Goal: Task Accomplishment & Management: Manage account settings

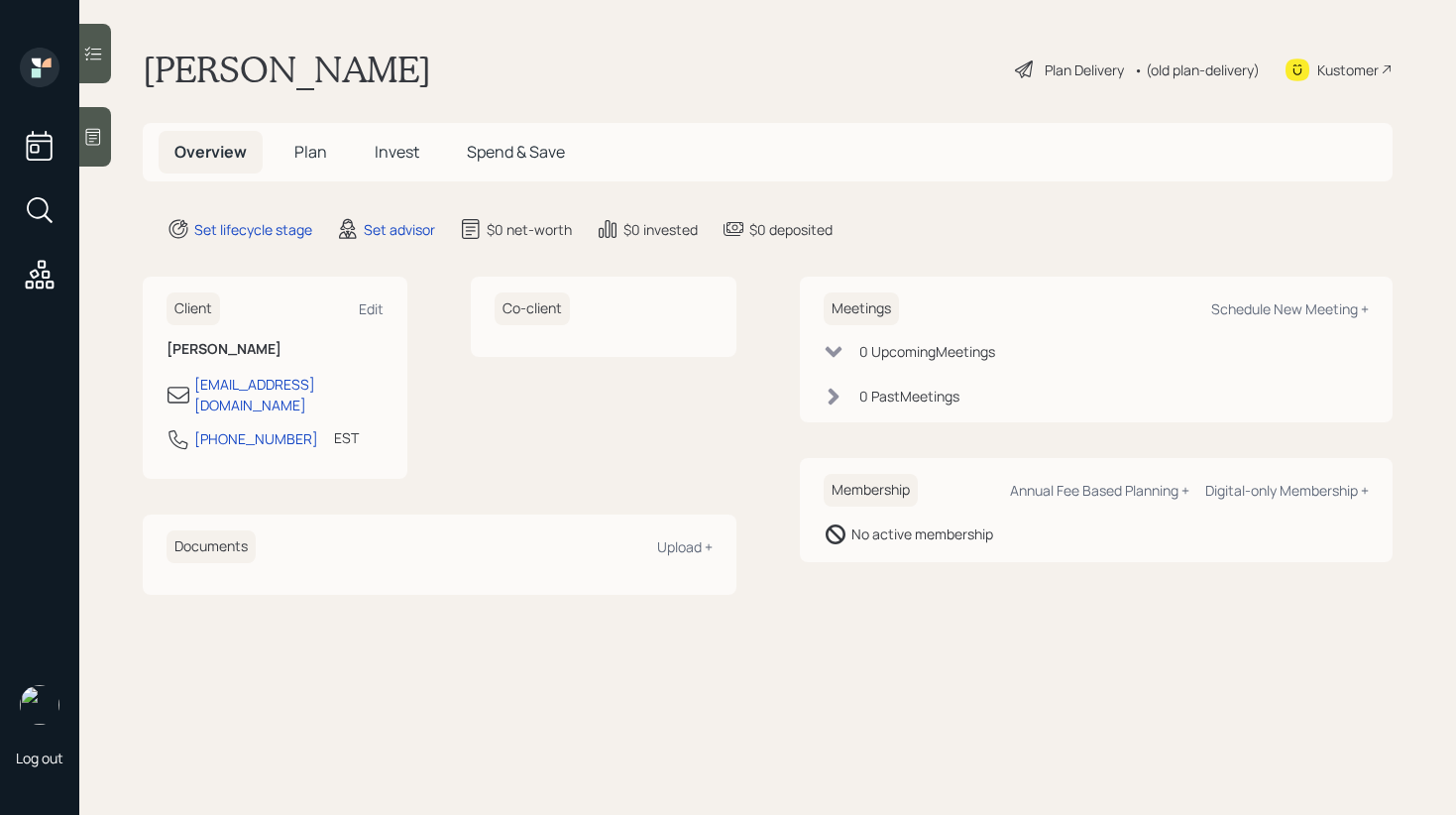
click at [1326, 73] on div "Kustomer" at bounding box center [1348, 69] width 62 height 21
click at [303, 158] on span "Plan" at bounding box center [311, 152] width 33 height 22
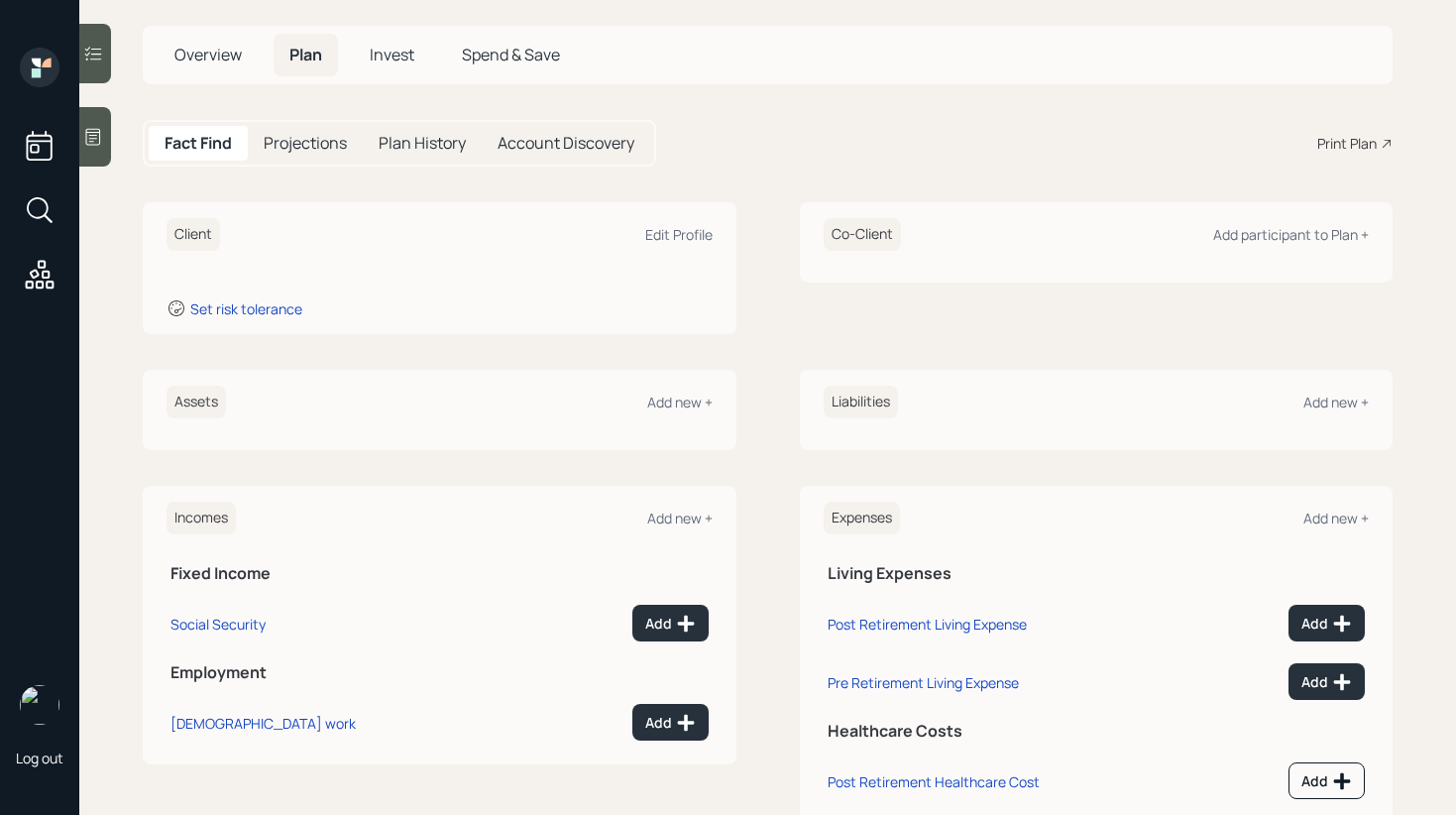
scroll to position [153, 0]
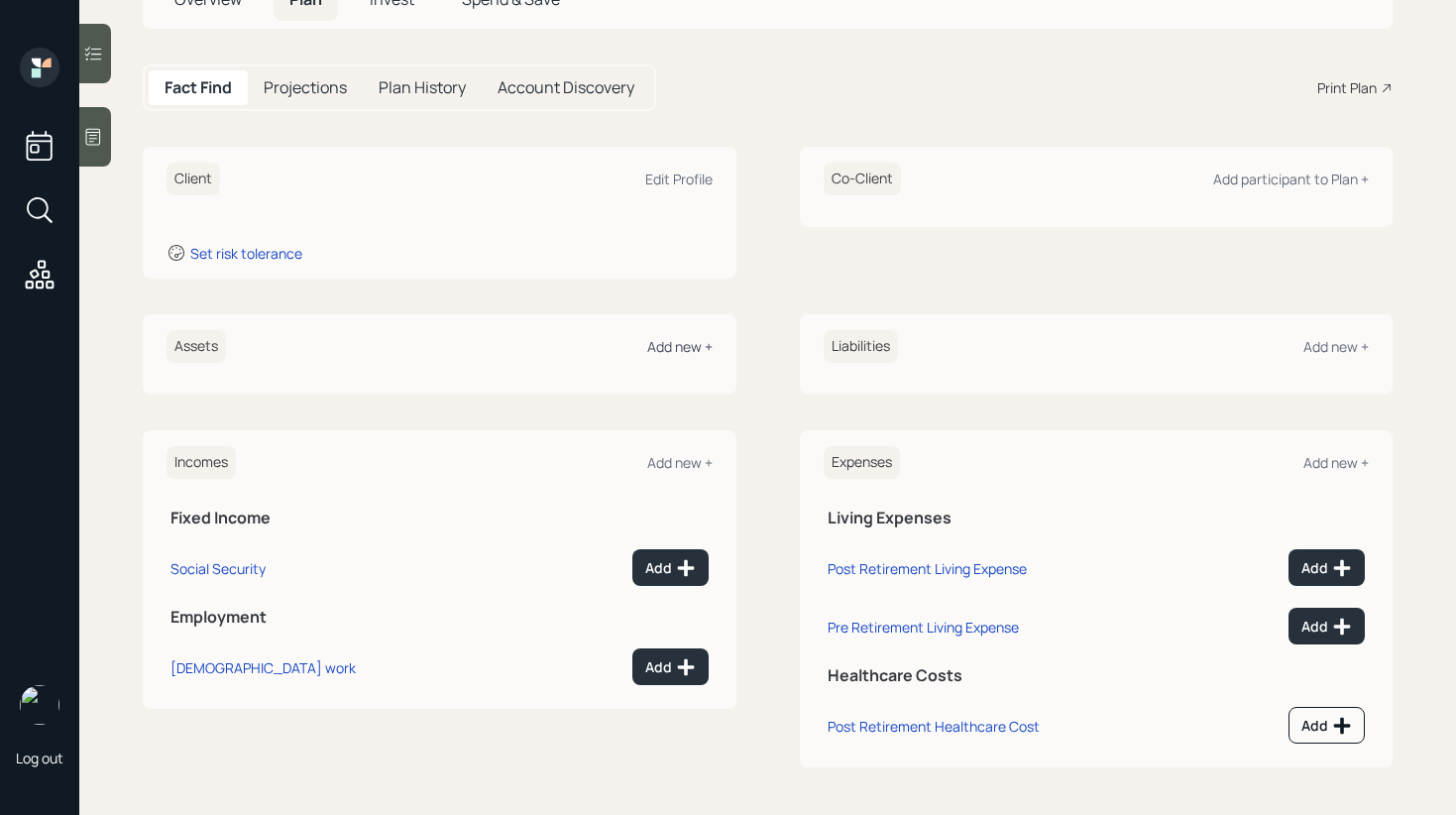
click at [679, 346] on div "Add new +" at bounding box center [680, 345] width 66 height 19
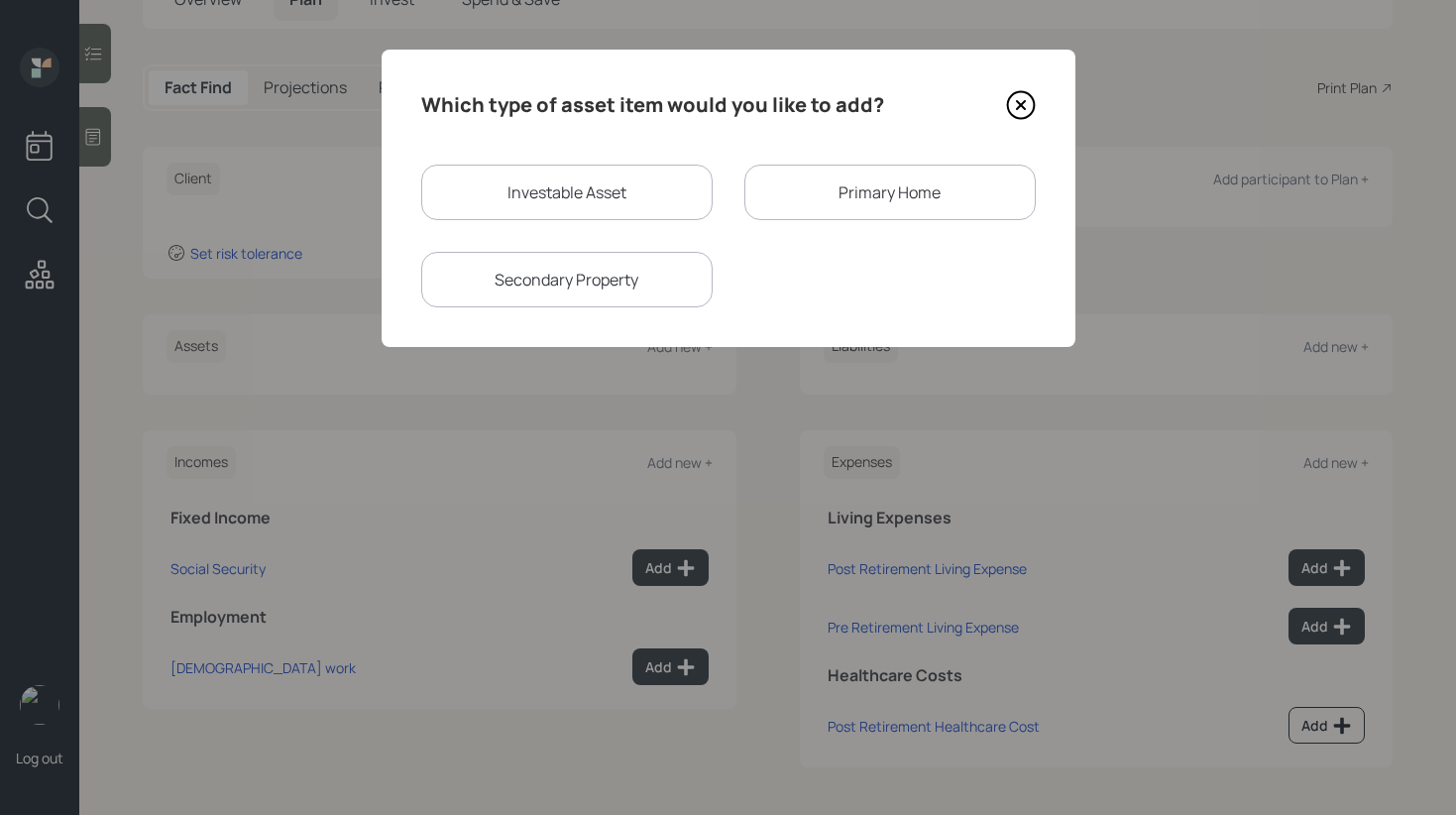
click at [1016, 106] on icon at bounding box center [1020, 105] width 30 height 30
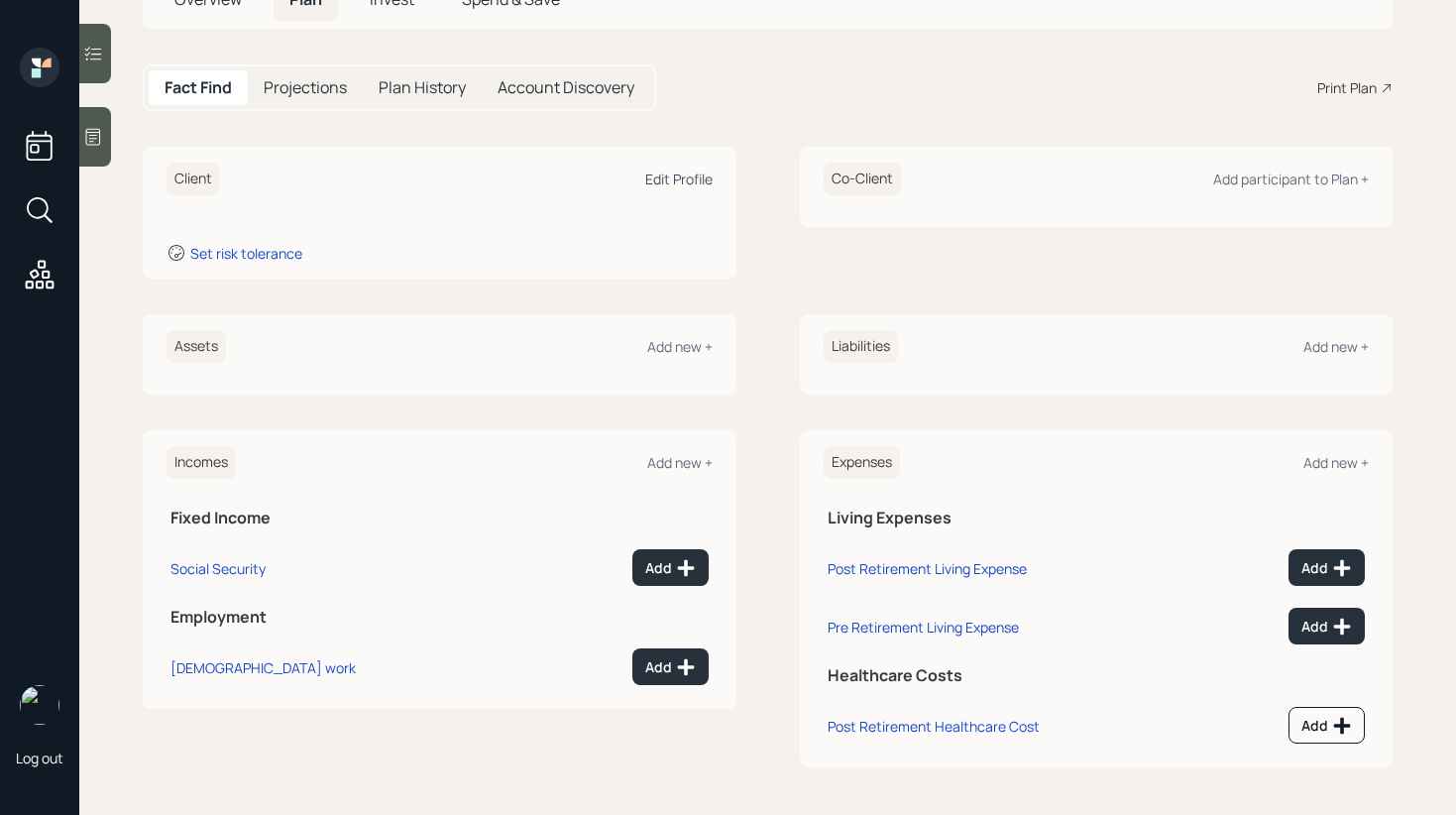
click at [664, 183] on div "Edit Profile" at bounding box center [679, 179] width 67 height 19
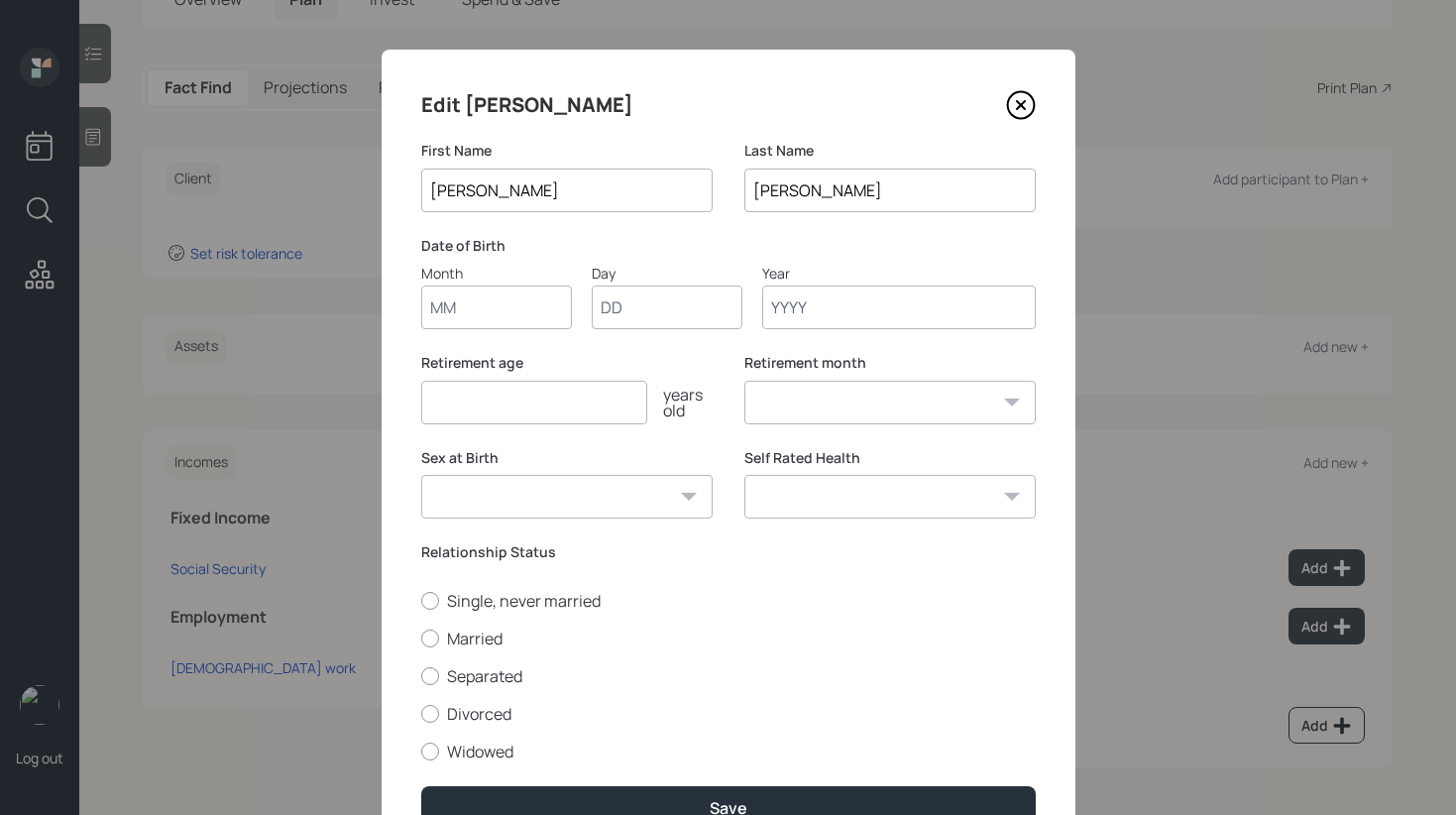
click at [499, 316] on input "Month" at bounding box center [496, 308] width 151 height 44
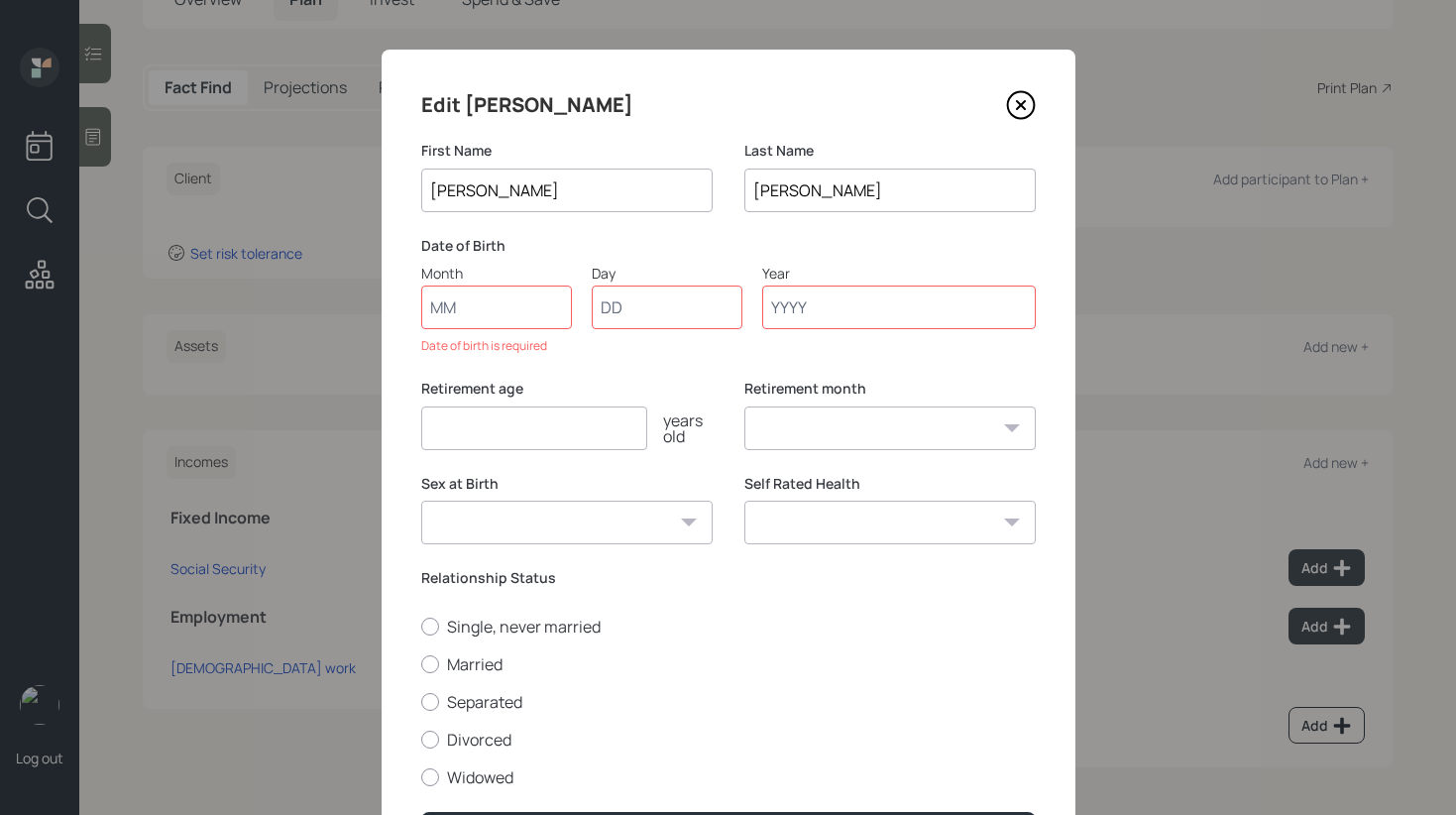
click at [1022, 110] on icon at bounding box center [1020, 105] width 30 height 30
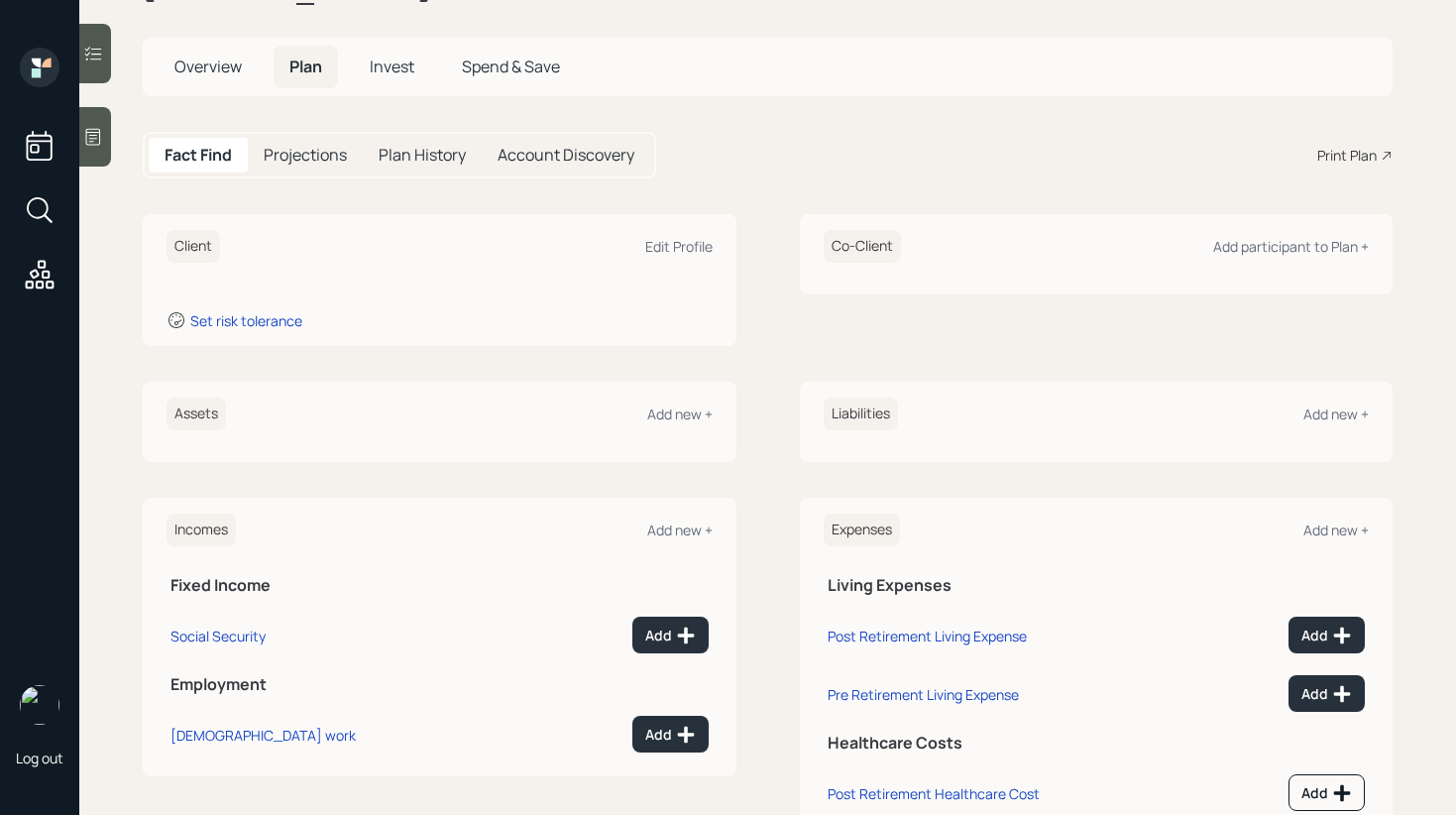
scroll to position [67, 0]
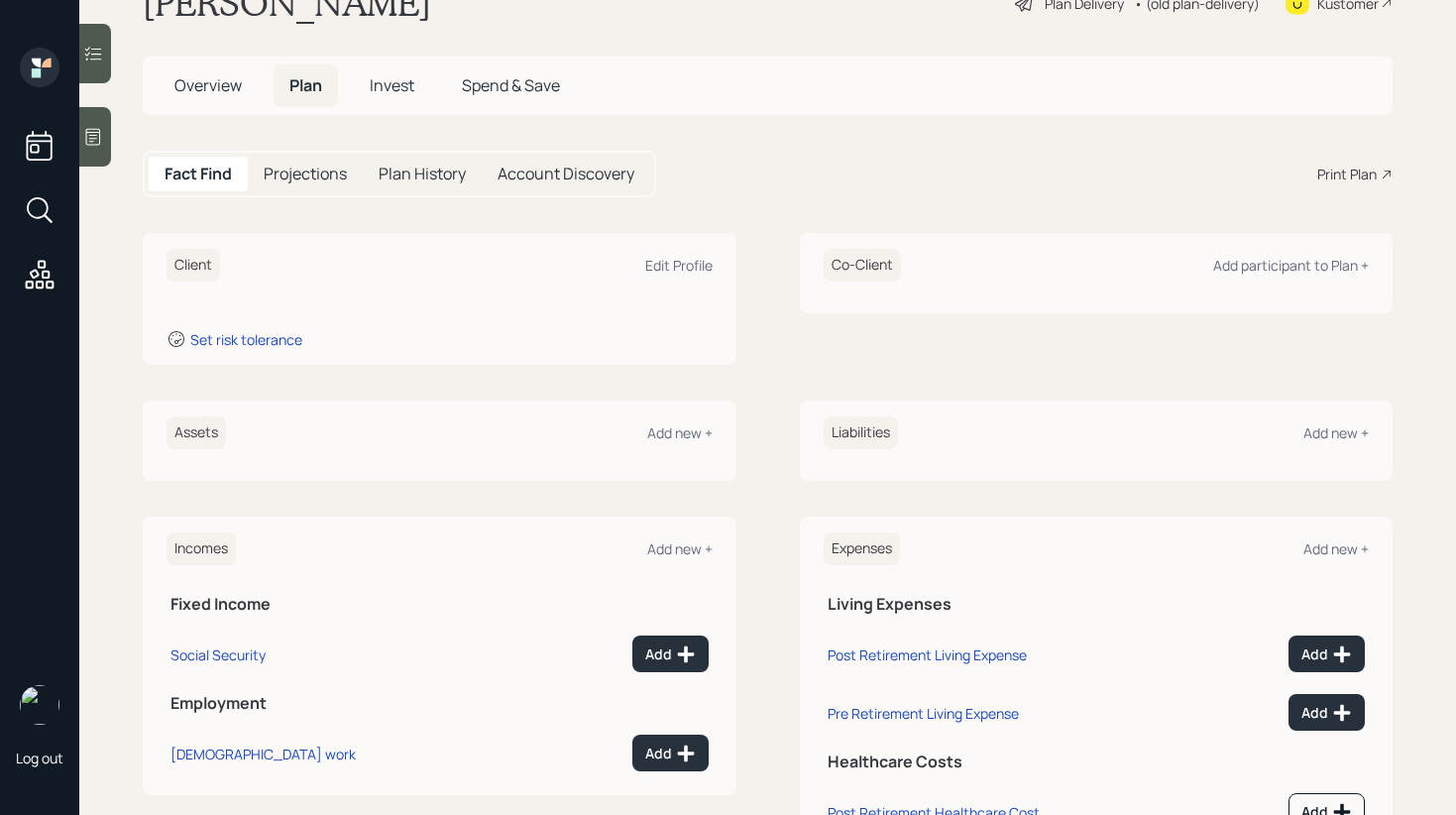
click at [228, 79] on span "Overview" at bounding box center [208, 85] width 67 height 22
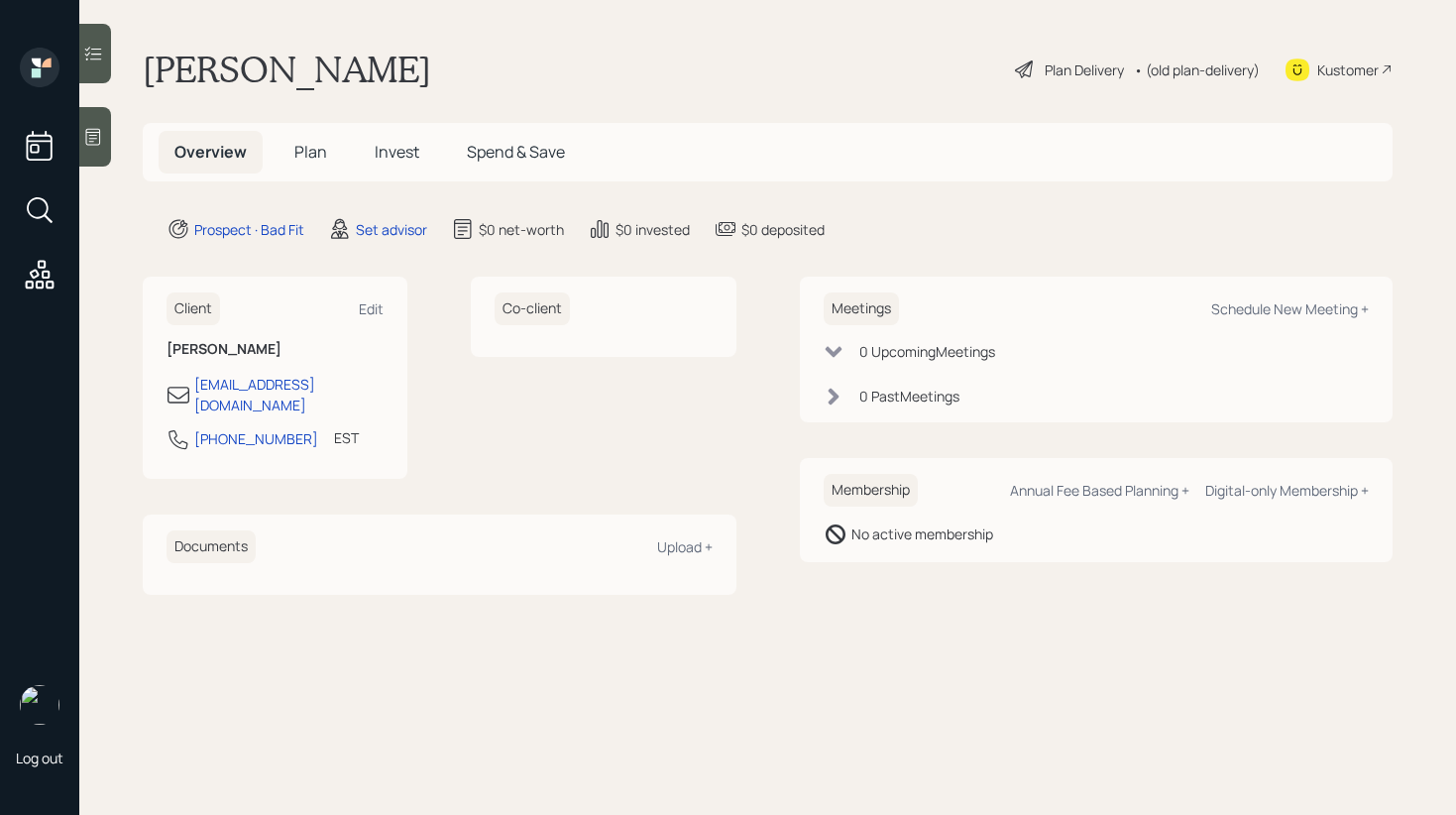
click at [308, 145] on span "Plan" at bounding box center [311, 152] width 33 height 22
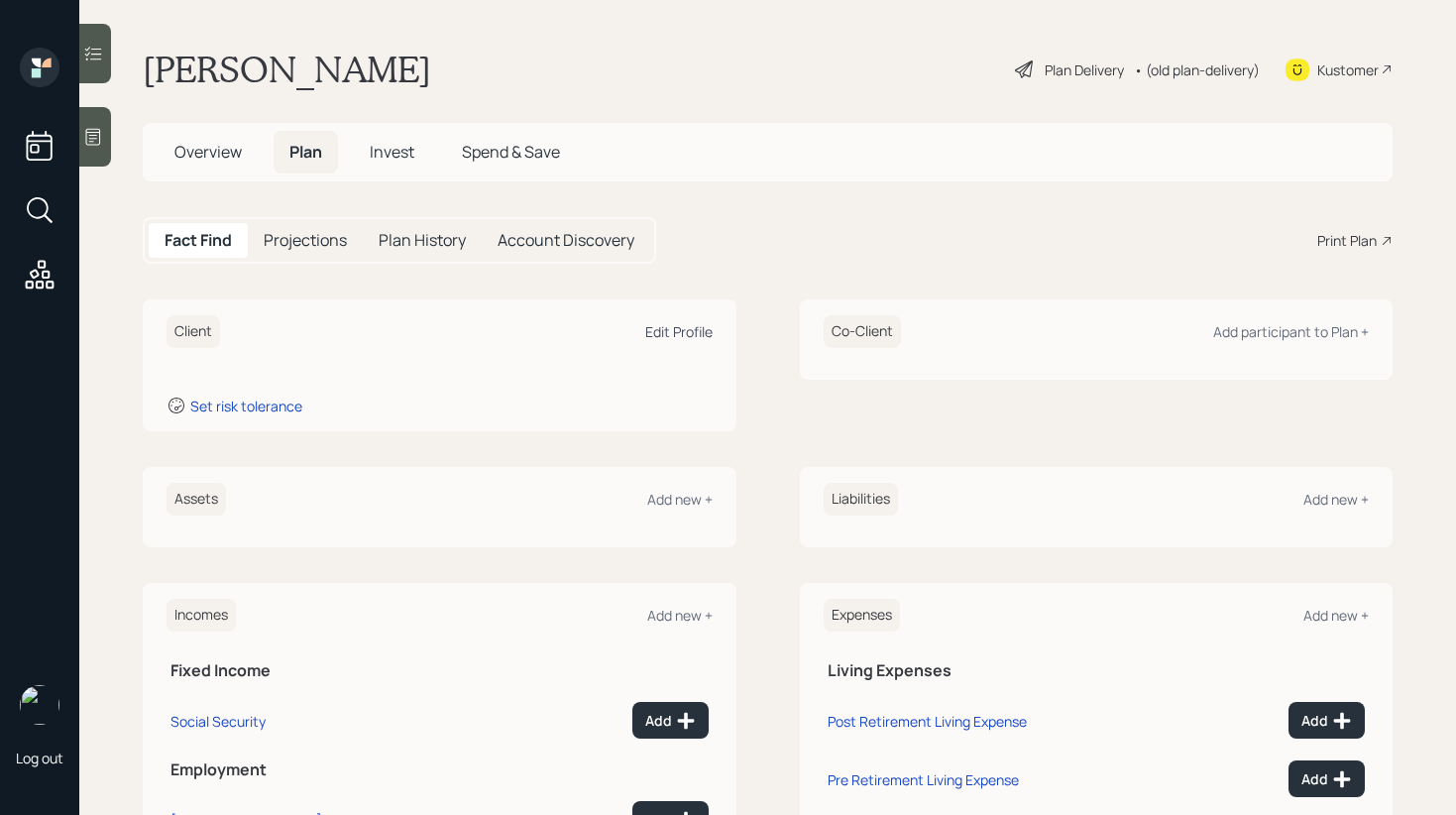
click at [698, 331] on div "Edit Profile" at bounding box center [679, 331] width 67 height 19
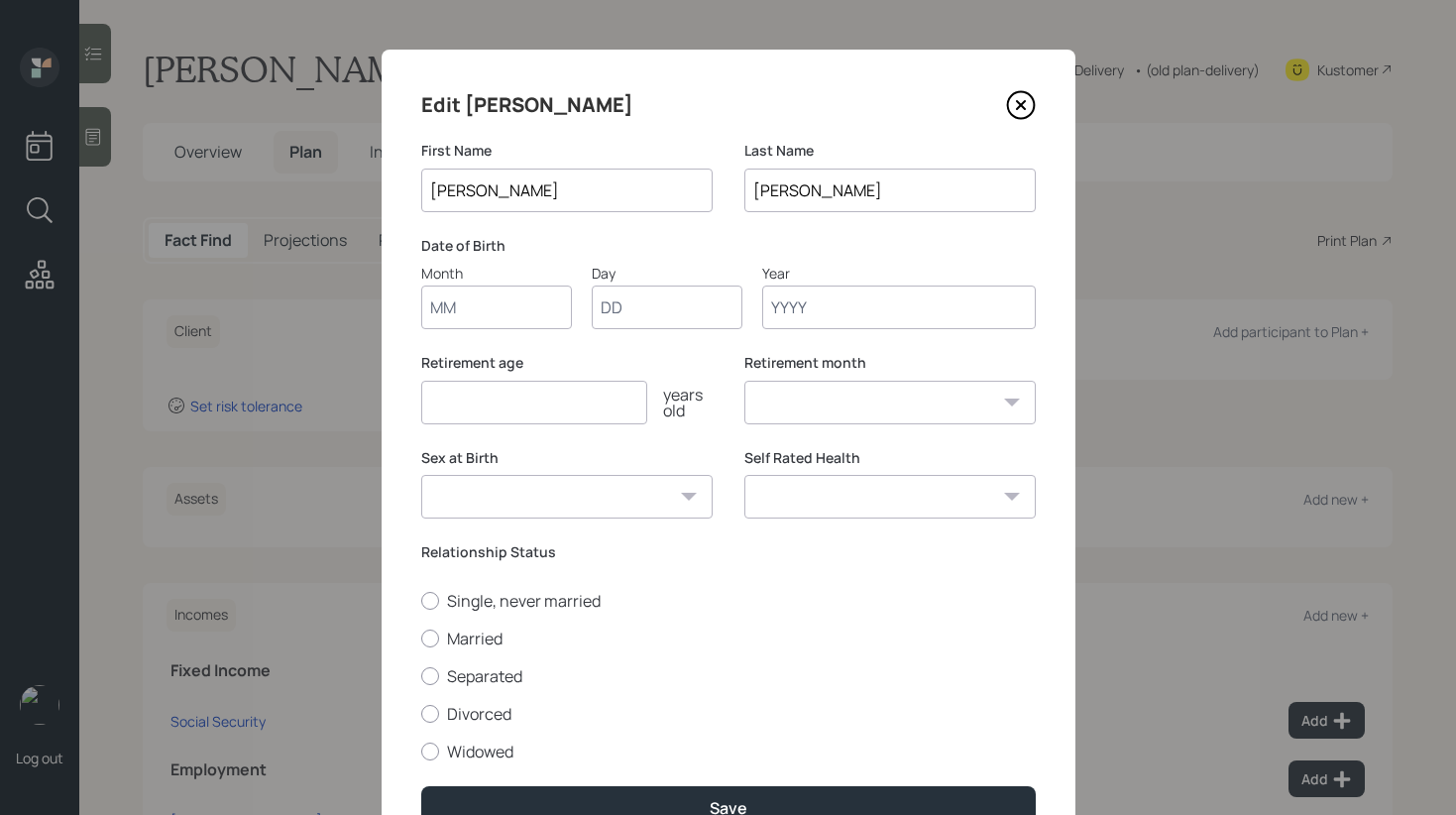
click at [510, 310] on input "Month" at bounding box center [496, 308] width 151 height 44
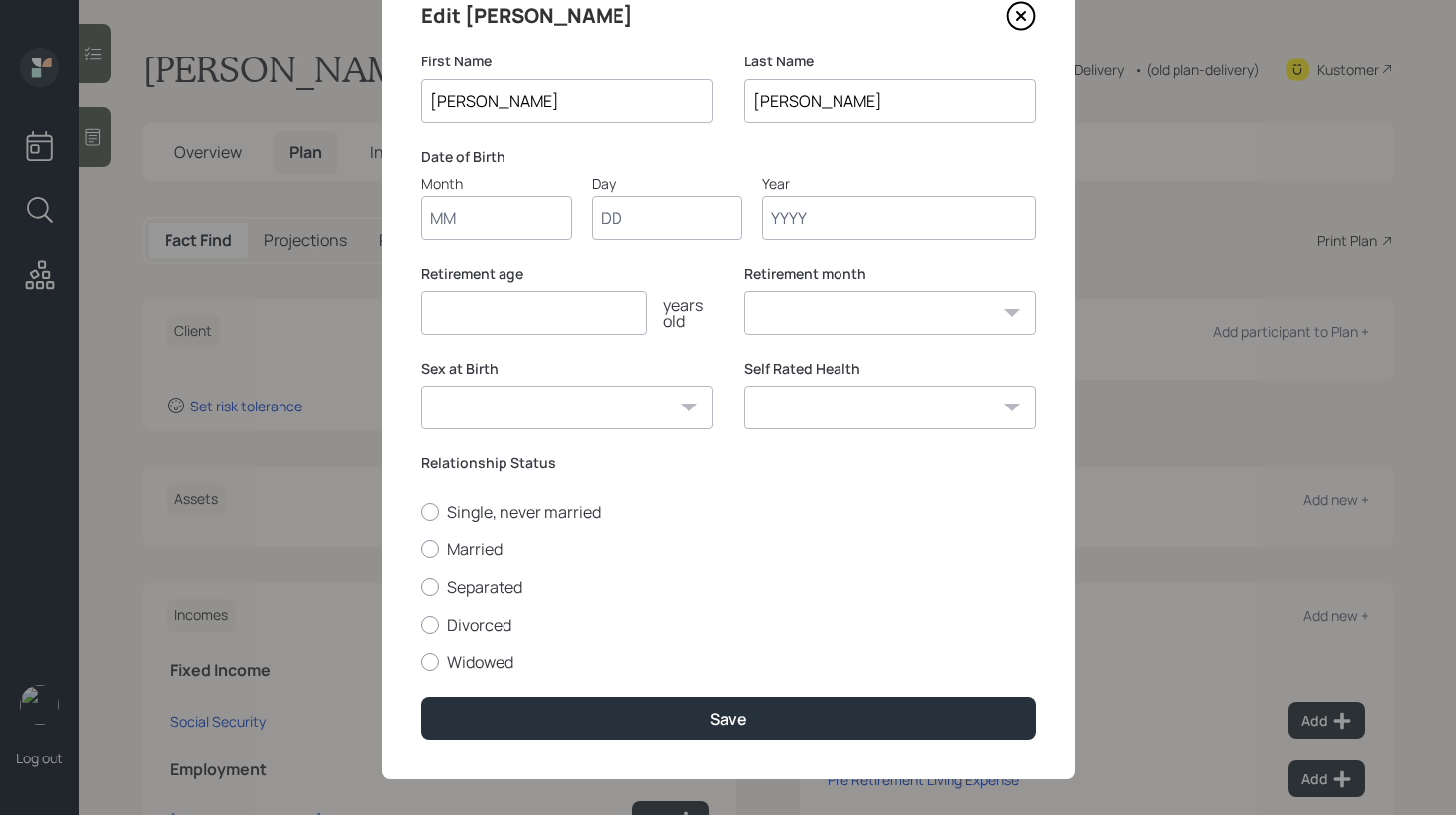
scroll to position [90, 0]
click at [1028, 22] on icon at bounding box center [1020, 15] width 30 height 30
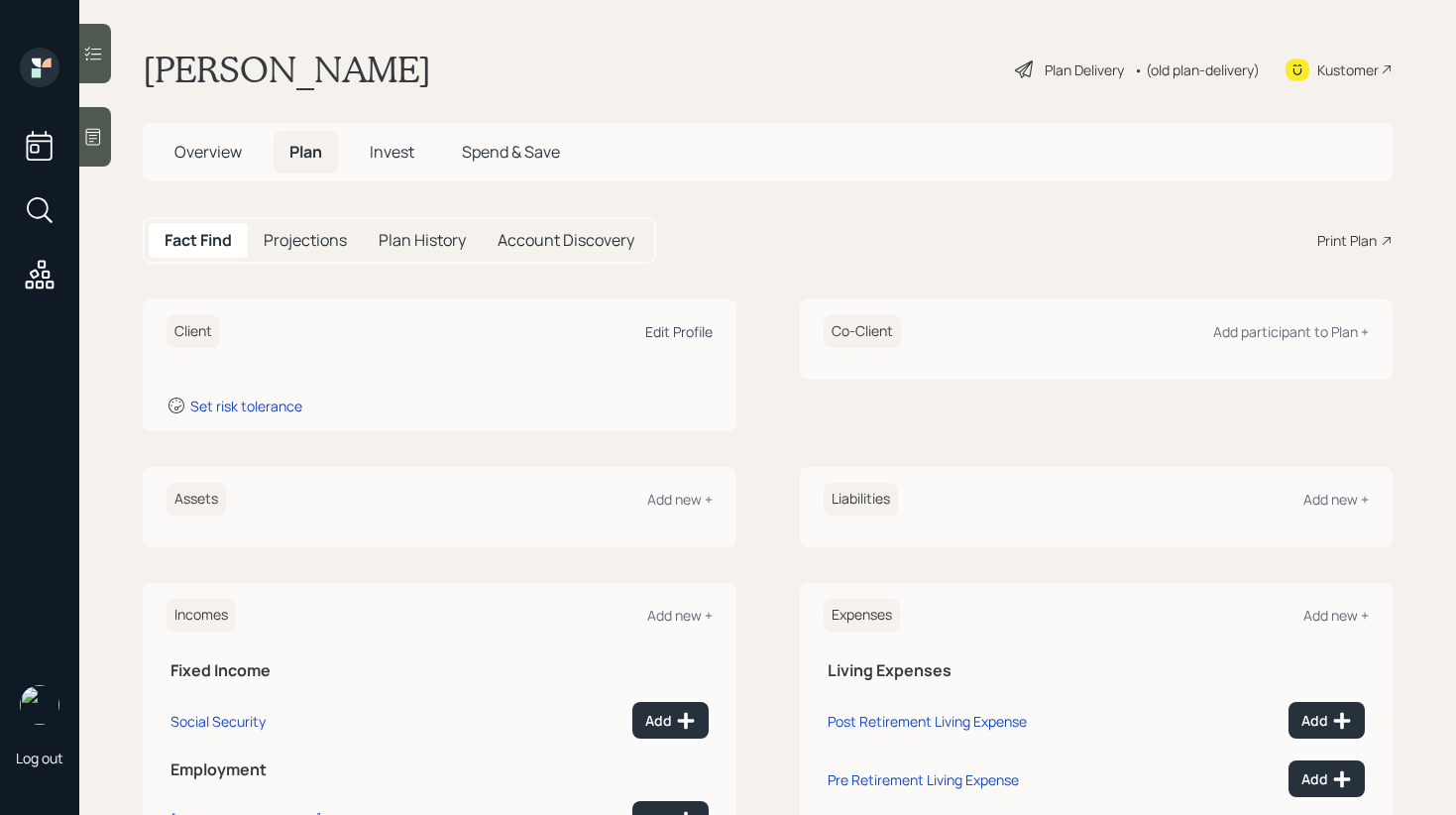
click at [653, 322] on div "Edit Profile" at bounding box center [679, 331] width 67 height 19
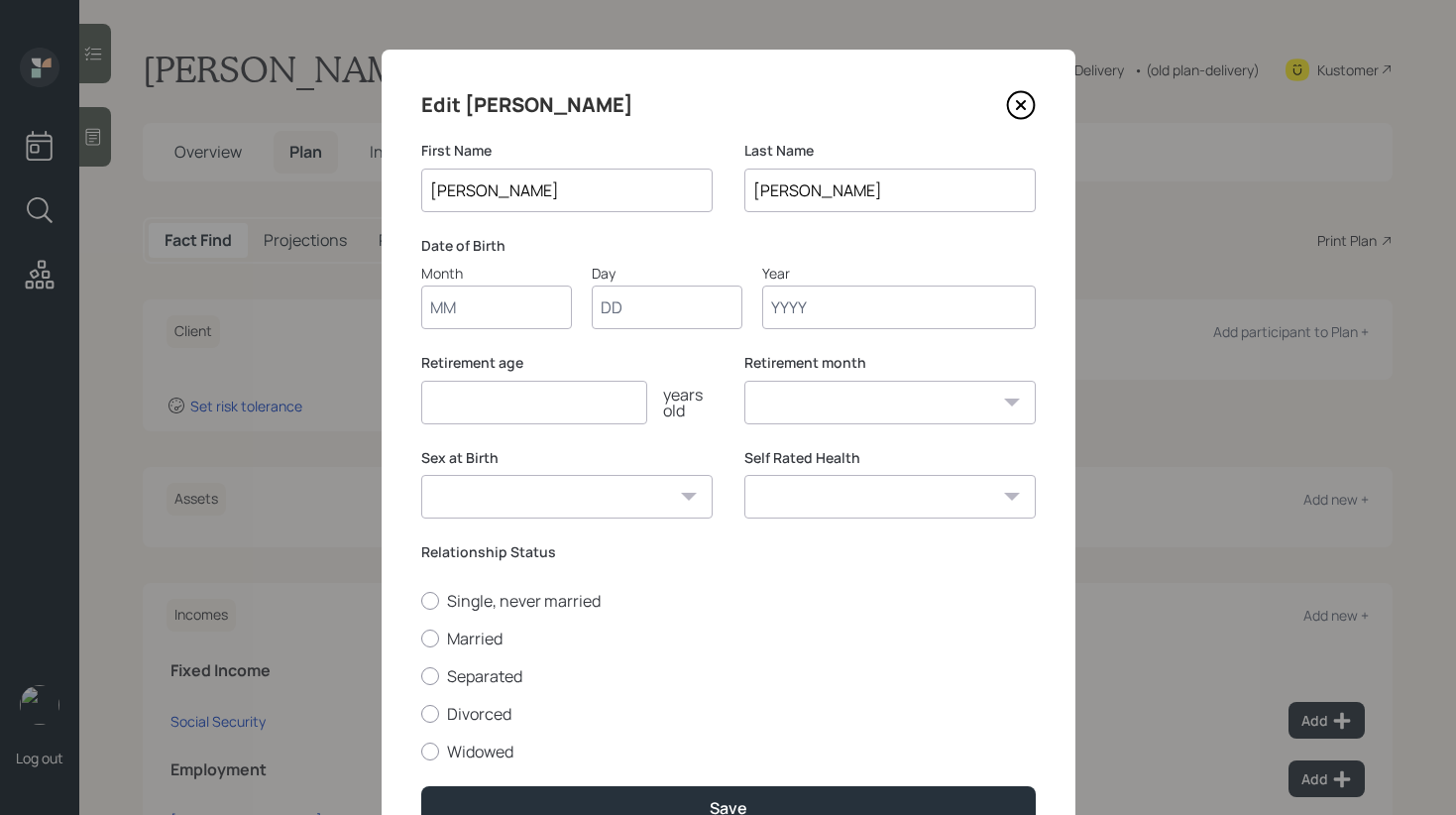
click at [1019, 108] on icon at bounding box center [1020, 105] width 30 height 30
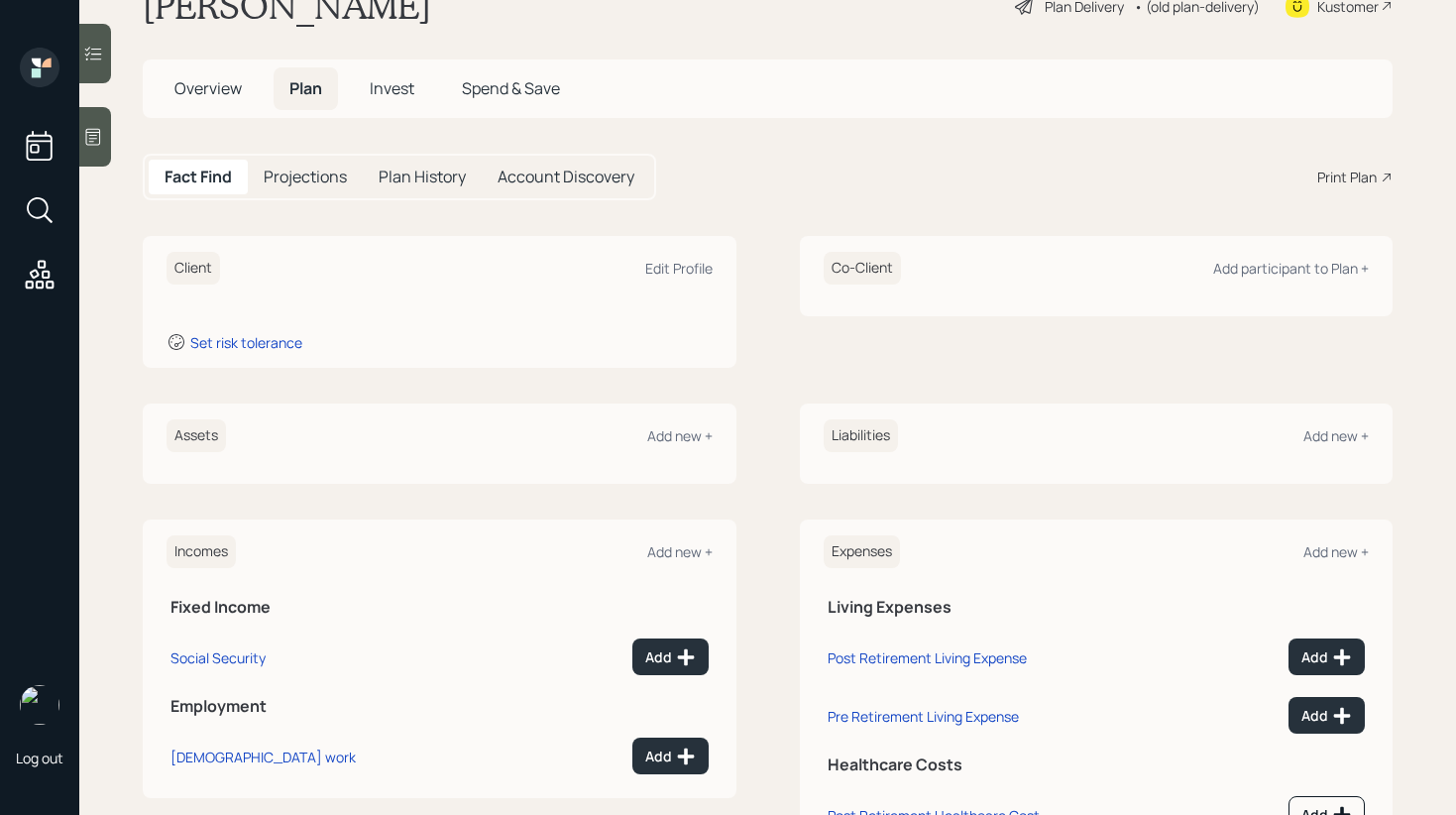
scroll to position [66, 0]
click at [675, 431] on div "Add new +" at bounding box center [680, 433] width 66 height 19
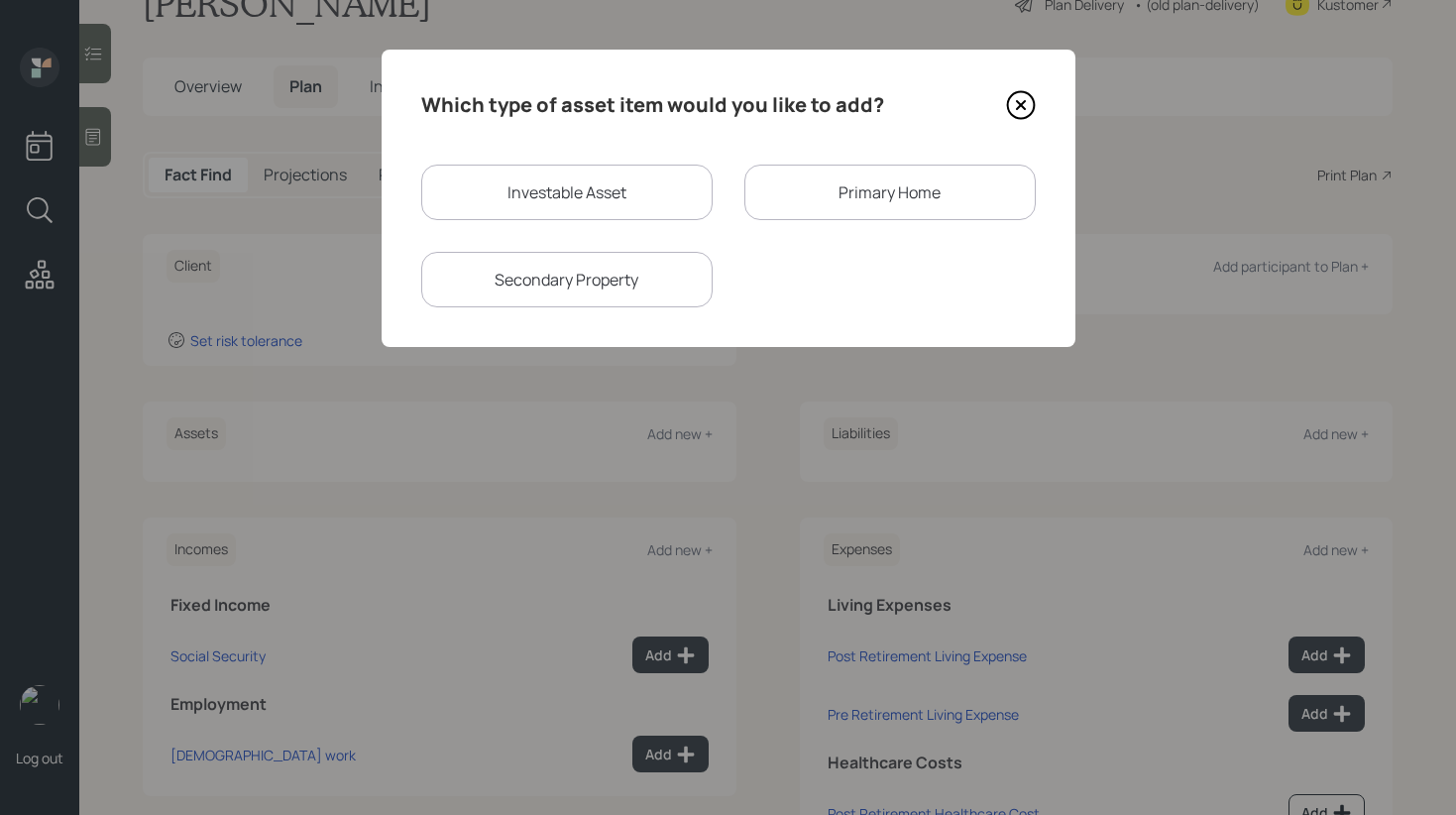
click at [576, 199] on div "Investable Asset" at bounding box center [567, 193] width 292 height 56
select select "taxable"
select select "balanced"
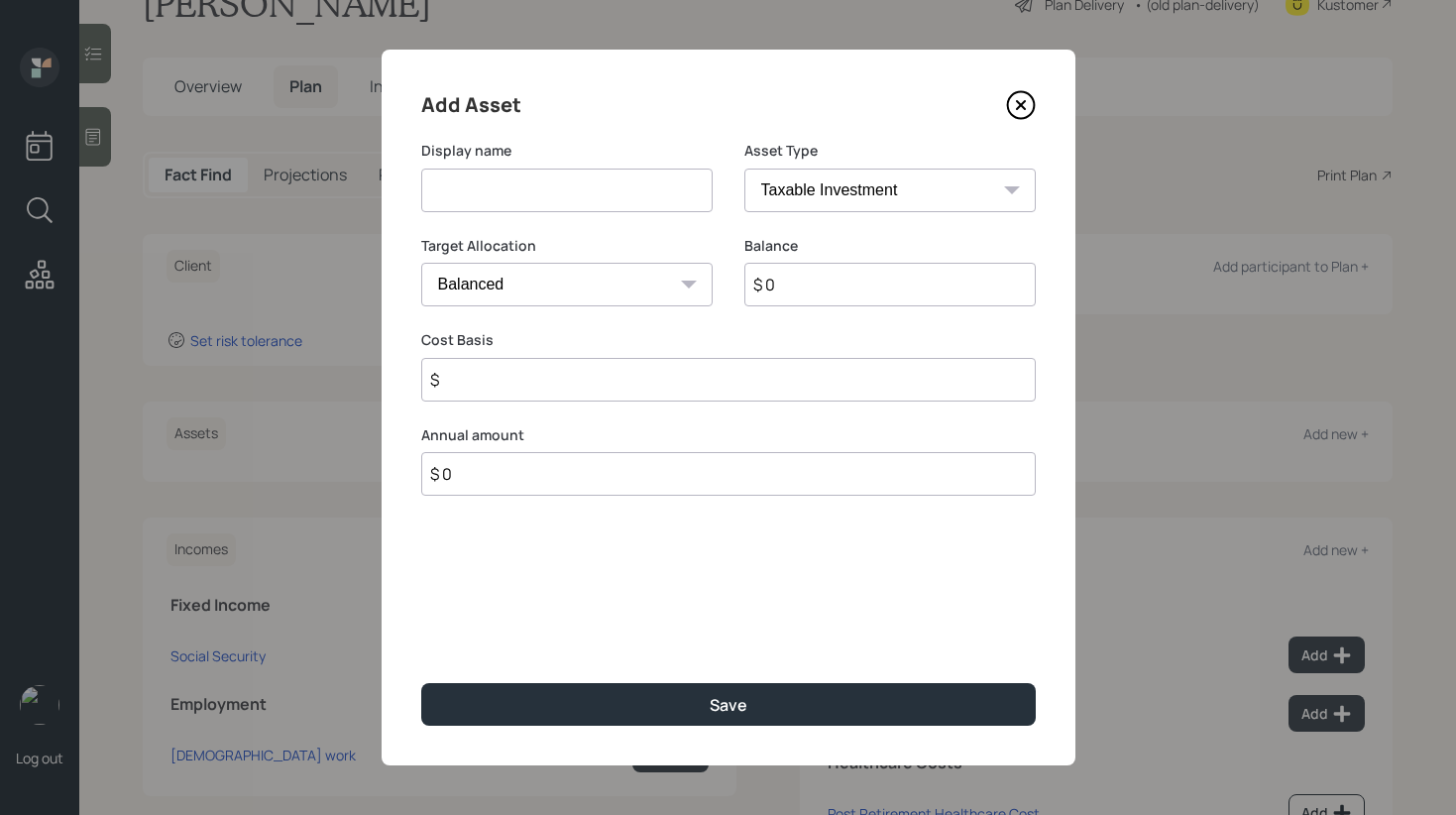
click at [851, 193] on select "SEP IRA IRA Roth IRA 401(k) Roth 401(k) 403(b) Roth 403(b) 457(b) Roth 457(b) H…" at bounding box center [890, 191] width 292 height 44
click at [891, 200] on select "SEP IRA IRA Roth IRA 401(k) Roth 401(k) 403(b) Roth 403(b) 457(b) Roth 457(b) H…" at bounding box center [890, 191] width 292 height 44
click at [616, 373] on input "$" at bounding box center [728, 379] width 614 height 44
click at [612, 370] on input "$" at bounding box center [728, 379] width 614 height 44
click at [1013, 106] on icon at bounding box center [1020, 105] width 30 height 30
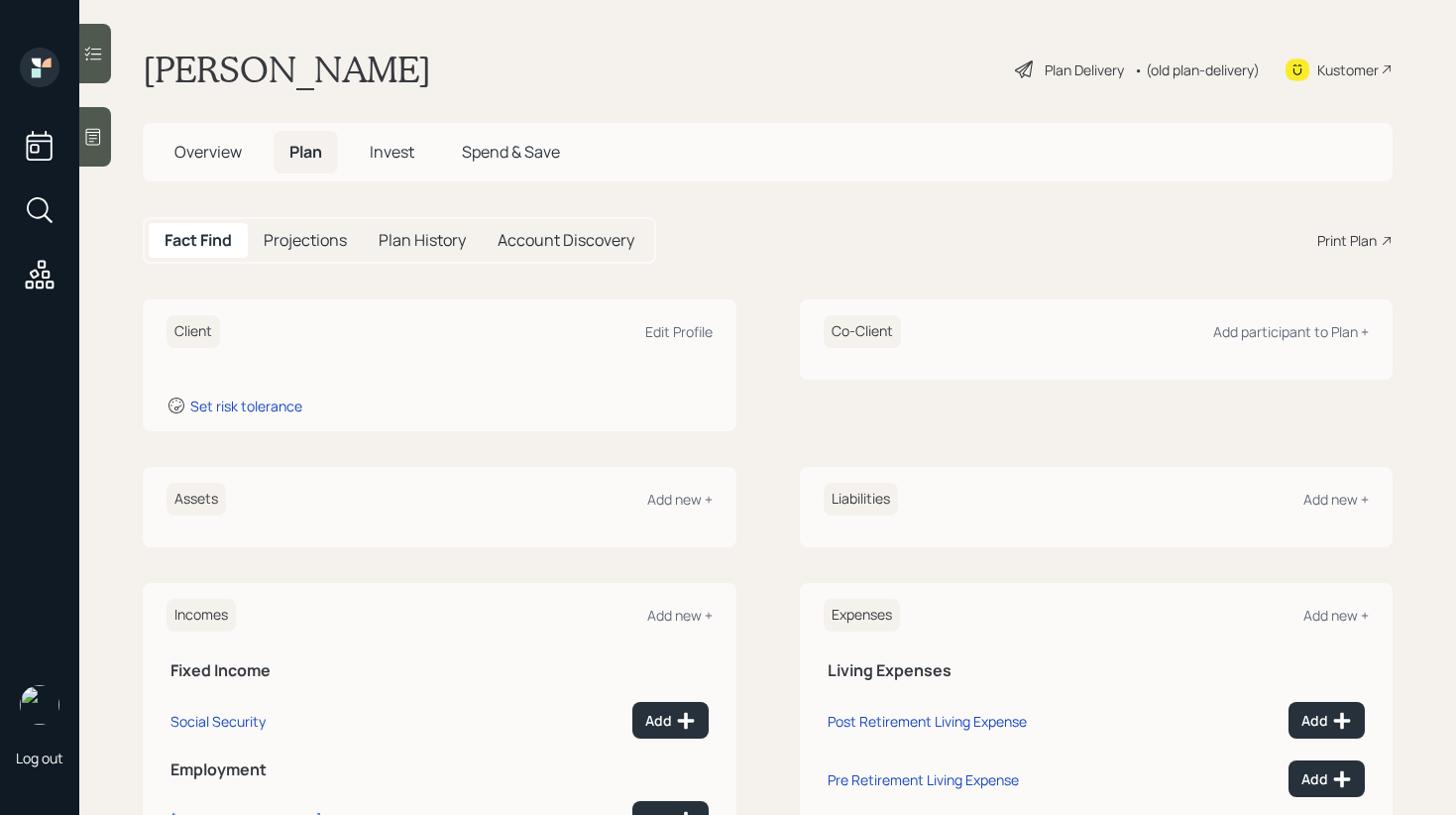
click at [1073, 71] on div "Plan Delivery" at bounding box center [1084, 69] width 79 height 21
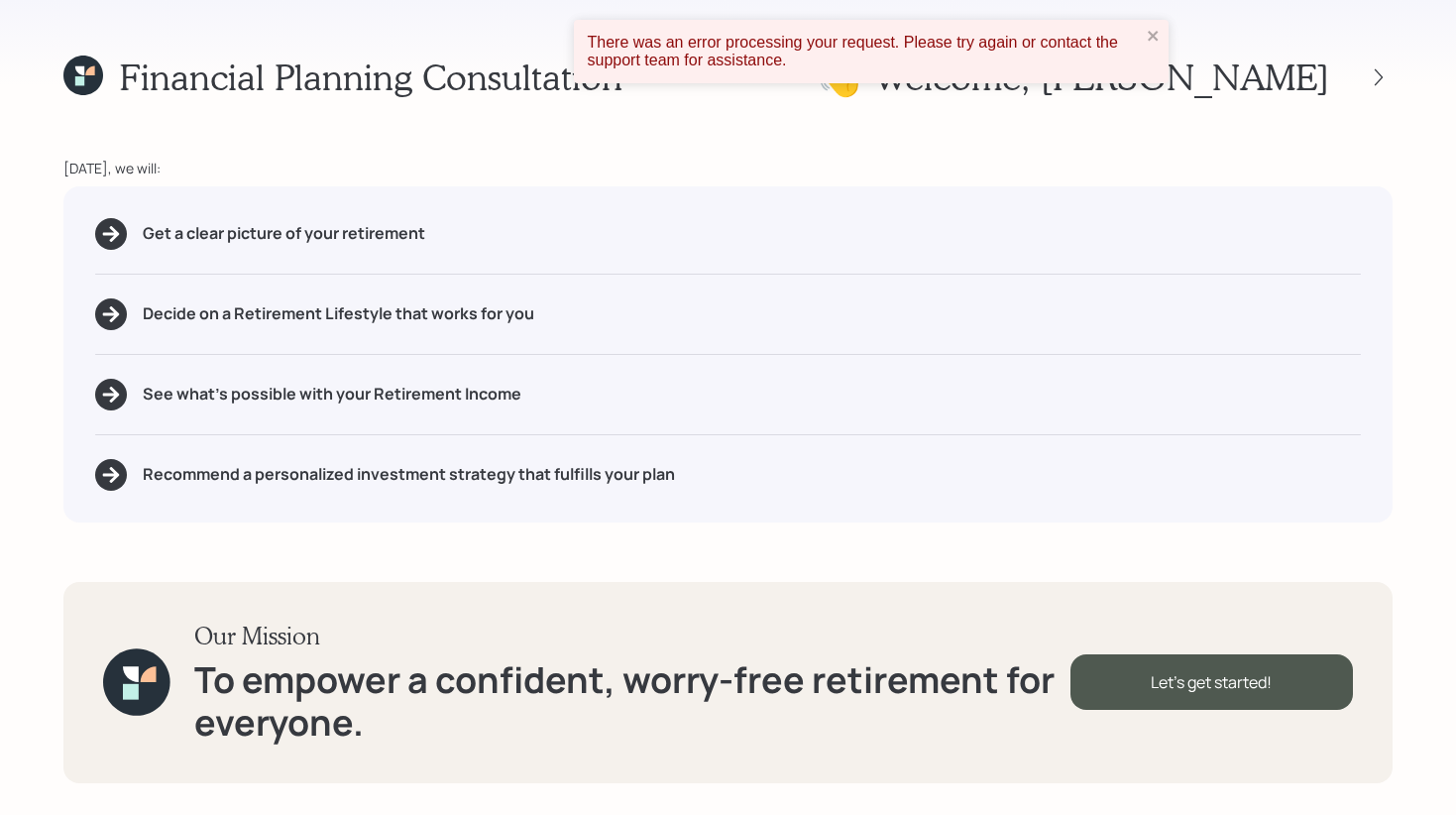
click at [71, 70] on icon at bounding box center [83, 75] width 40 height 40
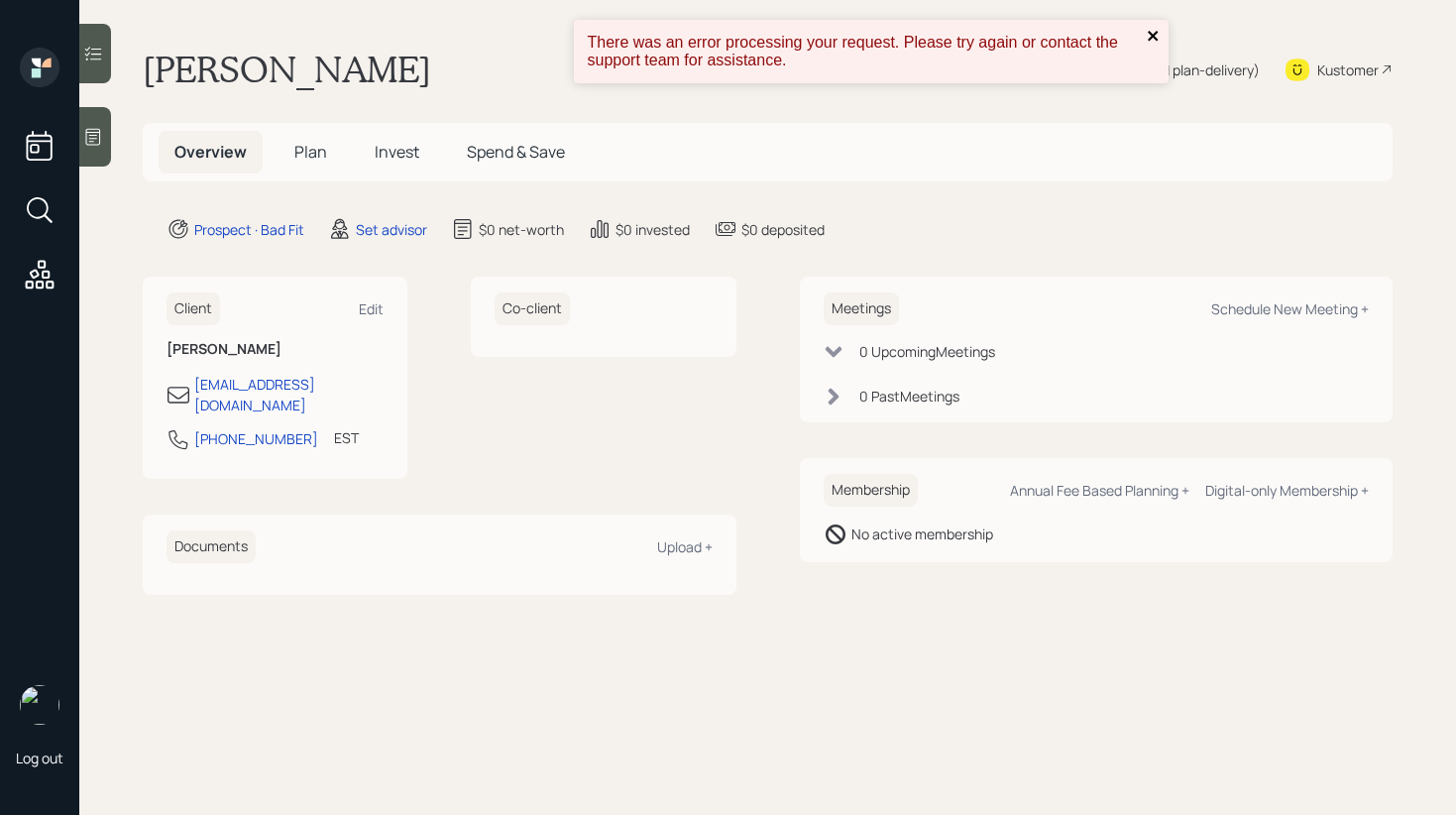
click at [1147, 40] on icon "close" at bounding box center [1152, 36] width 10 height 10
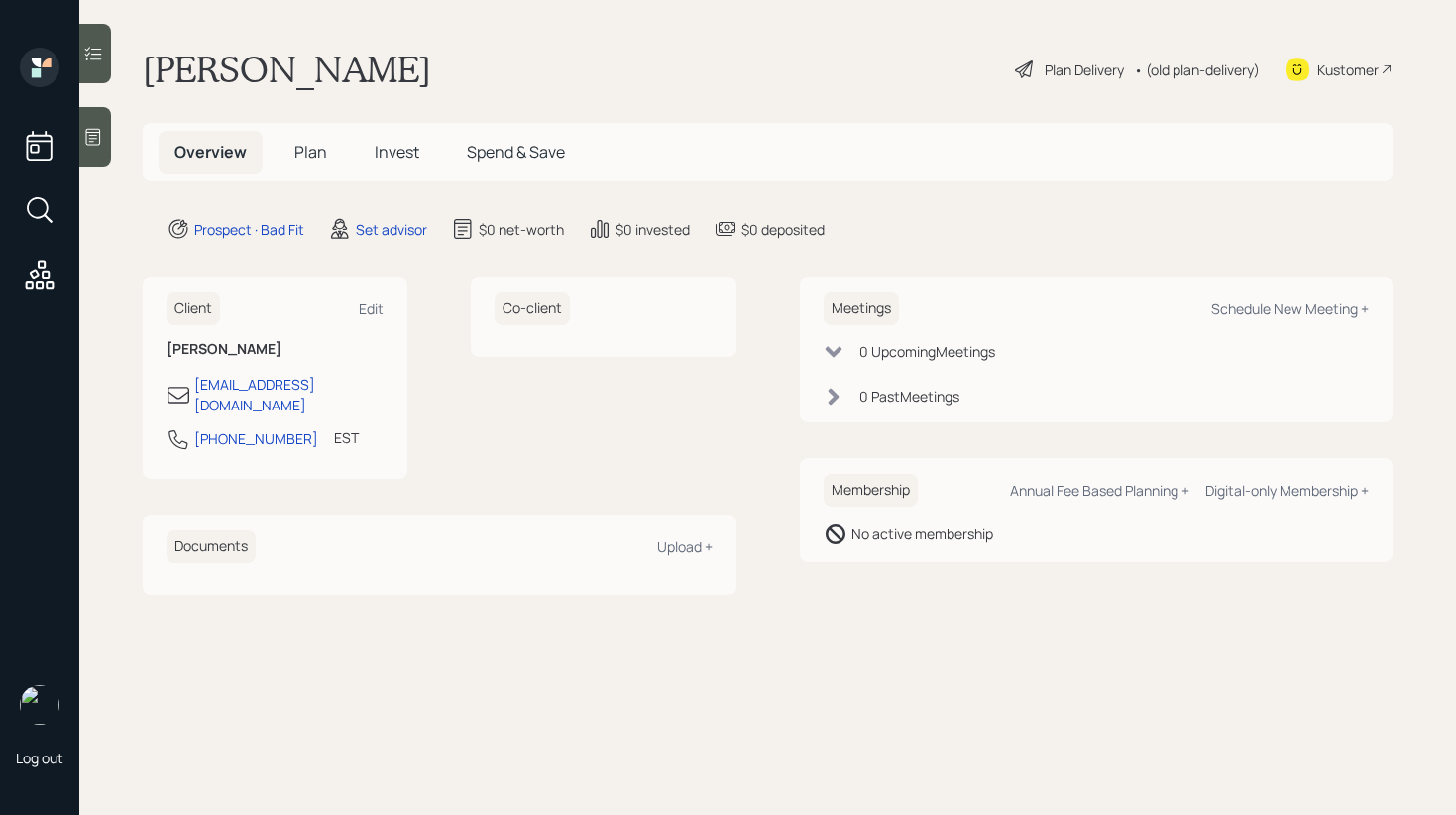
click at [1075, 69] on div "Plan Delivery" at bounding box center [1084, 69] width 79 height 21
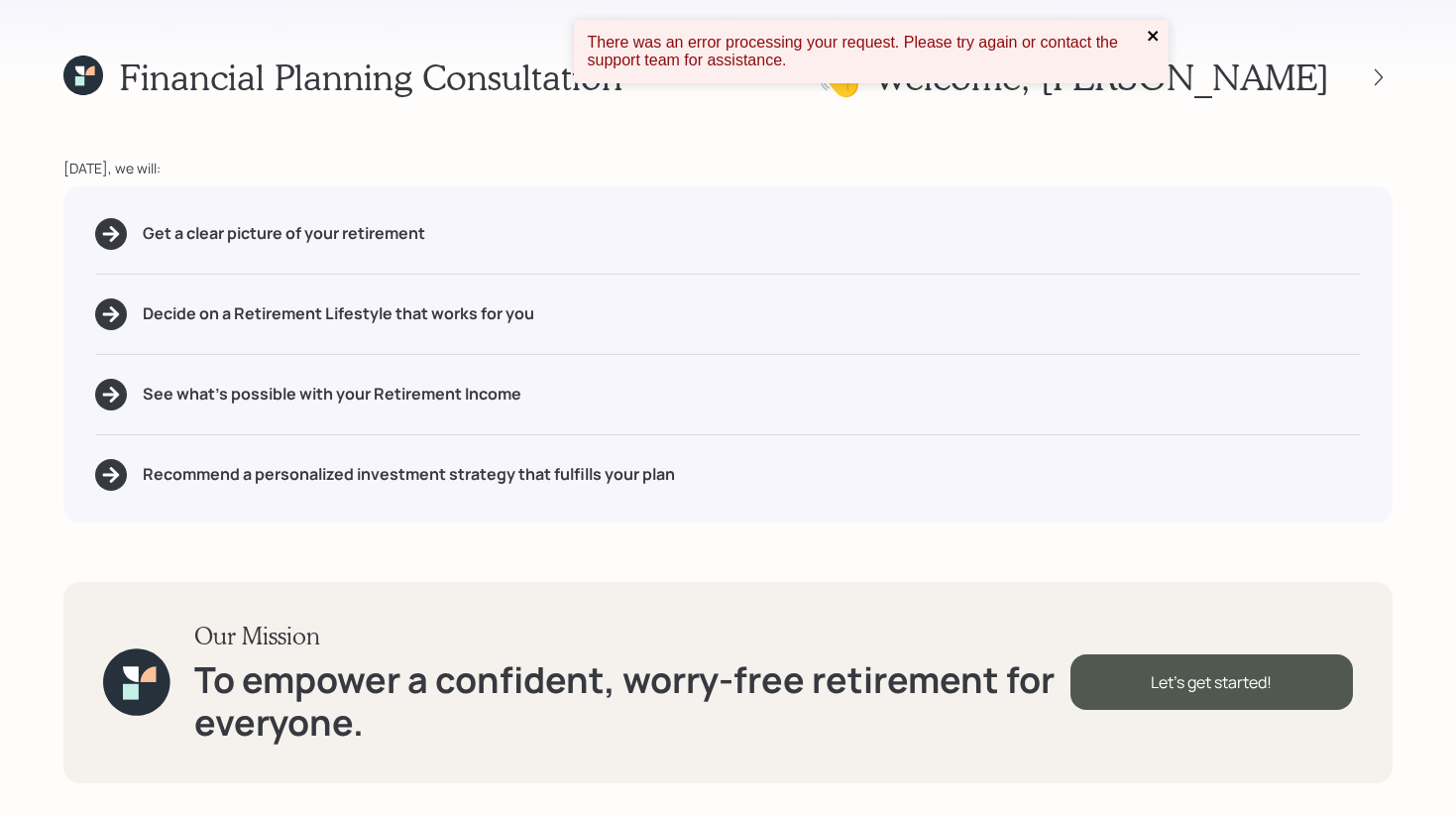
click at [1150, 33] on icon "close" at bounding box center [1152, 36] width 10 height 10
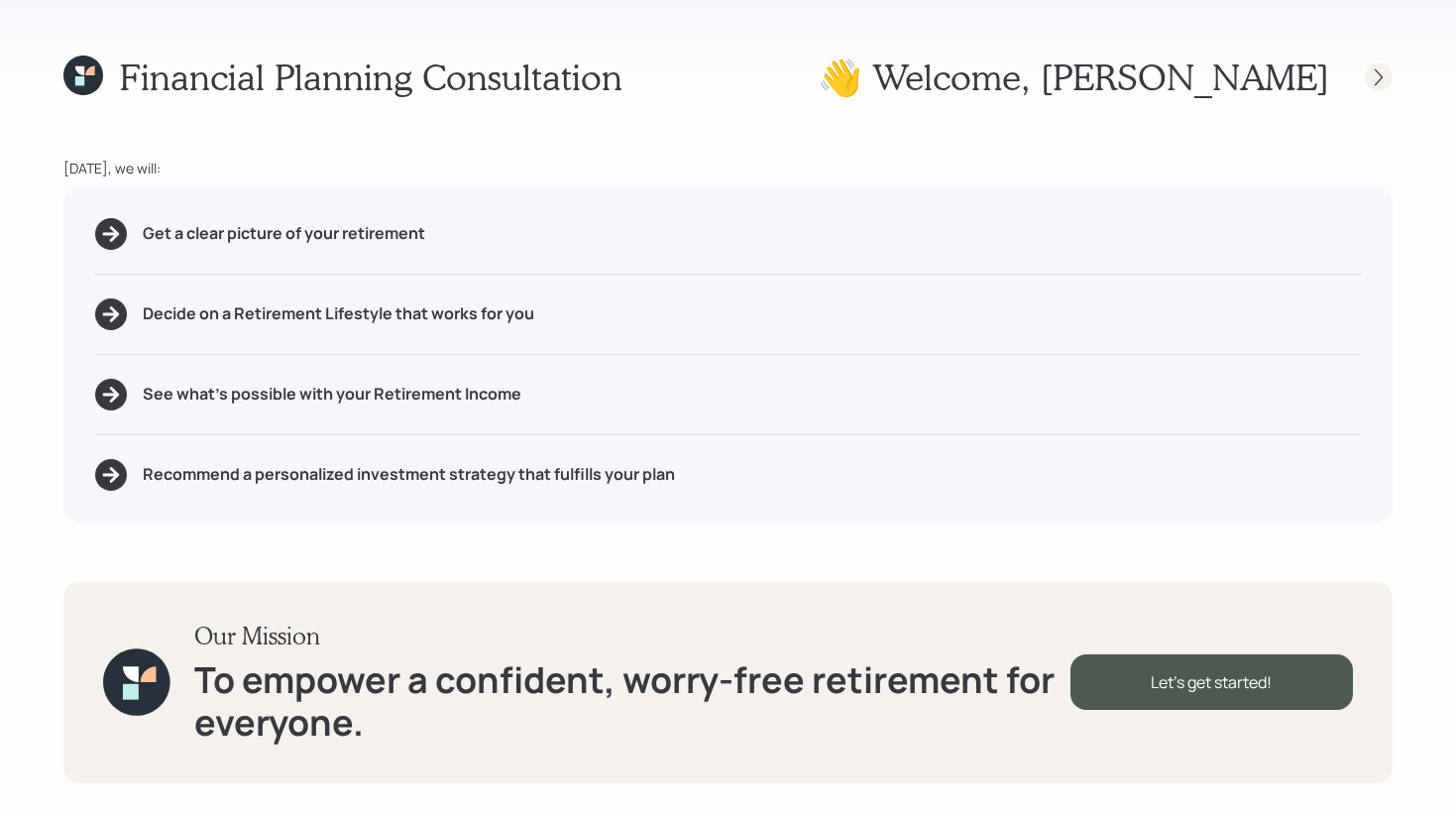
click at [1383, 84] on icon at bounding box center [1379, 77] width 20 height 20
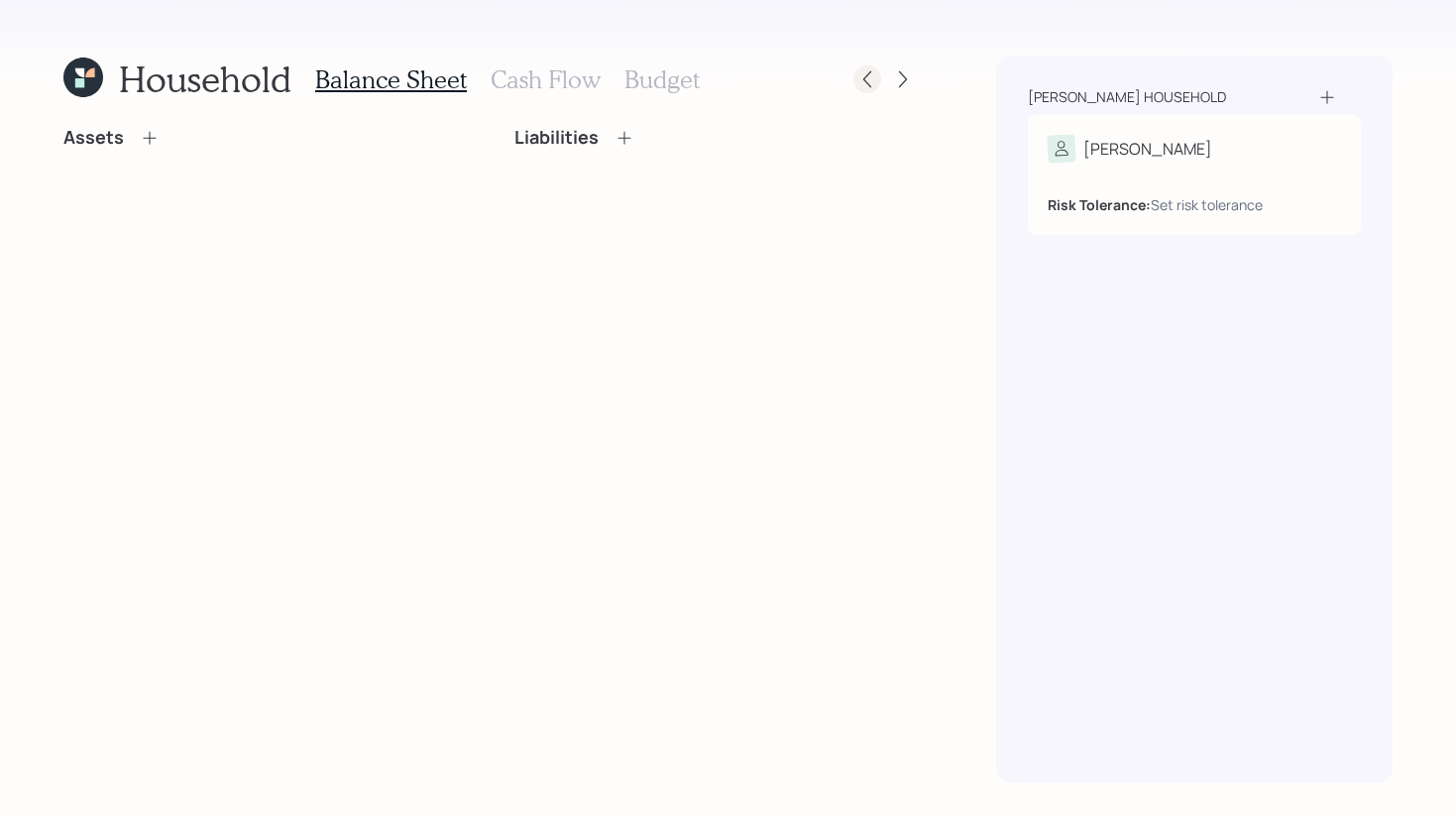
click at [874, 79] on icon at bounding box center [867, 79] width 20 height 20
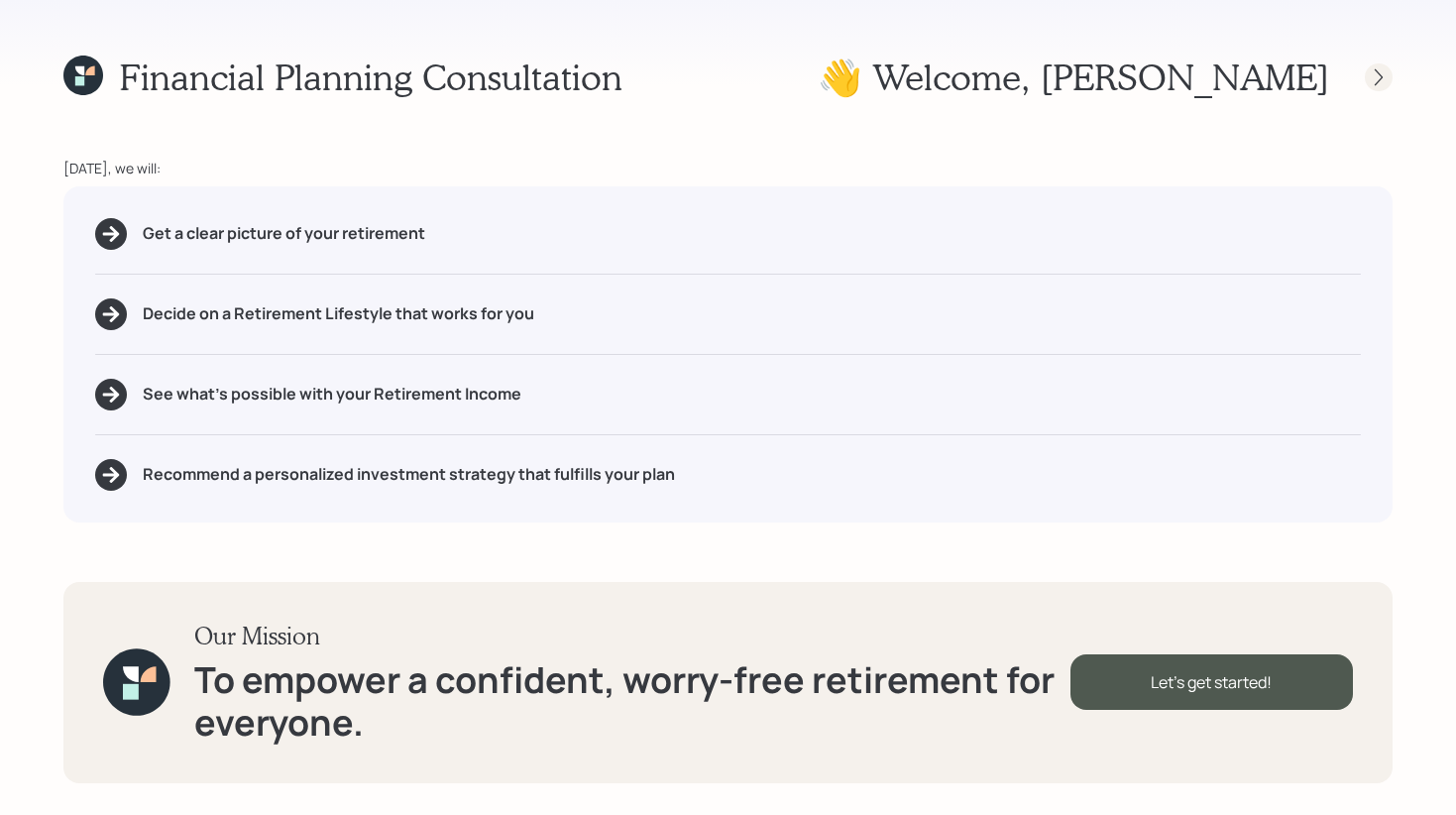
click at [1384, 76] on icon at bounding box center [1379, 77] width 20 height 20
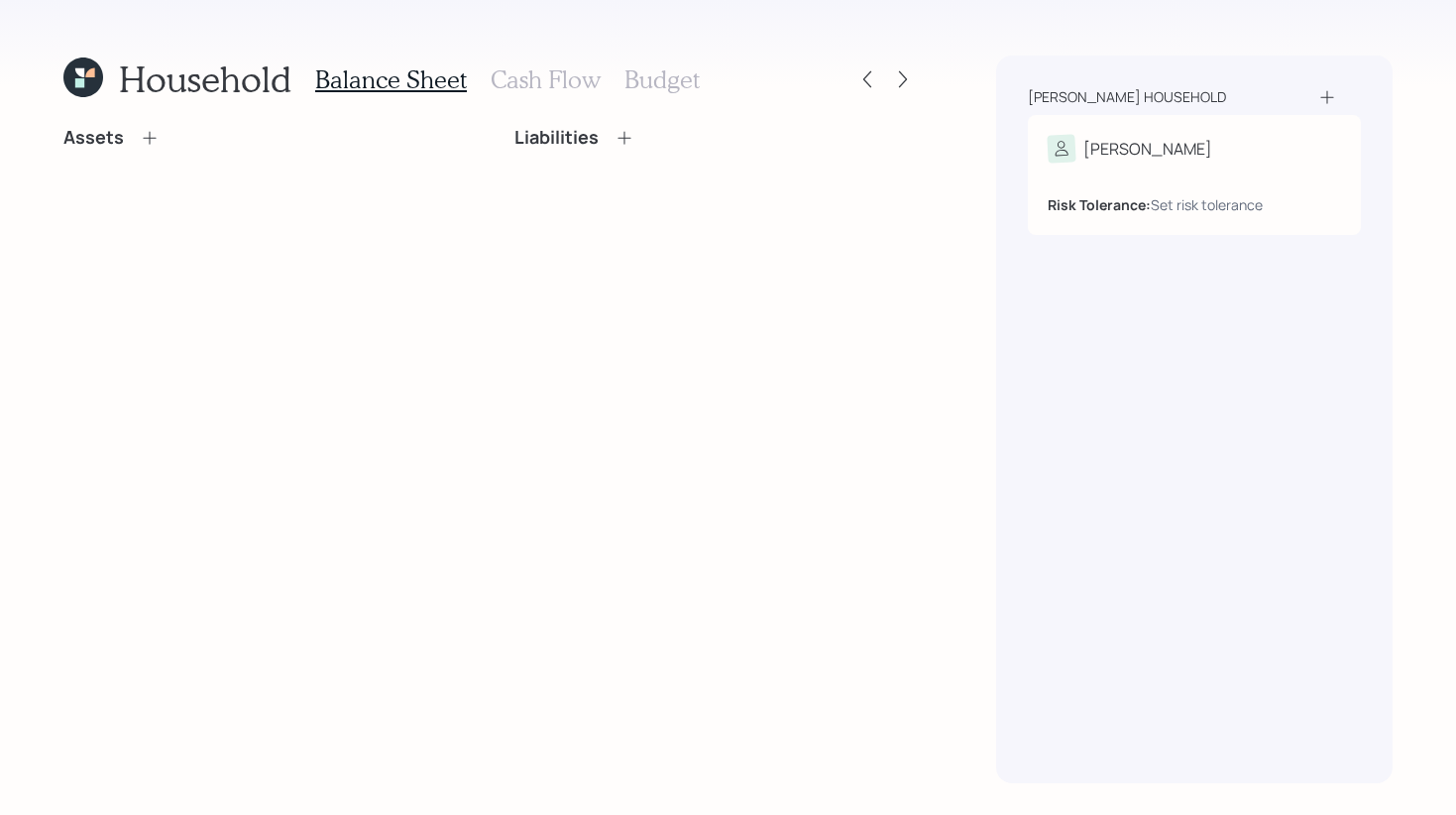
click at [151, 146] on icon at bounding box center [150, 138] width 20 height 20
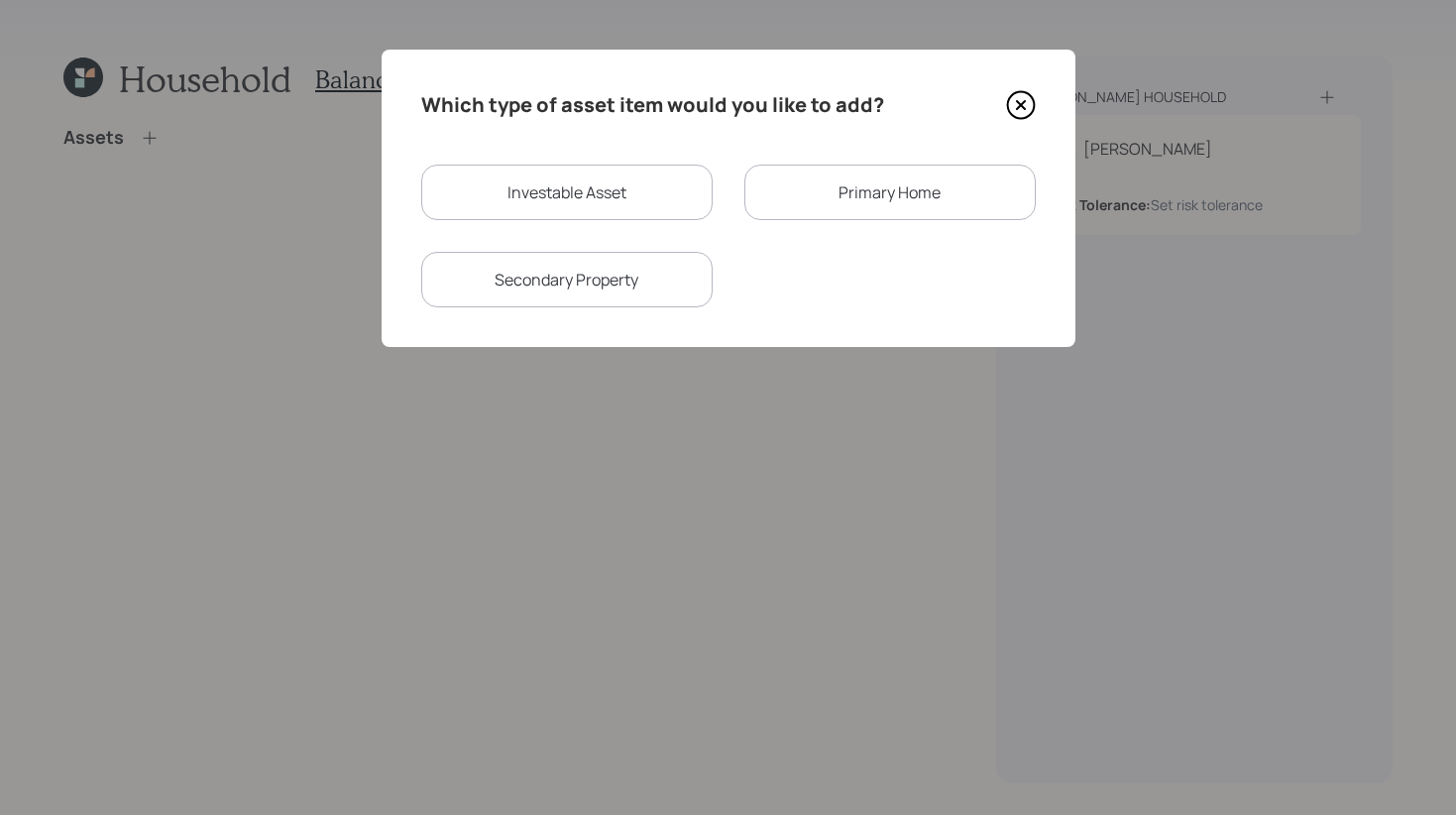
click at [538, 195] on div "Investable Asset" at bounding box center [567, 193] width 292 height 56
select select "taxable"
select select "balanced"
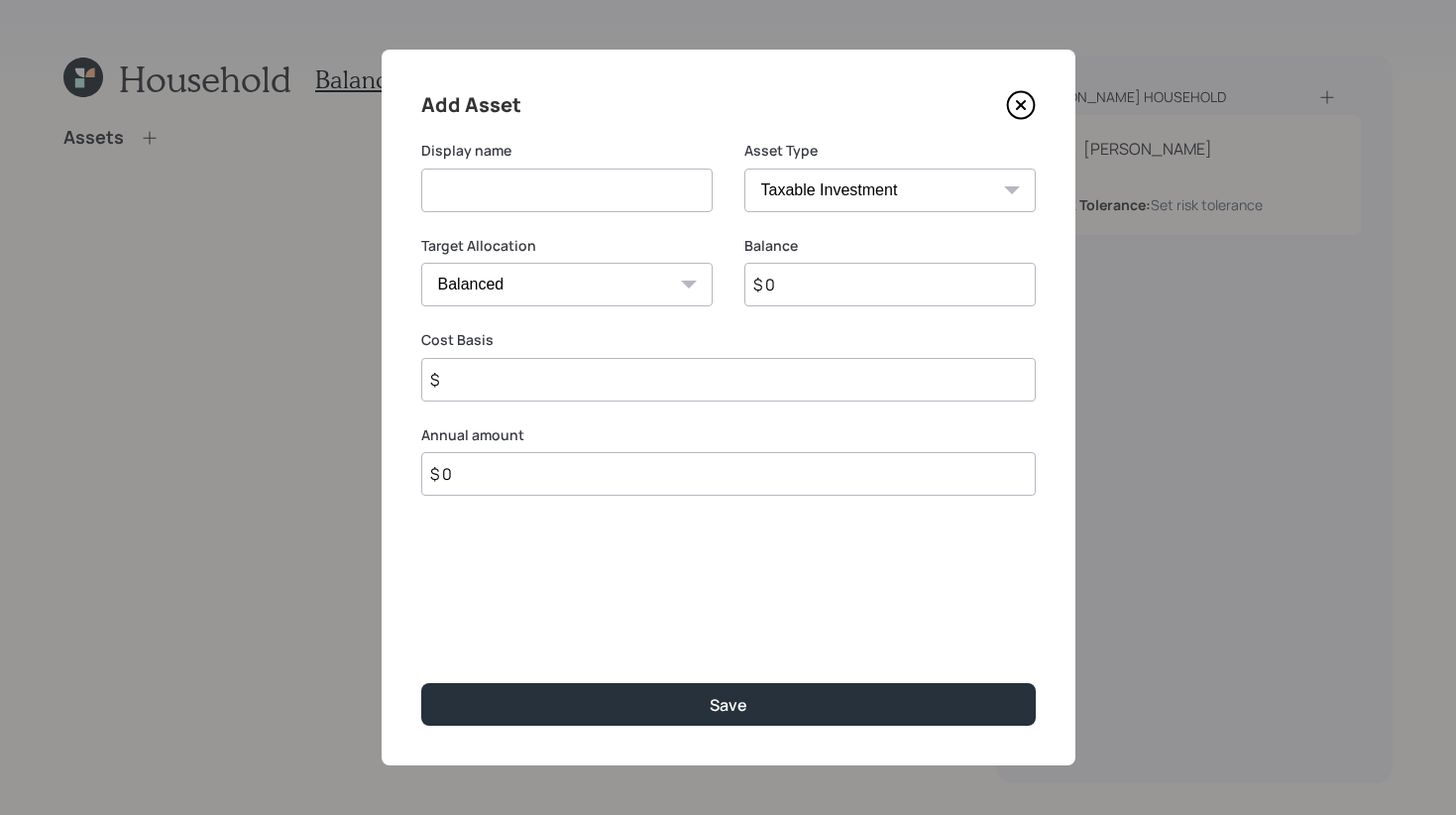
click at [1017, 107] on icon at bounding box center [1019, 105] width 8 height 8
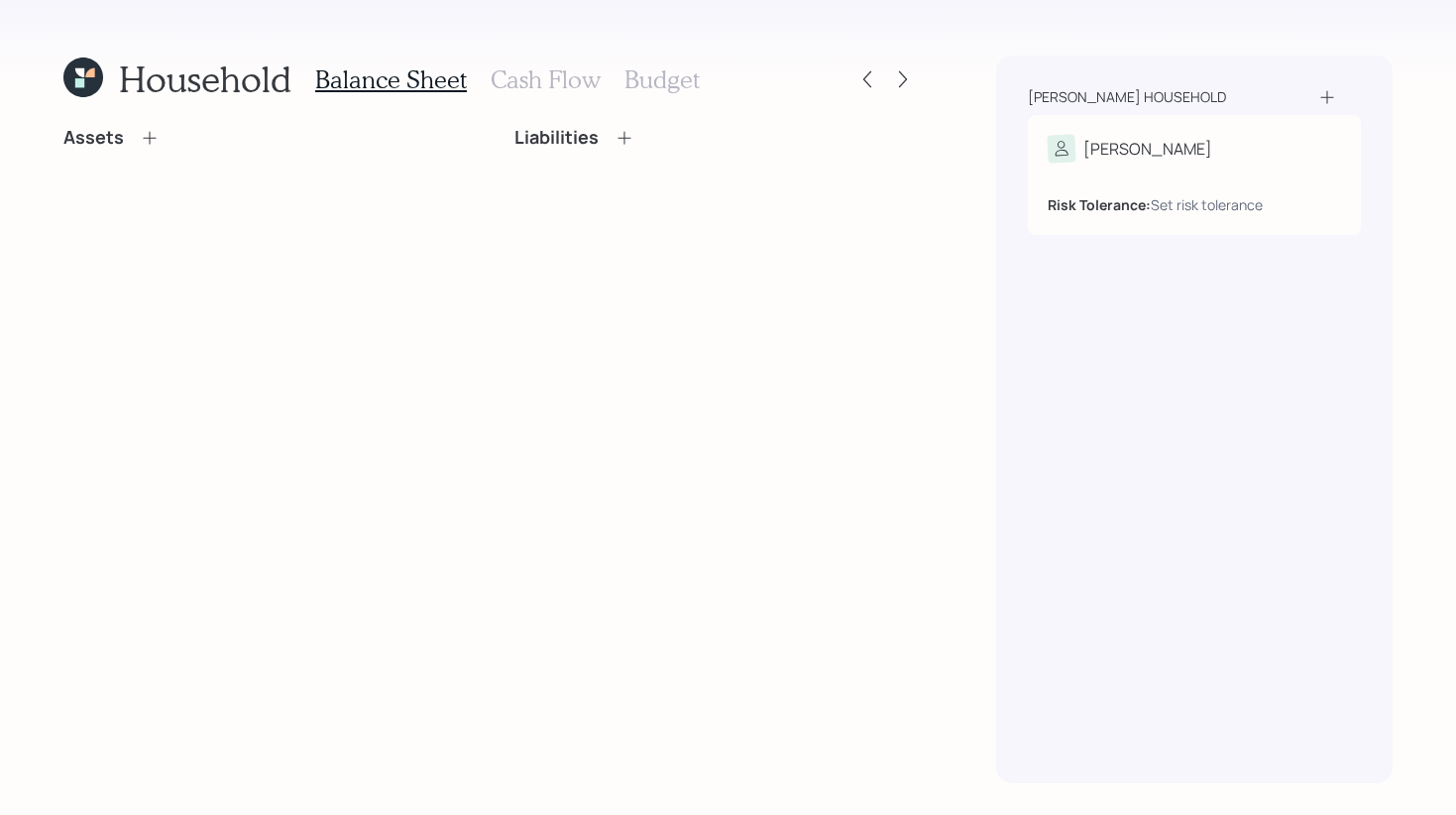
click at [633, 144] on div "Liabilities" at bounding box center [716, 138] width 403 height 22
click at [620, 135] on icon at bounding box center [624, 138] width 20 height 20
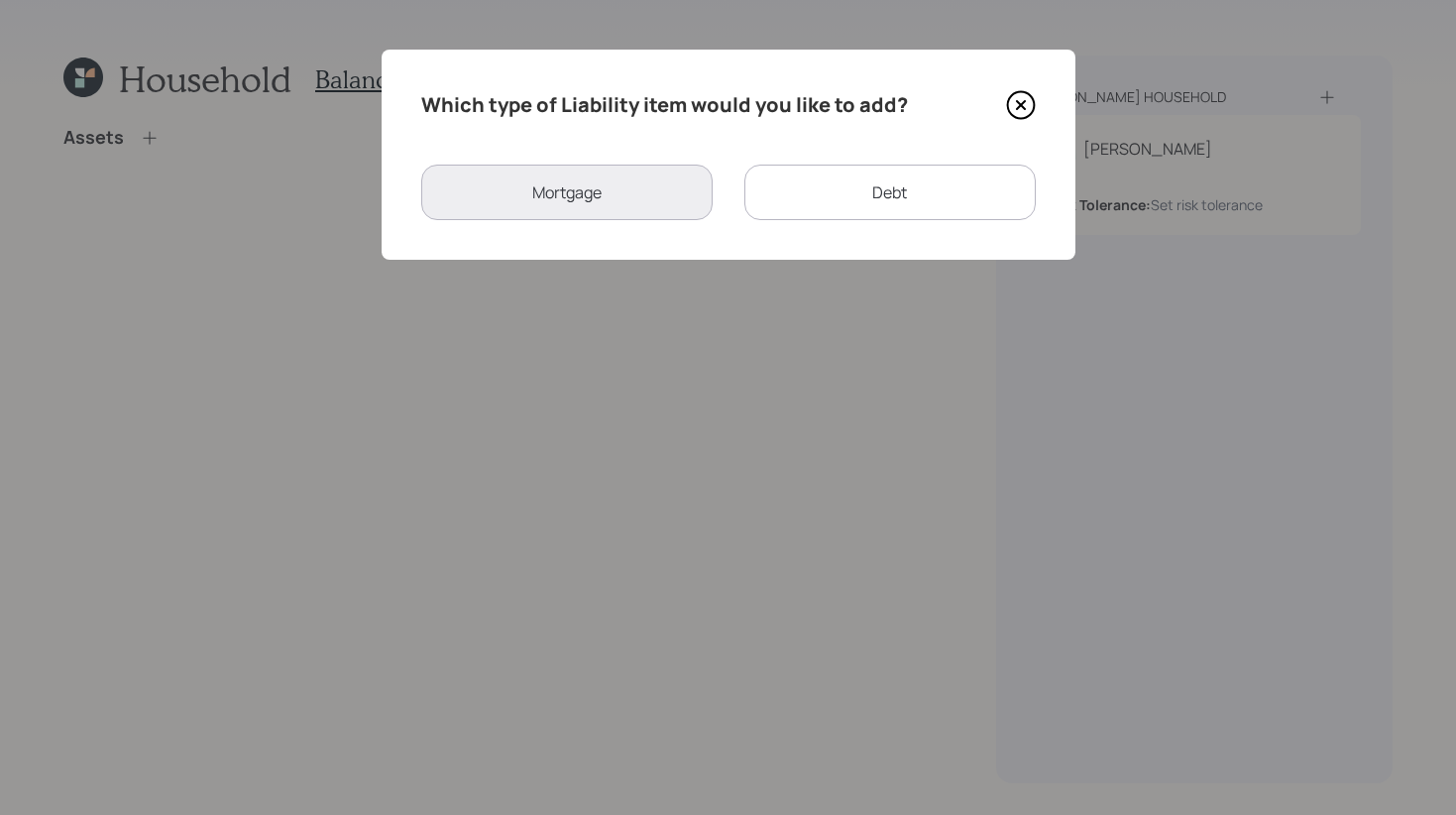
click at [1011, 108] on icon at bounding box center [1020, 105] width 30 height 30
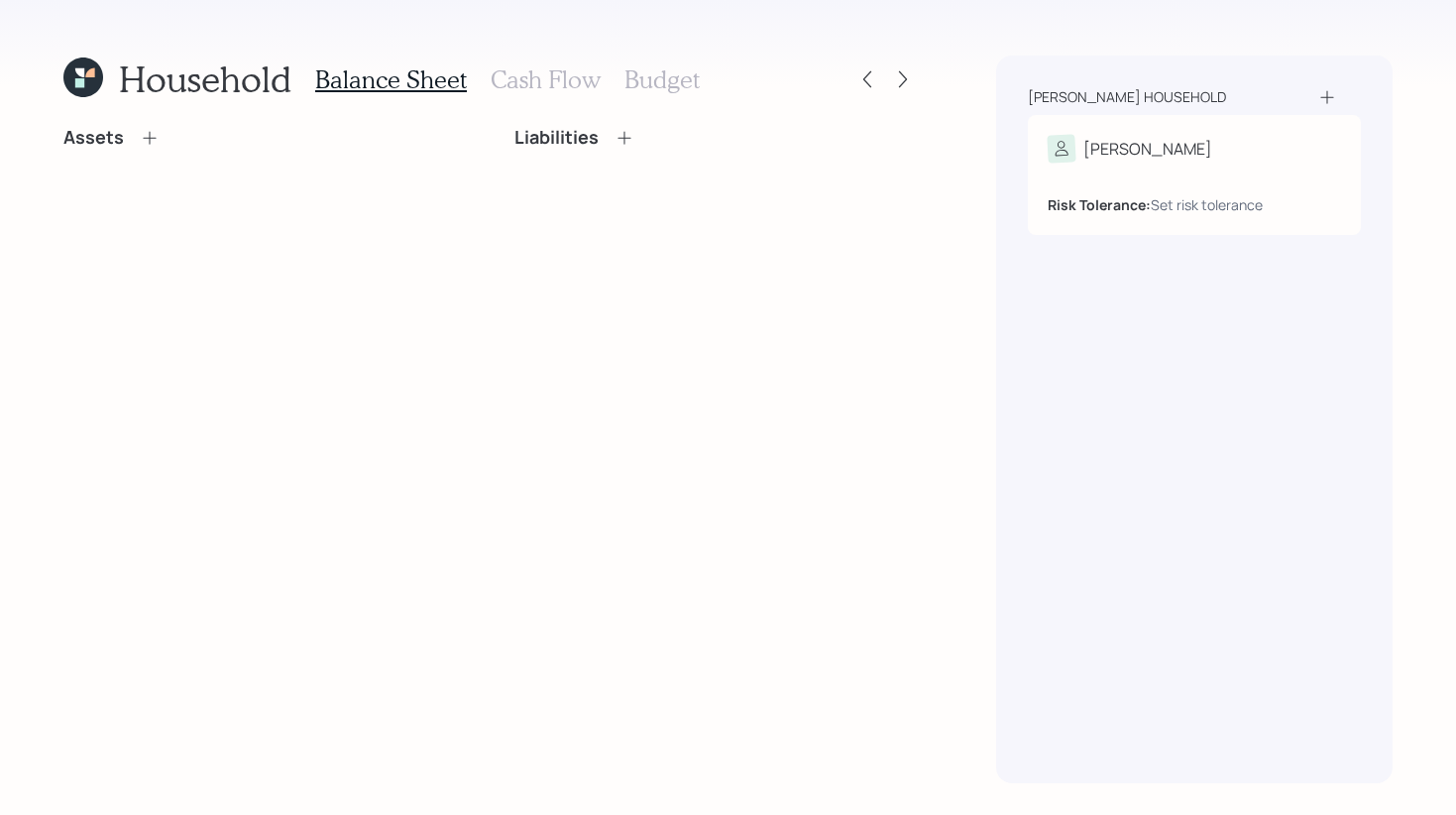
click at [547, 70] on h3 "Cash Flow" at bounding box center [545, 79] width 110 height 29
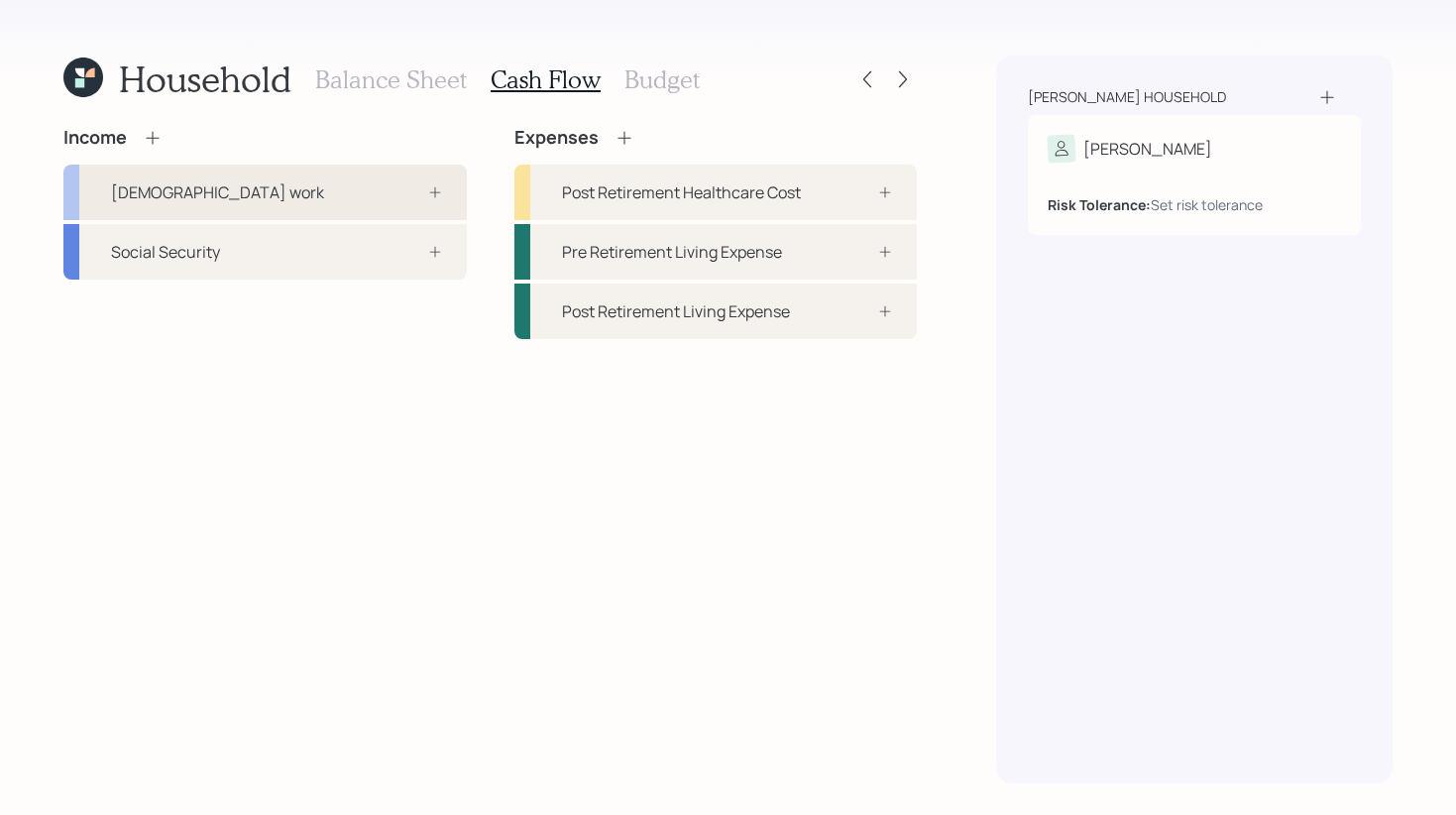
click at [438, 196] on icon at bounding box center [435, 193] width 16 height 16
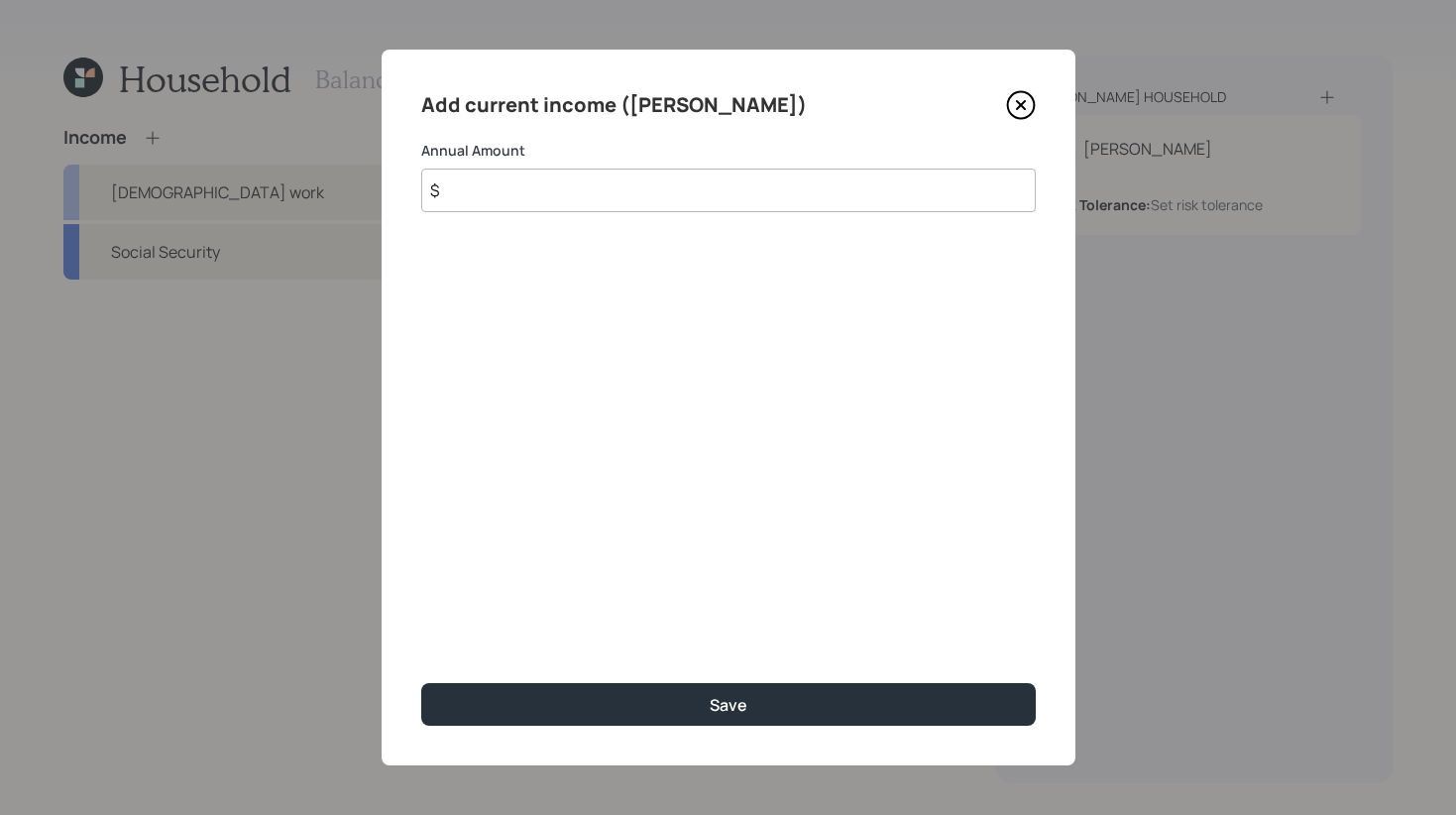
click at [1024, 101] on icon at bounding box center [1020, 105] width 30 height 30
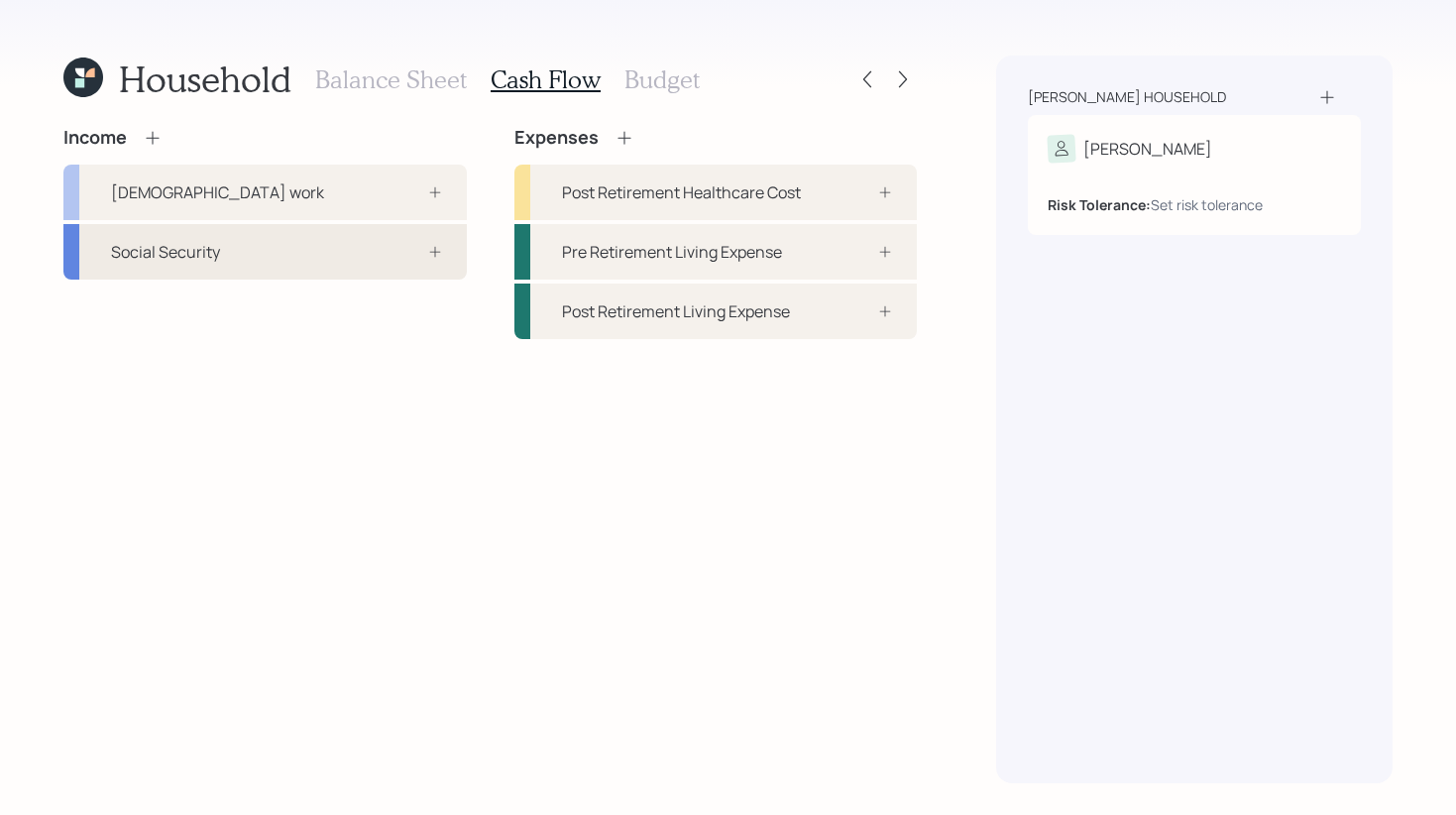
click at [456, 256] on div "Social Security" at bounding box center [265, 252] width 403 height 56
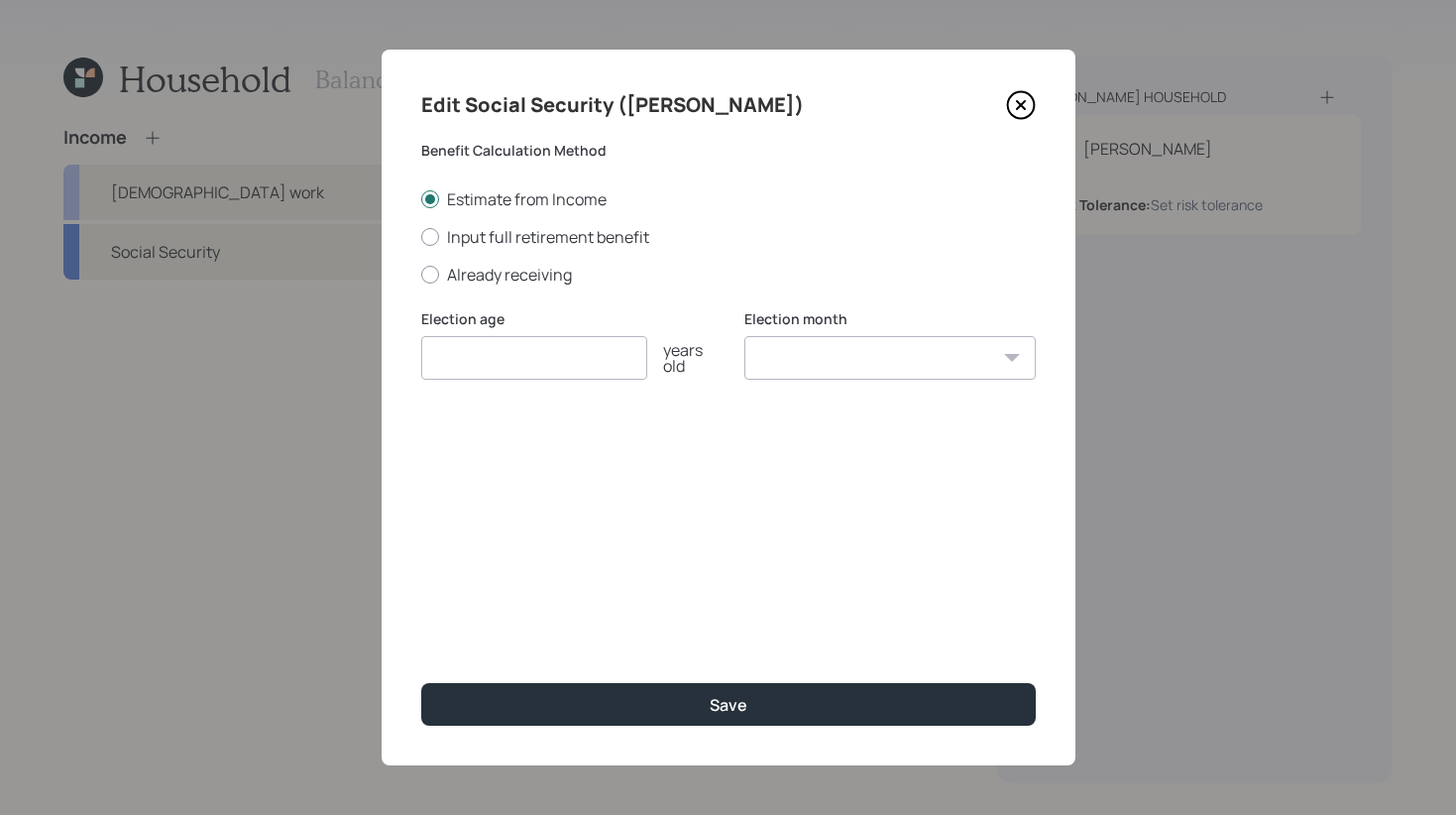
click at [995, 108] on div "Edit Social Security (Aleksandra)" at bounding box center [728, 105] width 614 height 32
click at [1018, 106] on icon at bounding box center [1019, 105] width 8 height 8
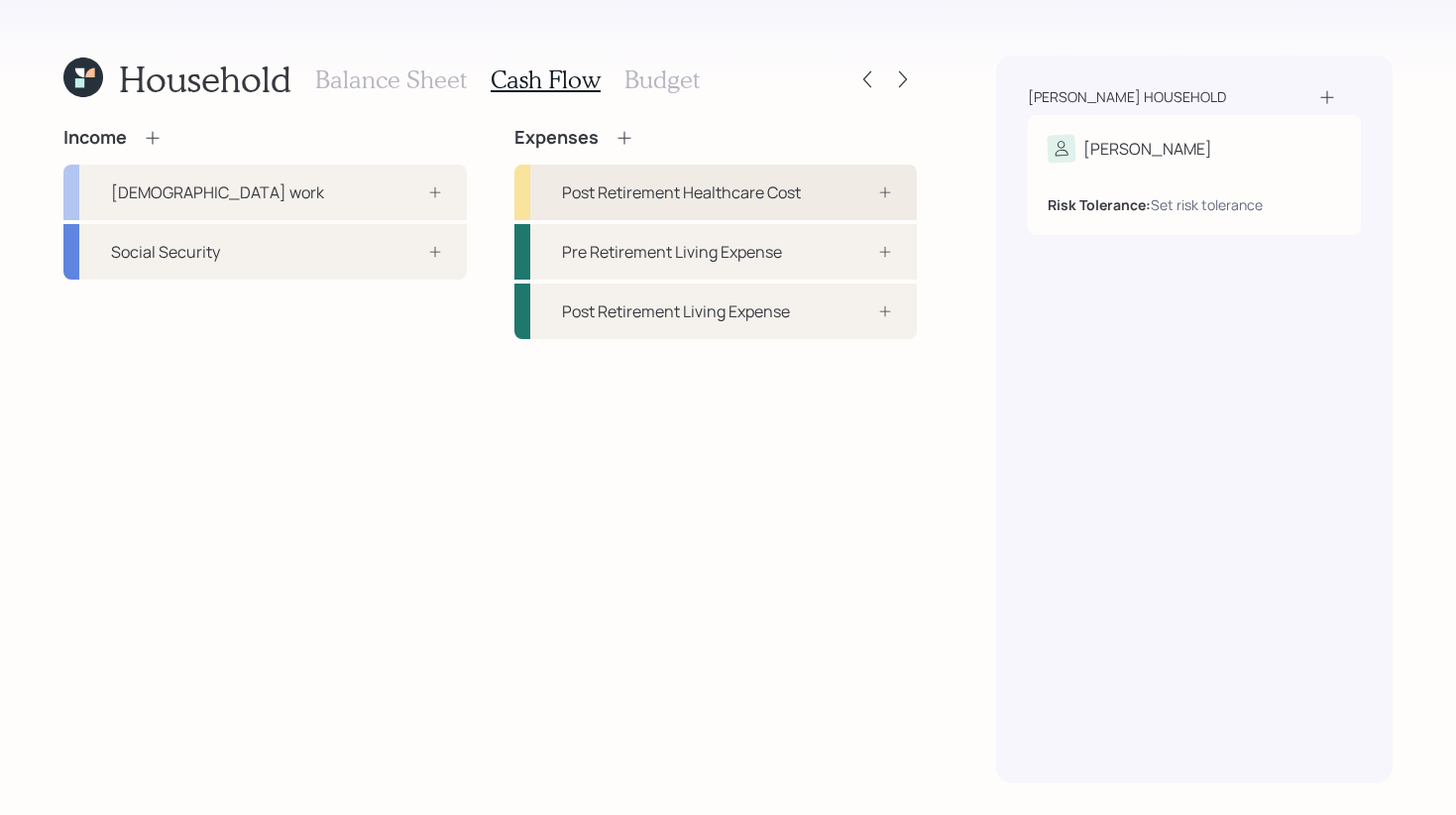
click at [689, 198] on div "Post Retirement Healthcare Cost" at bounding box center [681, 193] width 239 height 24
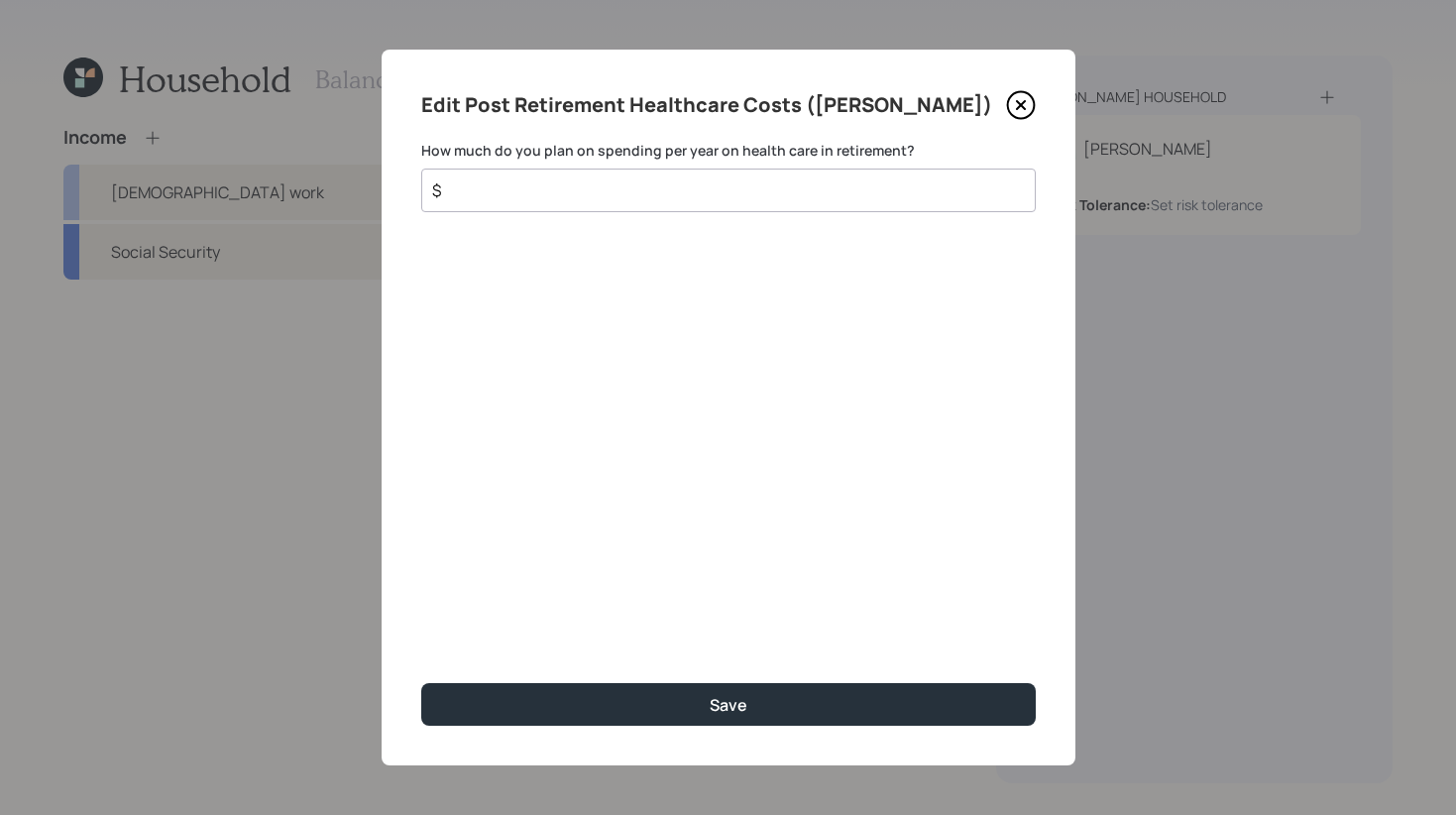
click at [1015, 101] on icon at bounding box center [1019, 105] width 8 height 8
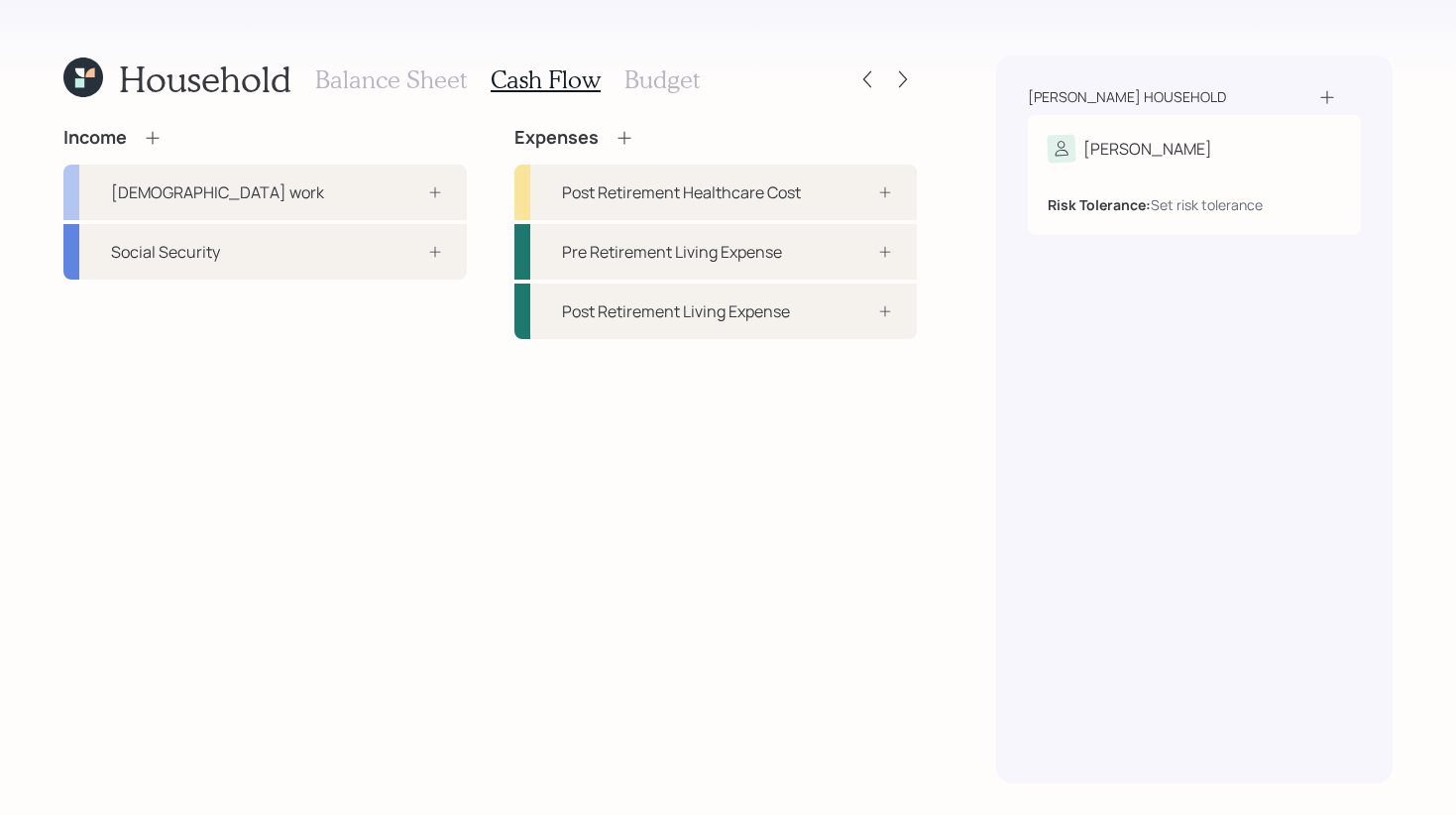
click at [665, 79] on h3 "Budget" at bounding box center [662, 79] width 75 height 29
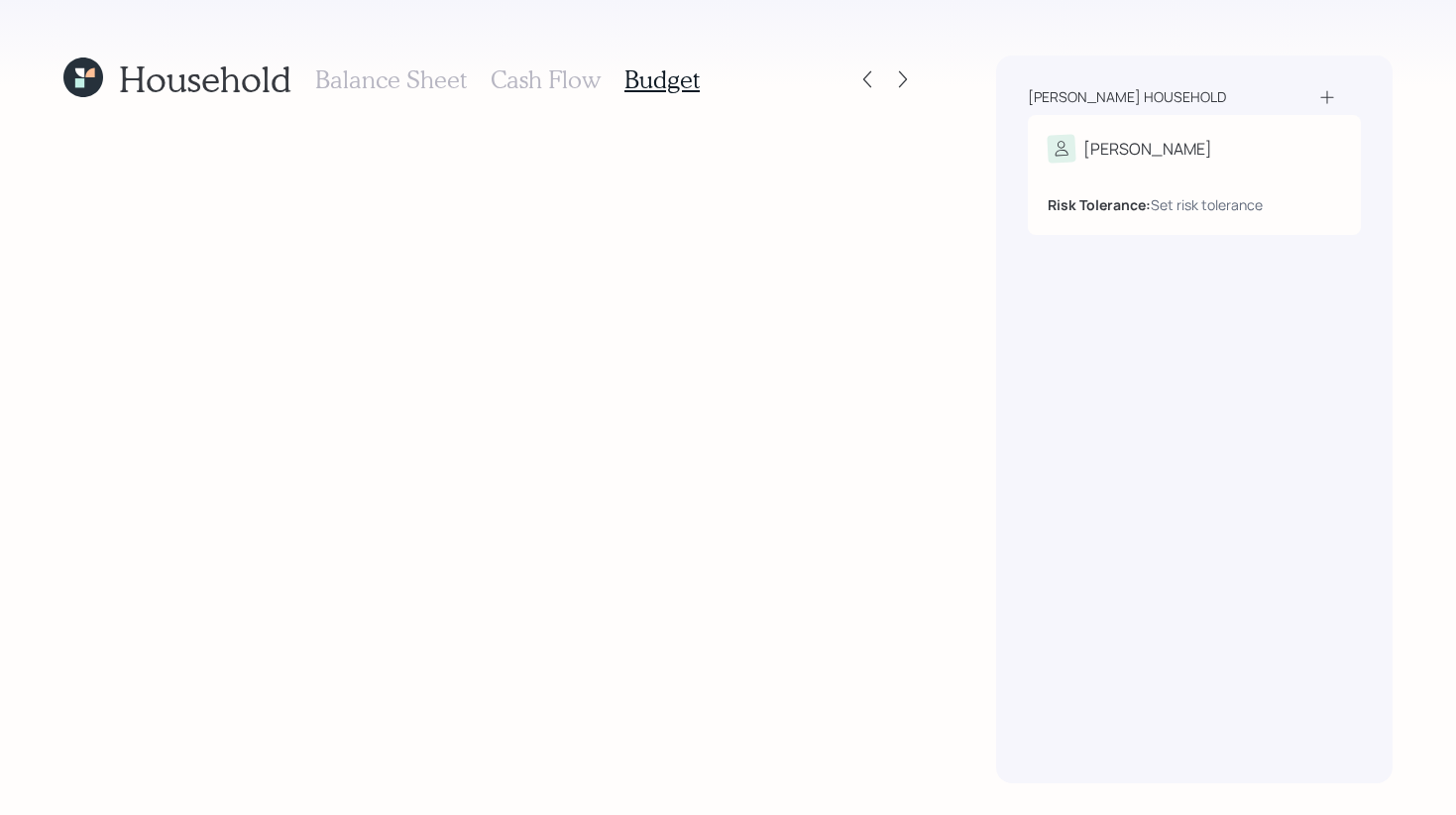
click at [369, 89] on h3 "Balance Sheet" at bounding box center [390, 79] width 152 height 29
click at [74, 63] on icon at bounding box center [83, 77] width 40 height 40
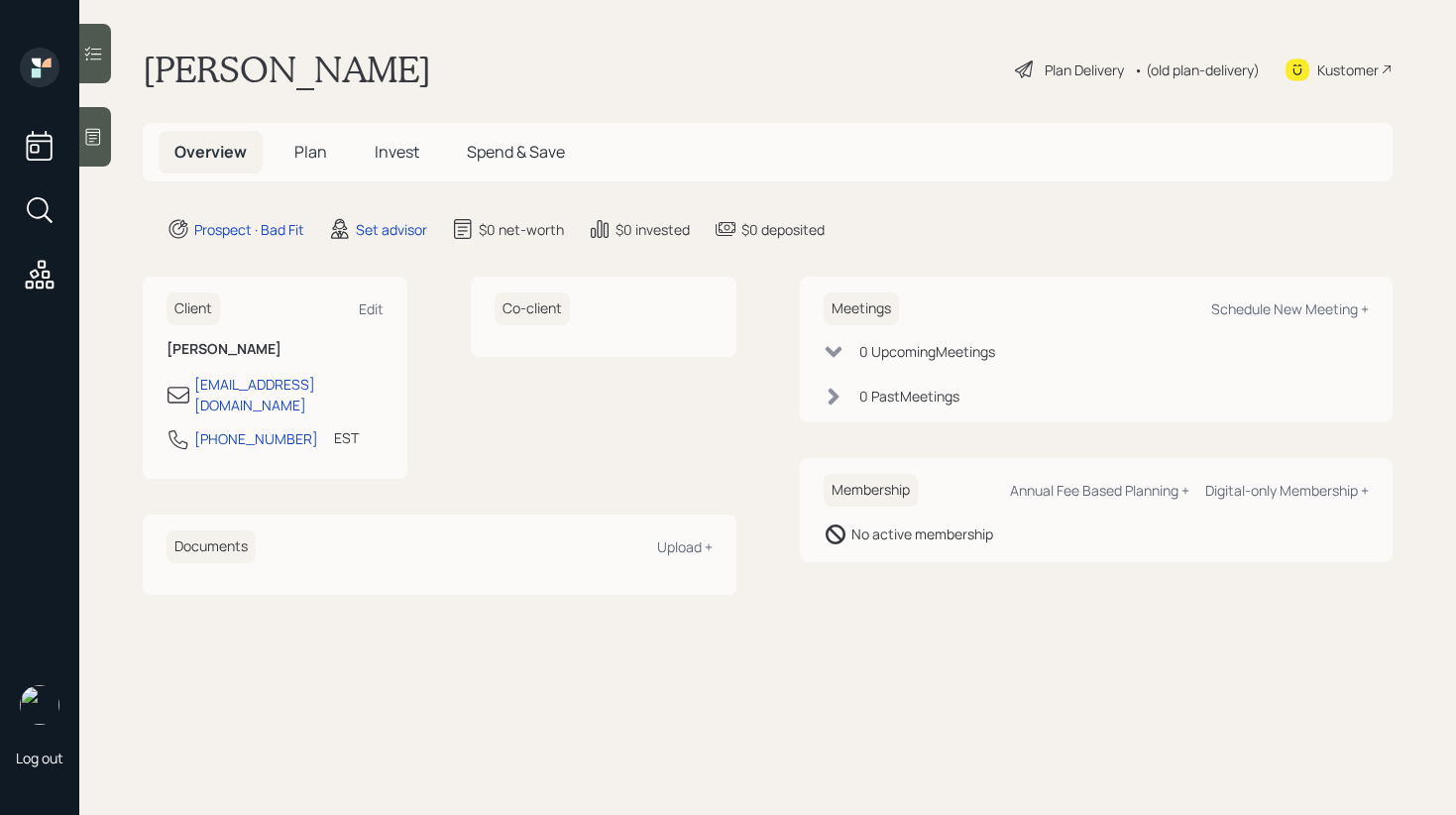
click at [315, 146] on span "Plan" at bounding box center [311, 152] width 33 height 22
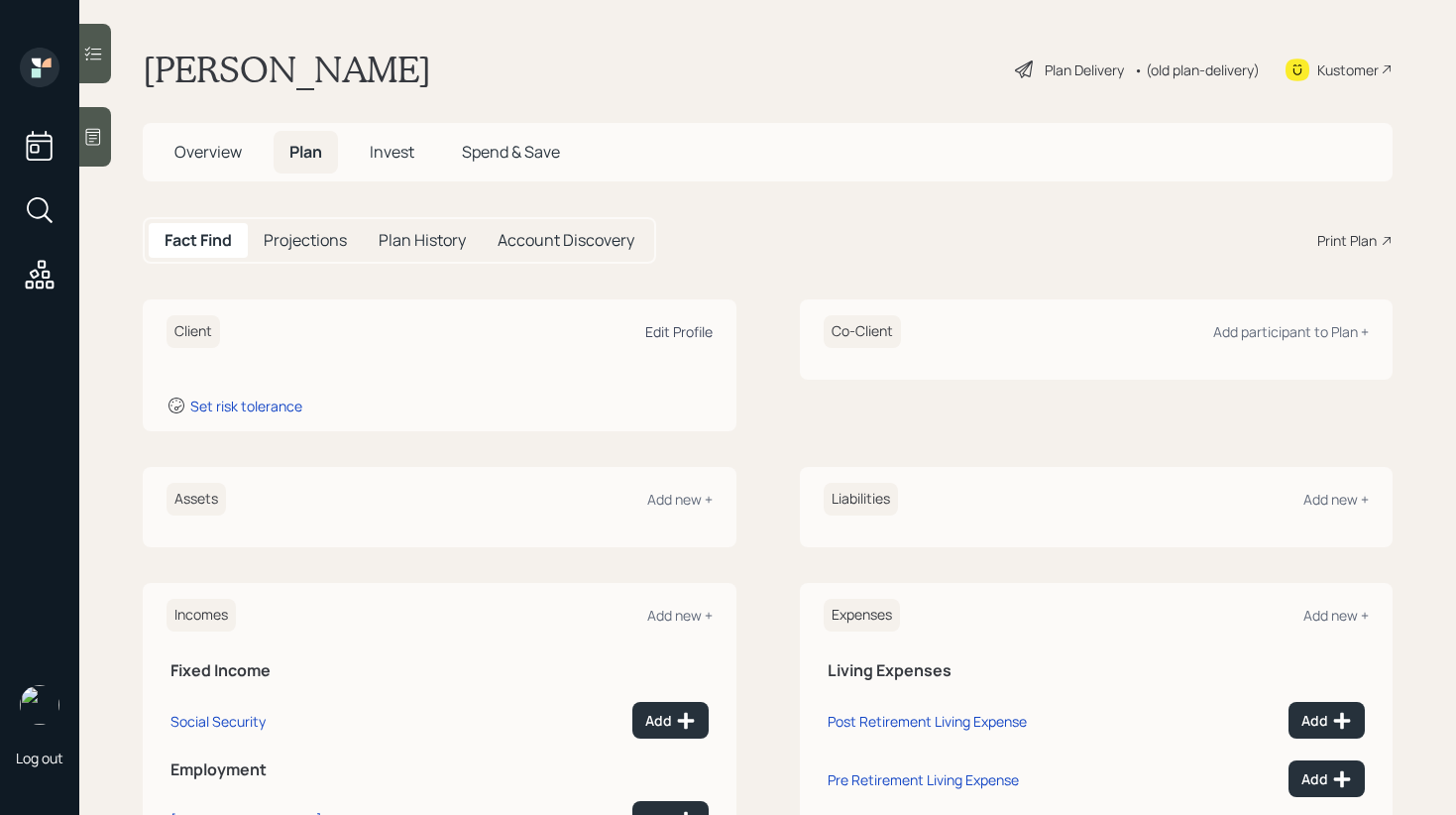
click at [665, 328] on div "Edit Profile" at bounding box center [679, 331] width 67 height 19
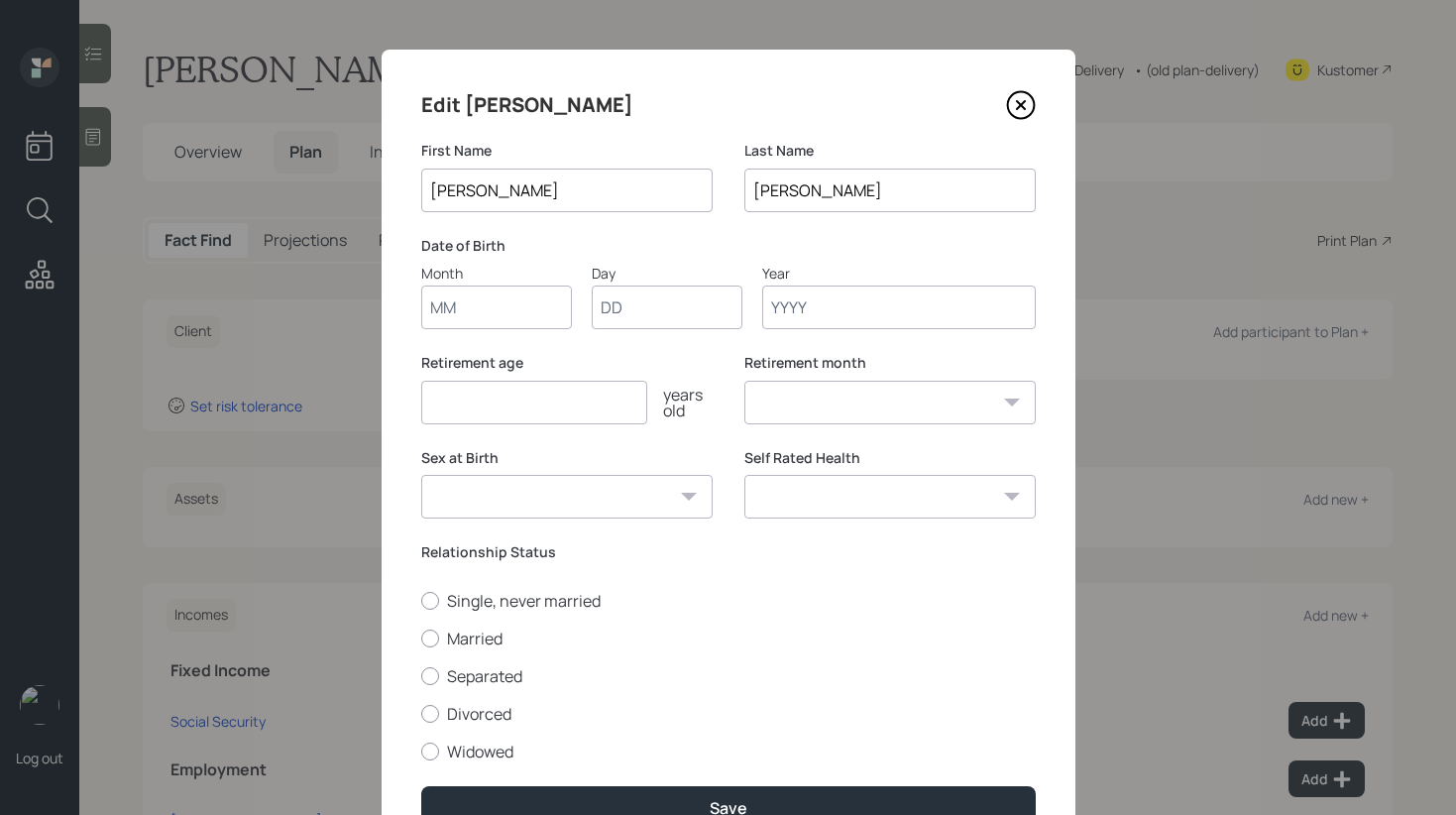
click at [543, 357] on label "Retirement age" at bounding box center [567, 362] width 292 height 20
click at [1014, 97] on icon at bounding box center [1020, 105] width 30 height 30
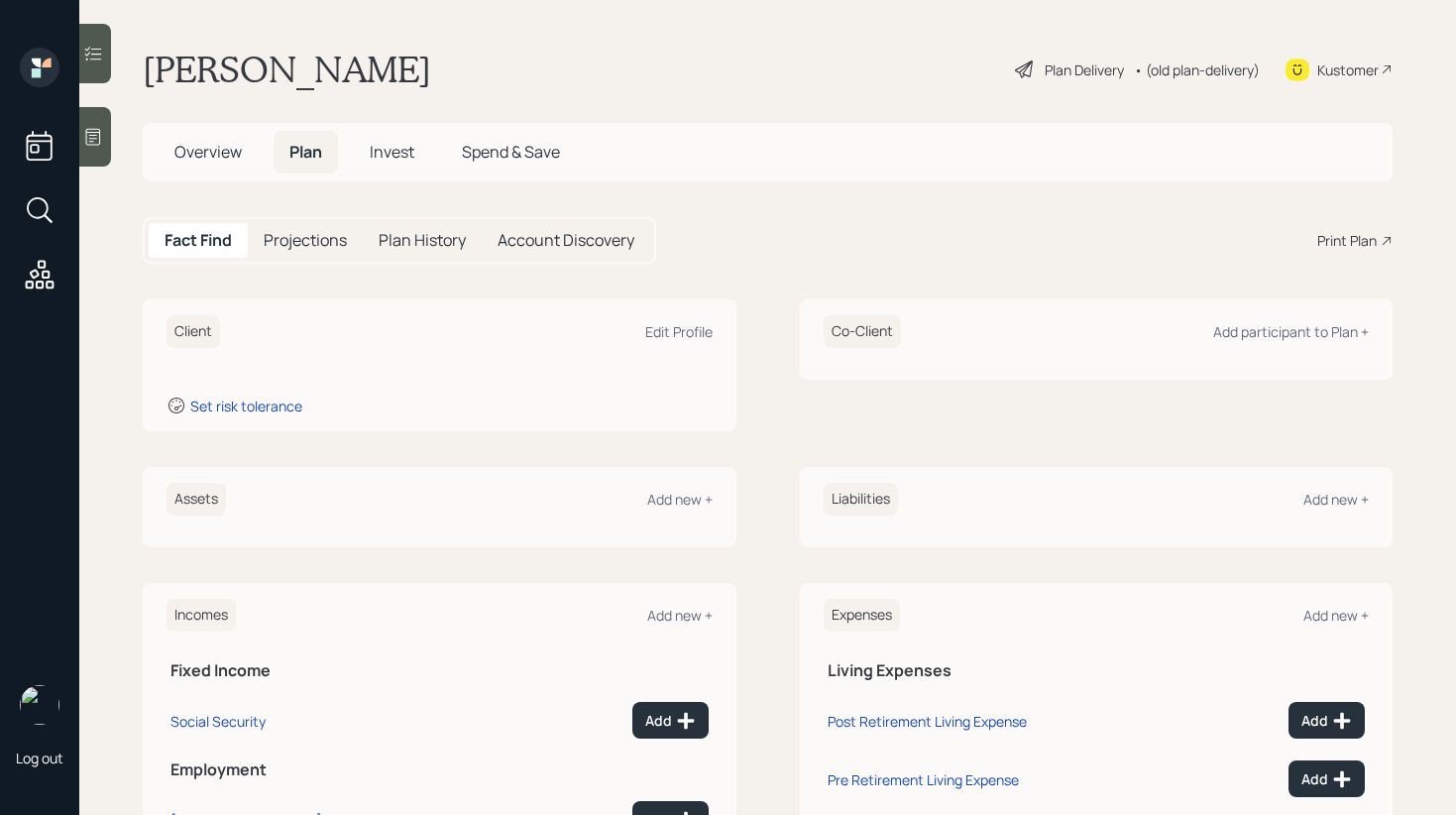
click at [1069, 67] on div "Plan Delivery" at bounding box center [1084, 69] width 79 height 21
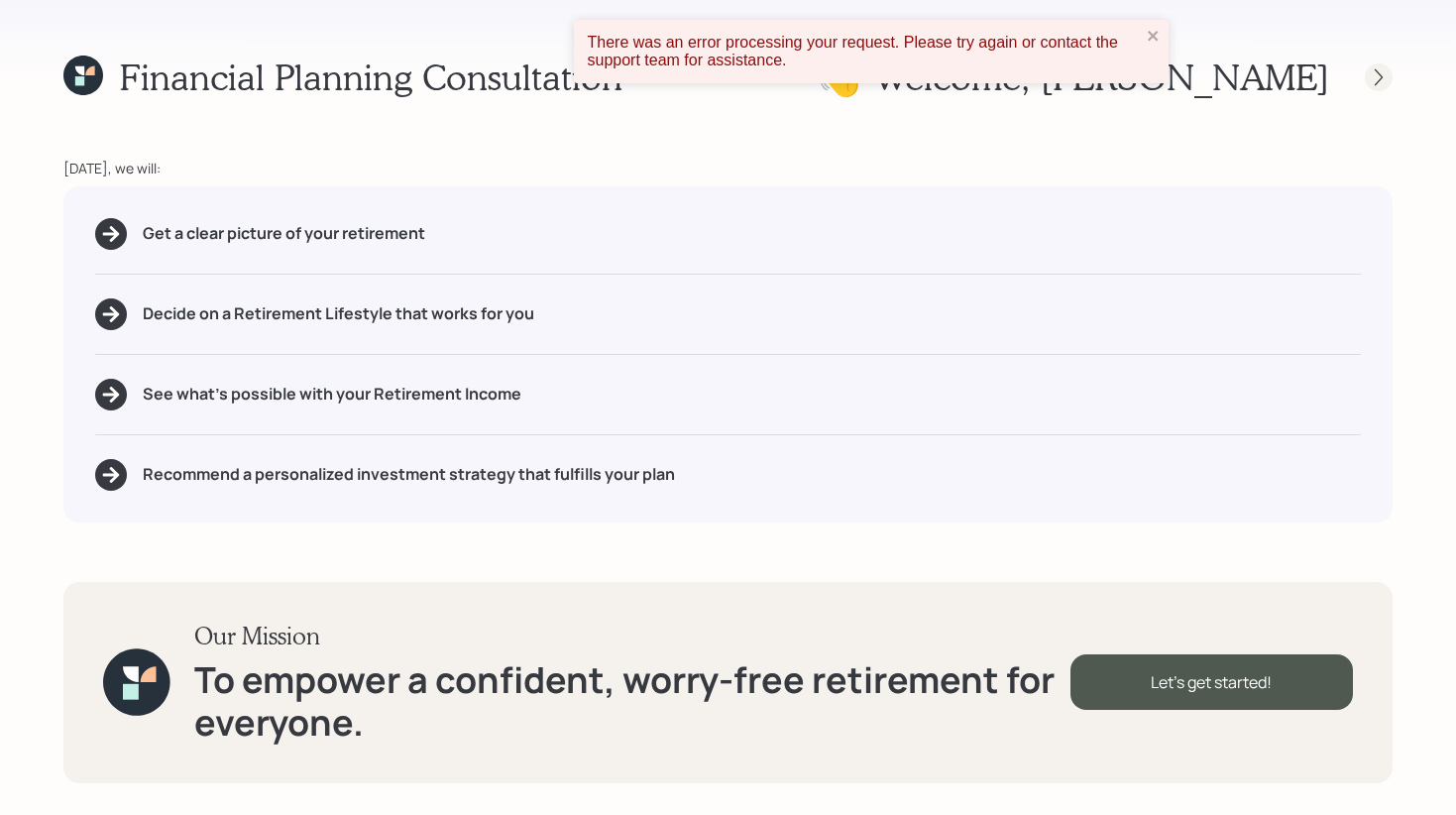
click at [1368, 76] on div at bounding box center [1379, 77] width 28 height 28
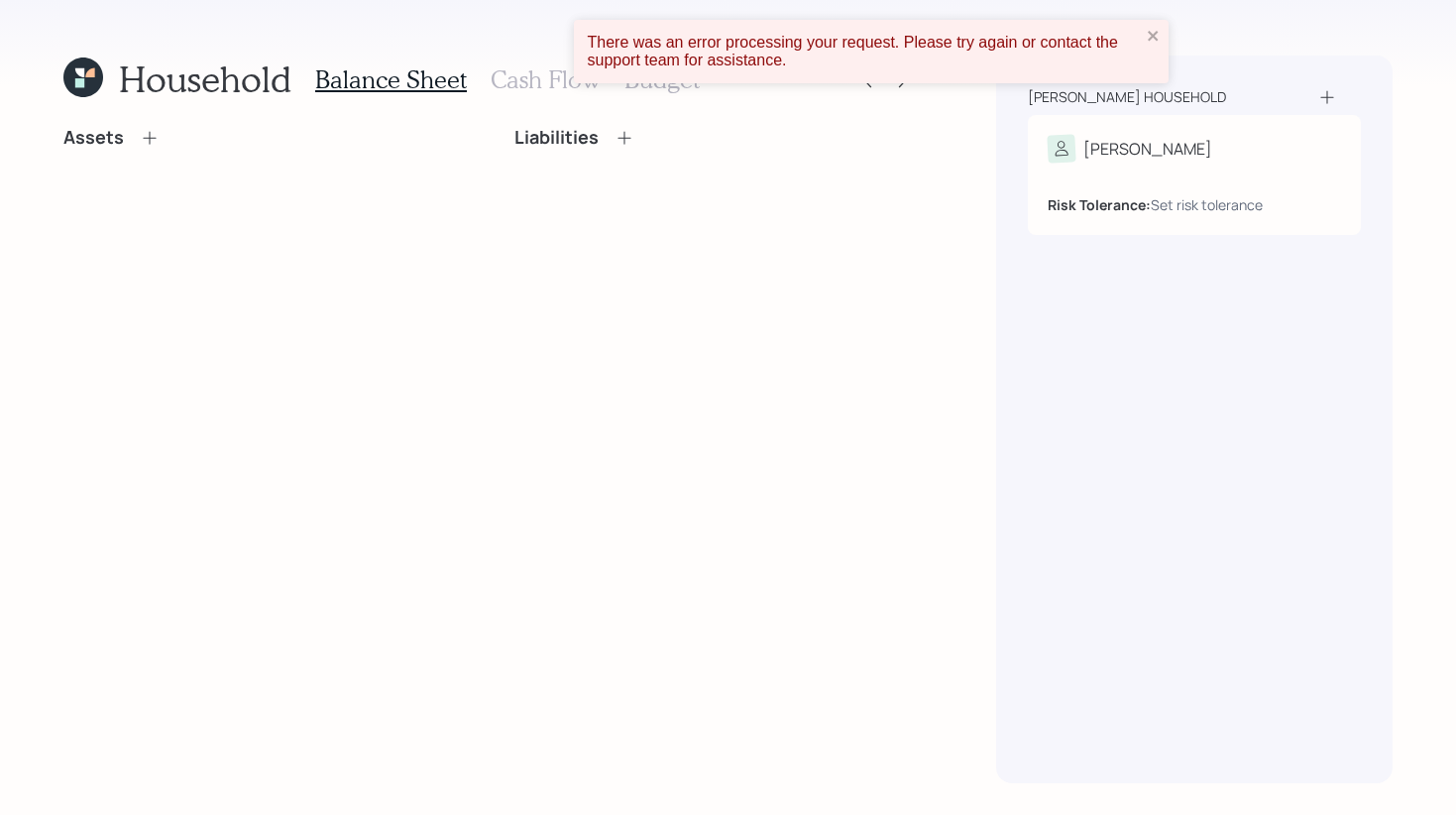
click at [142, 139] on icon at bounding box center [150, 138] width 20 height 20
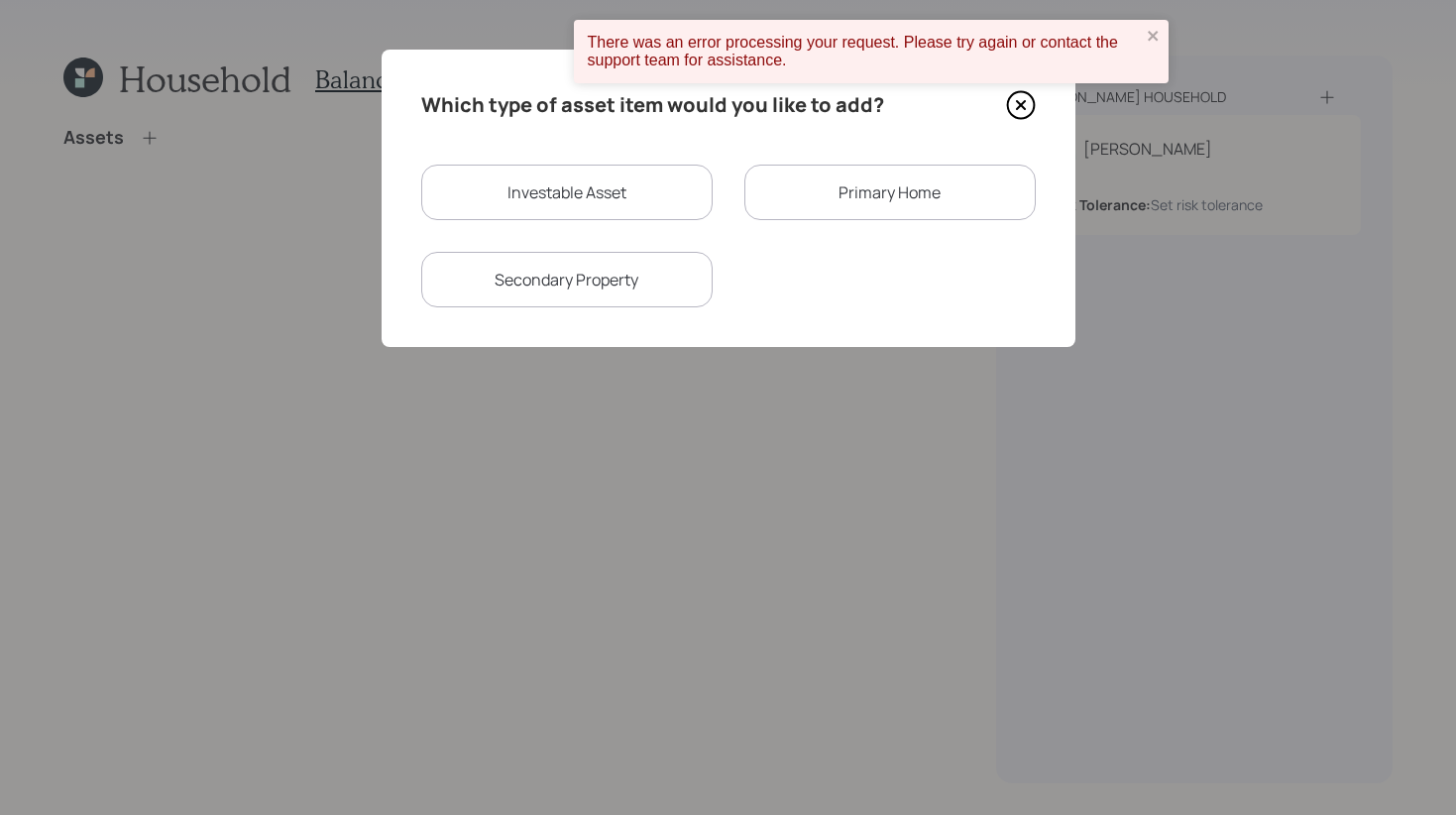
click at [567, 203] on div "Investable Asset" at bounding box center [567, 193] width 292 height 56
select select "taxable"
select select "balanced"
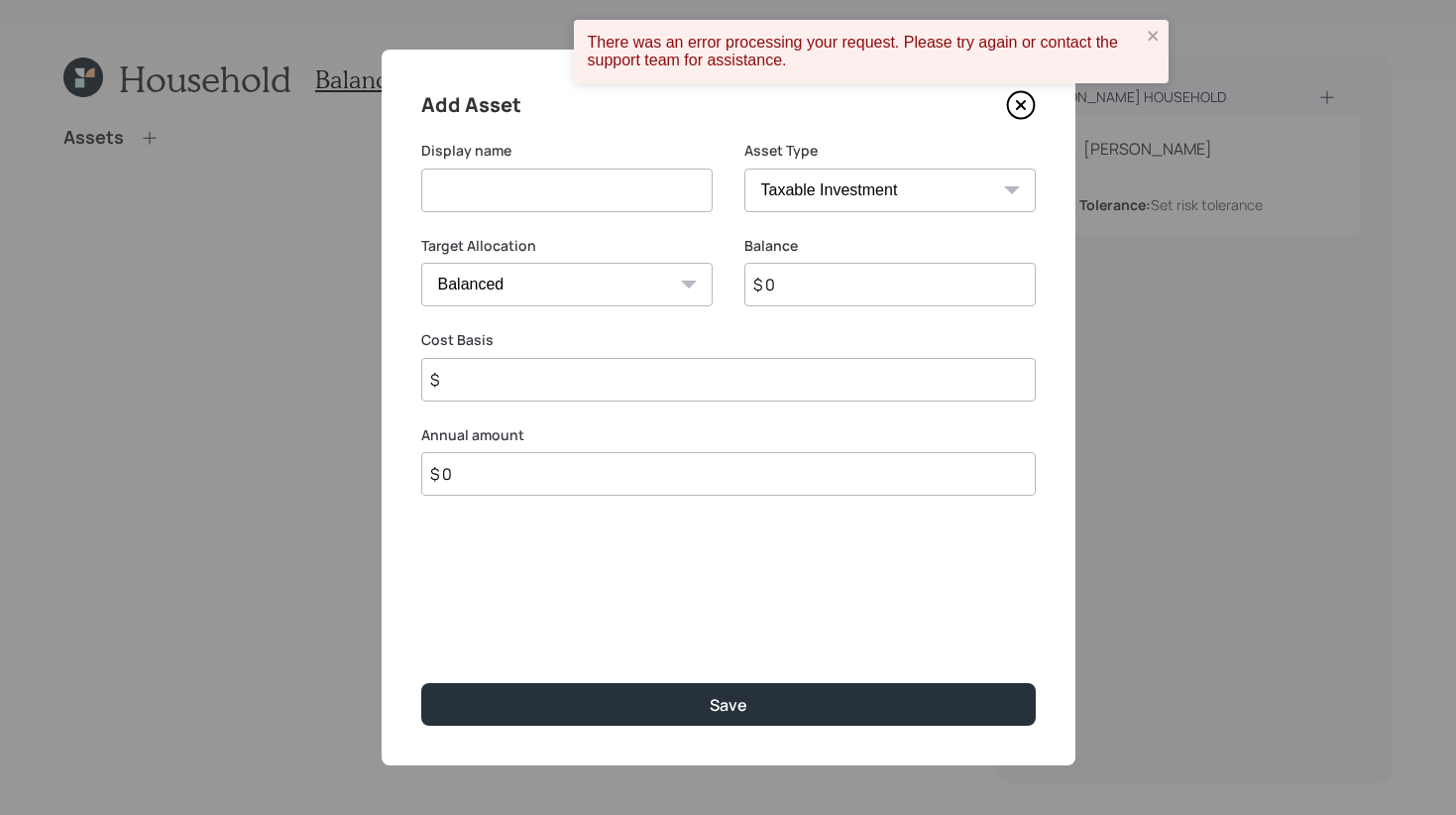
click at [567, 203] on input at bounding box center [567, 191] width 292 height 44
type input "IRA"
click at [812, 193] on select "SEP IRA IRA Roth IRA 401(k) Roth 401(k) 403(b) Roth 403(b) 457(b) Roth 457(b) H…" at bounding box center [890, 191] width 292 height 44
select select "ira"
click at [744, 169] on select "SEP IRA IRA Roth IRA 401(k) Roth 401(k) 403(b) Roth 403(b) 457(b) Roth 457(b) H…" at bounding box center [890, 191] width 292 height 44
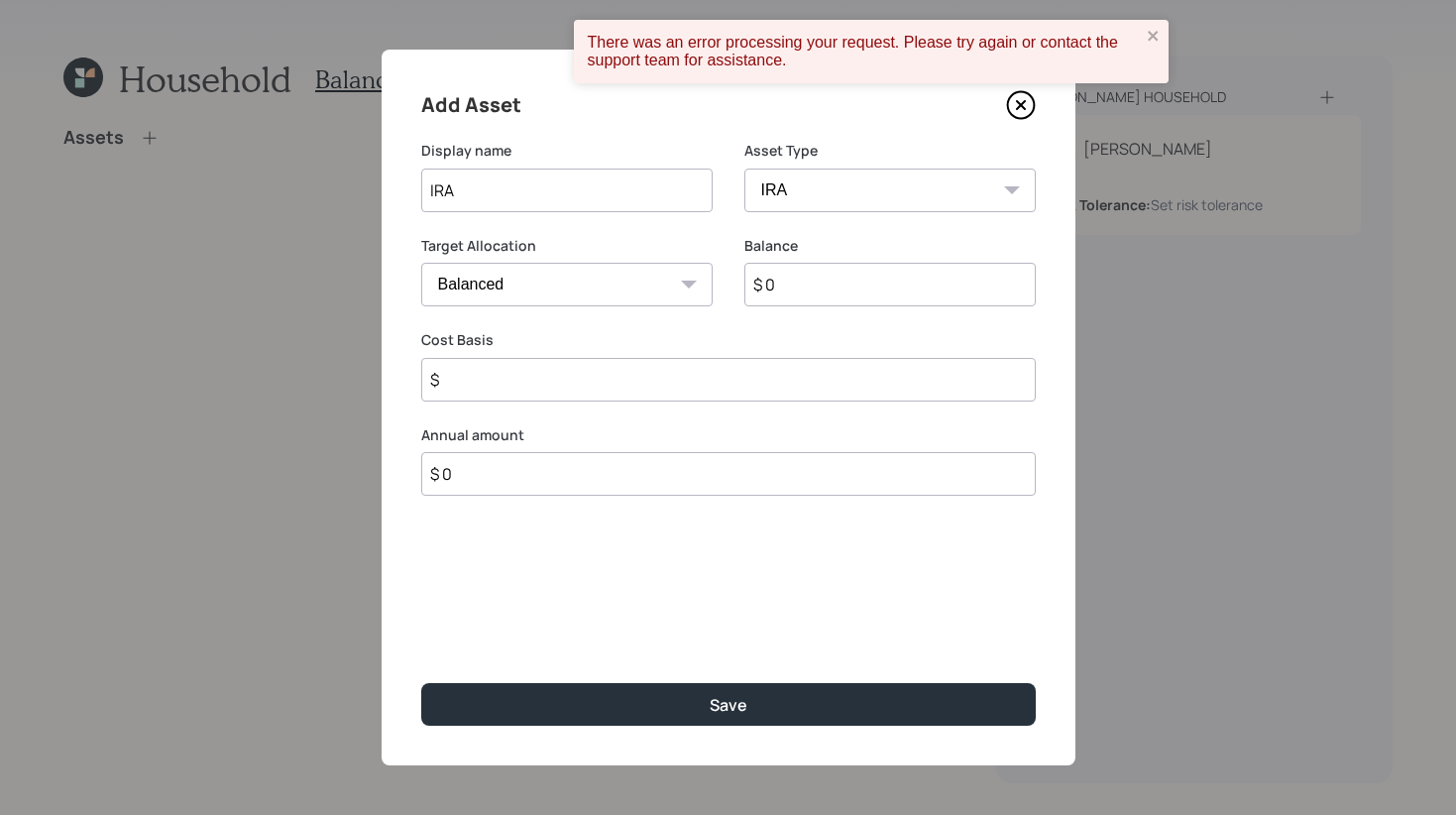
type input "$"
click at [834, 260] on div "Balance $ 0" at bounding box center [890, 272] width 292 height 71
click at [821, 280] on input "$ 0" at bounding box center [890, 285] width 292 height 44
type input "$ 100,000"
click at [768, 549] on div "Add Asset Display name IRA Asset Type SEP IRA IRA Roth IRA 401(k) Roth 401(k) 4…" at bounding box center [728, 407] width 694 height 716
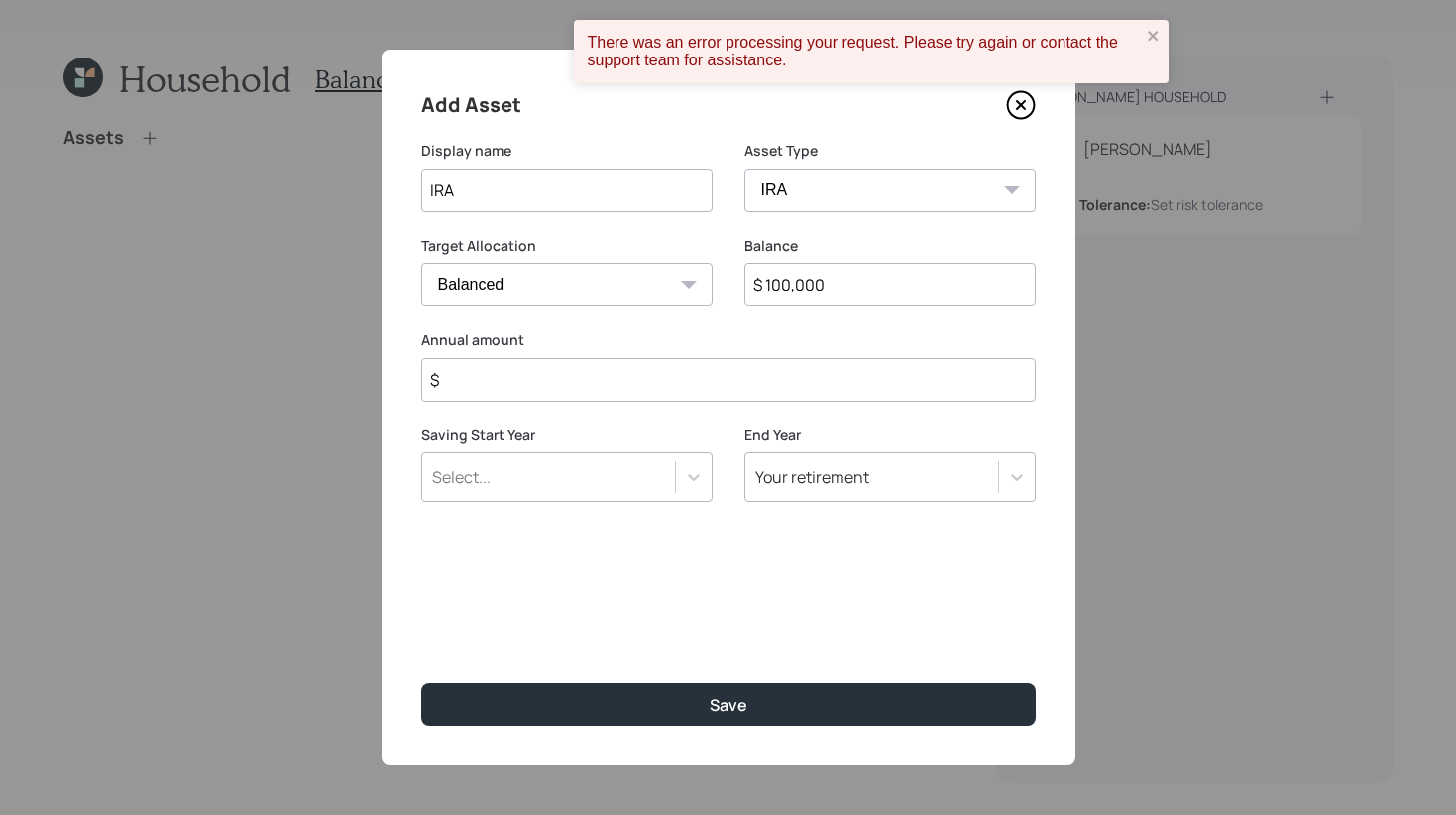
click at [545, 380] on input "$" at bounding box center [728, 379] width 614 height 44
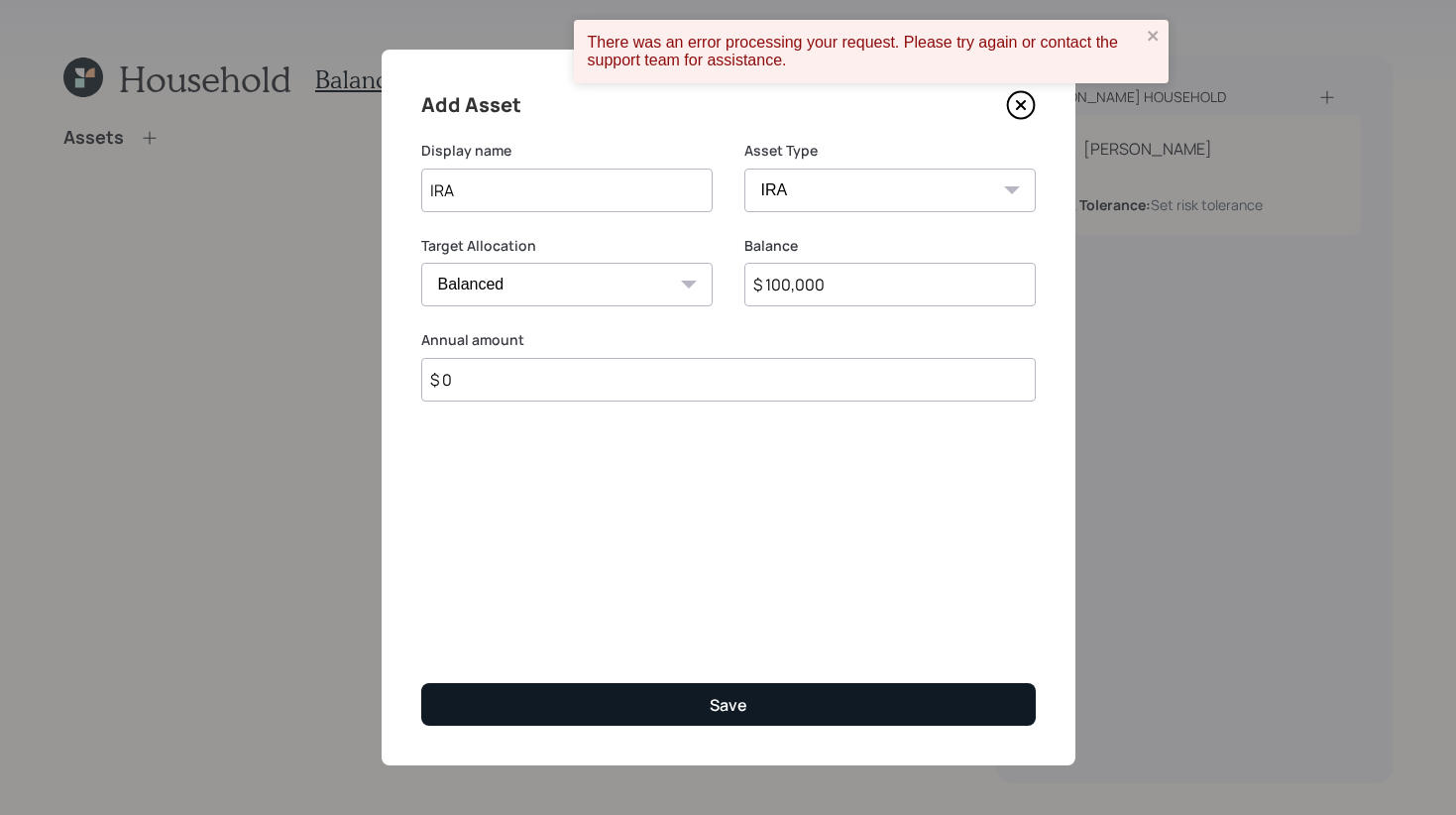
type input "$ 0"
click at [641, 721] on button "Save" at bounding box center [728, 704] width 614 height 43
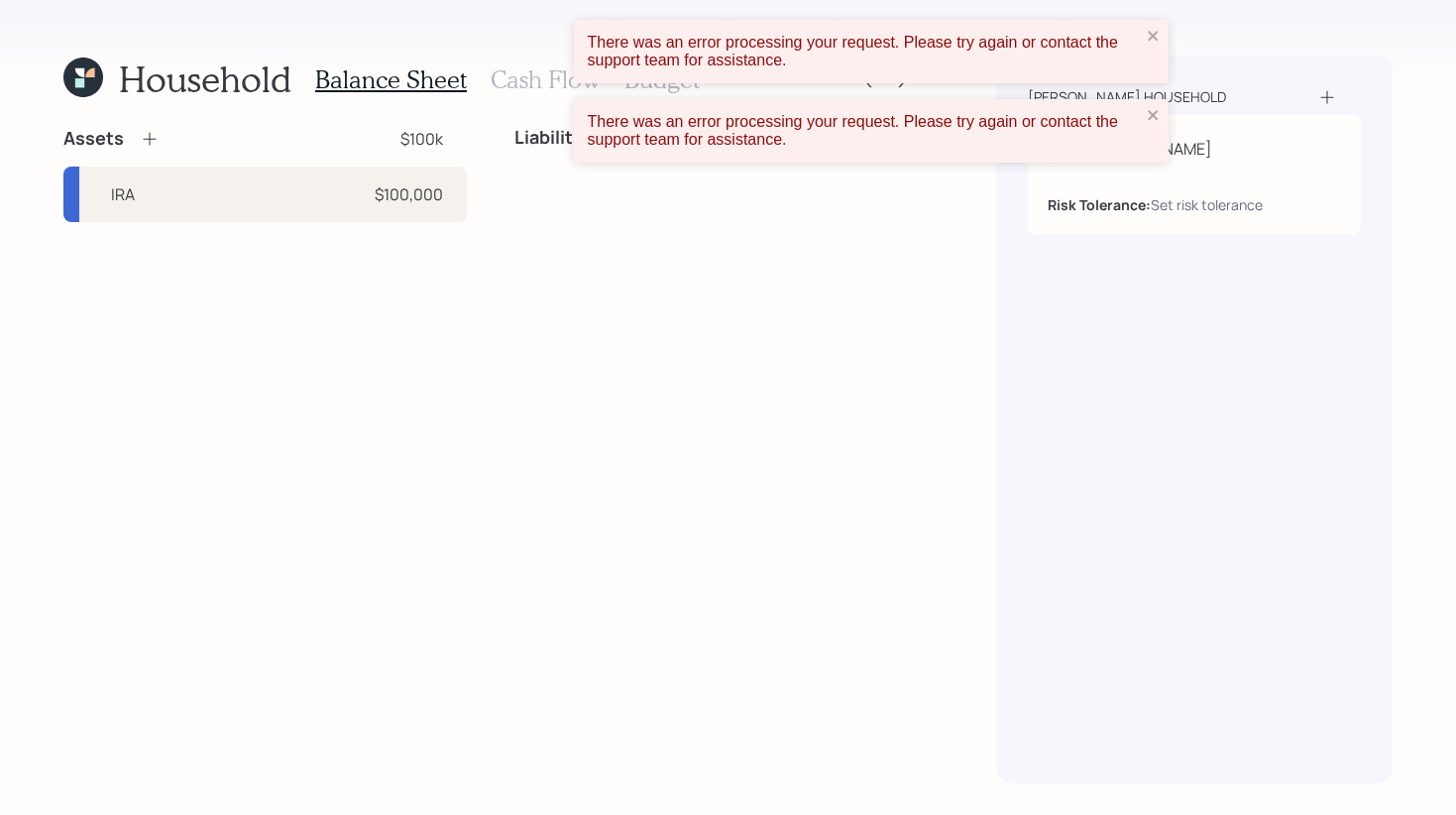
click at [1161, 32] on div "There was an error processing your request. Please try again or contact the sup…" at bounding box center [870, 52] width 595 height 64
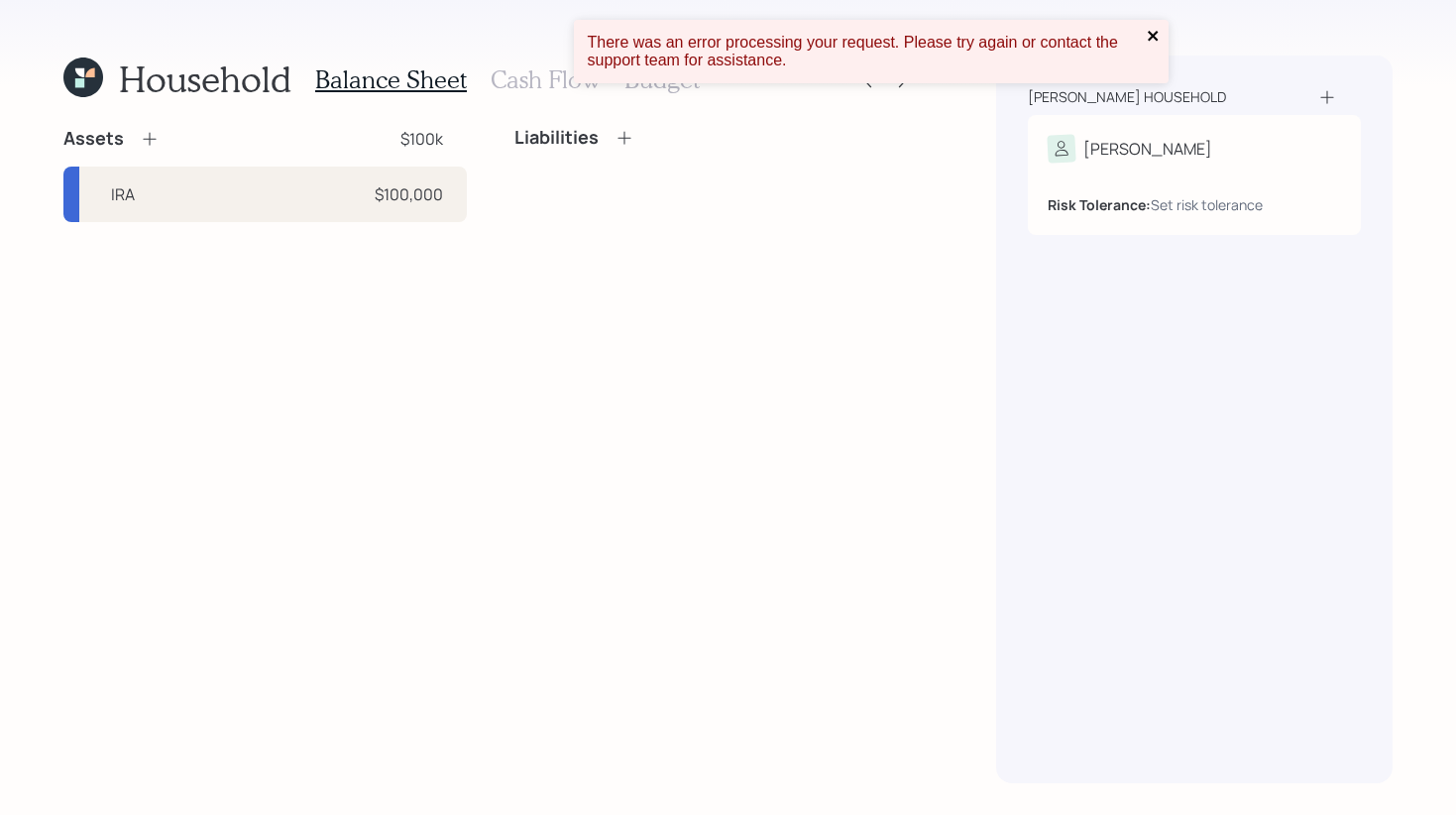
click at [1152, 108] on div "There was an error processing your request. Please try again or contact the sup…" at bounding box center [728, 407] width 1456 height 815
click at [1146, 32] on icon "close" at bounding box center [1153, 36] width 14 height 16
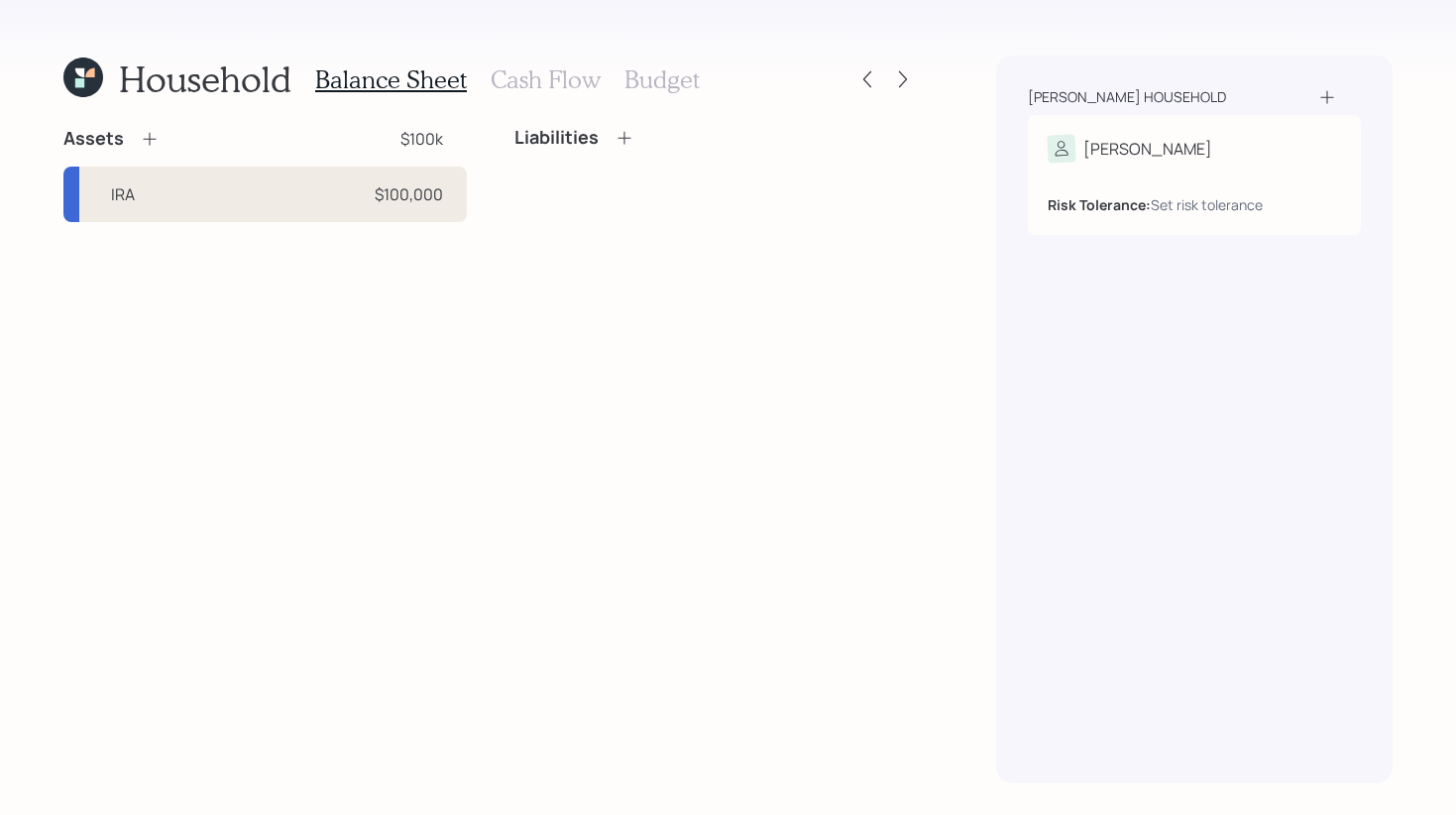
click at [180, 183] on div "IRA $100,000" at bounding box center [265, 195] width 403 height 56
select select "ira"
select select "balanced"
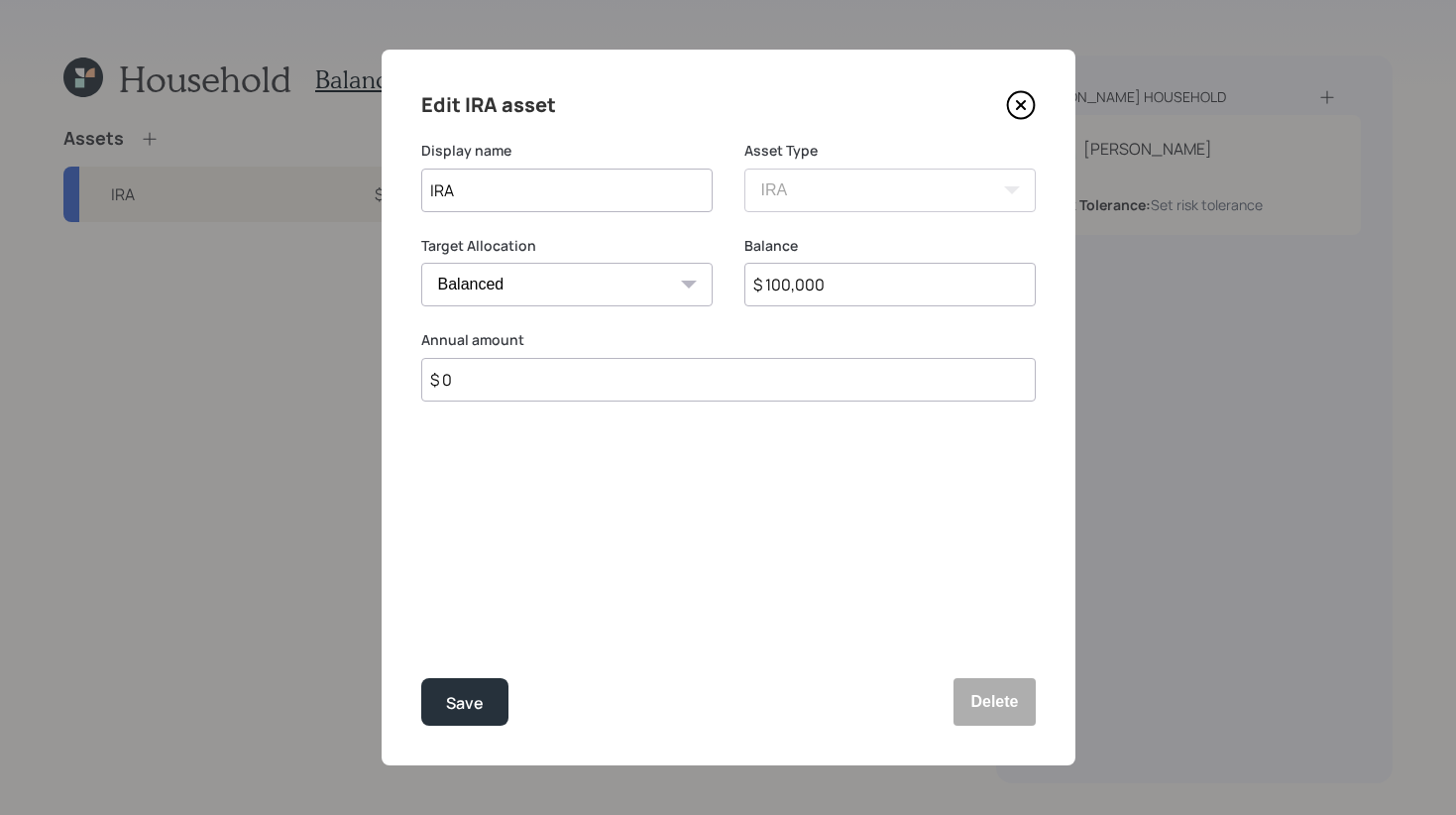
click at [1021, 107] on icon at bounding box center [1019, 105] width 8 height 8
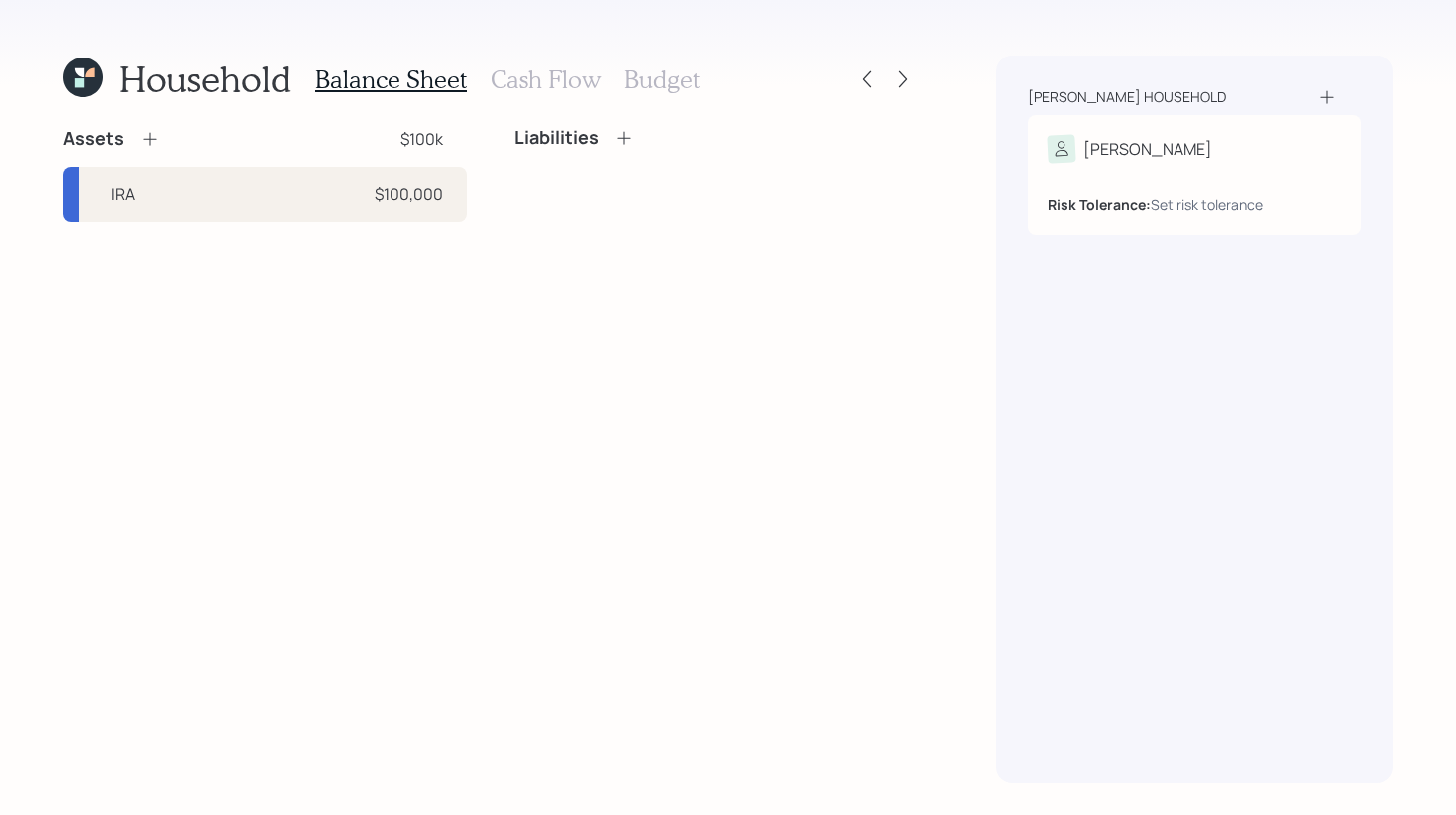
click at [546, 74] on h3 "Cash Flow" at bounding box center [545, 79] width 110 height 29
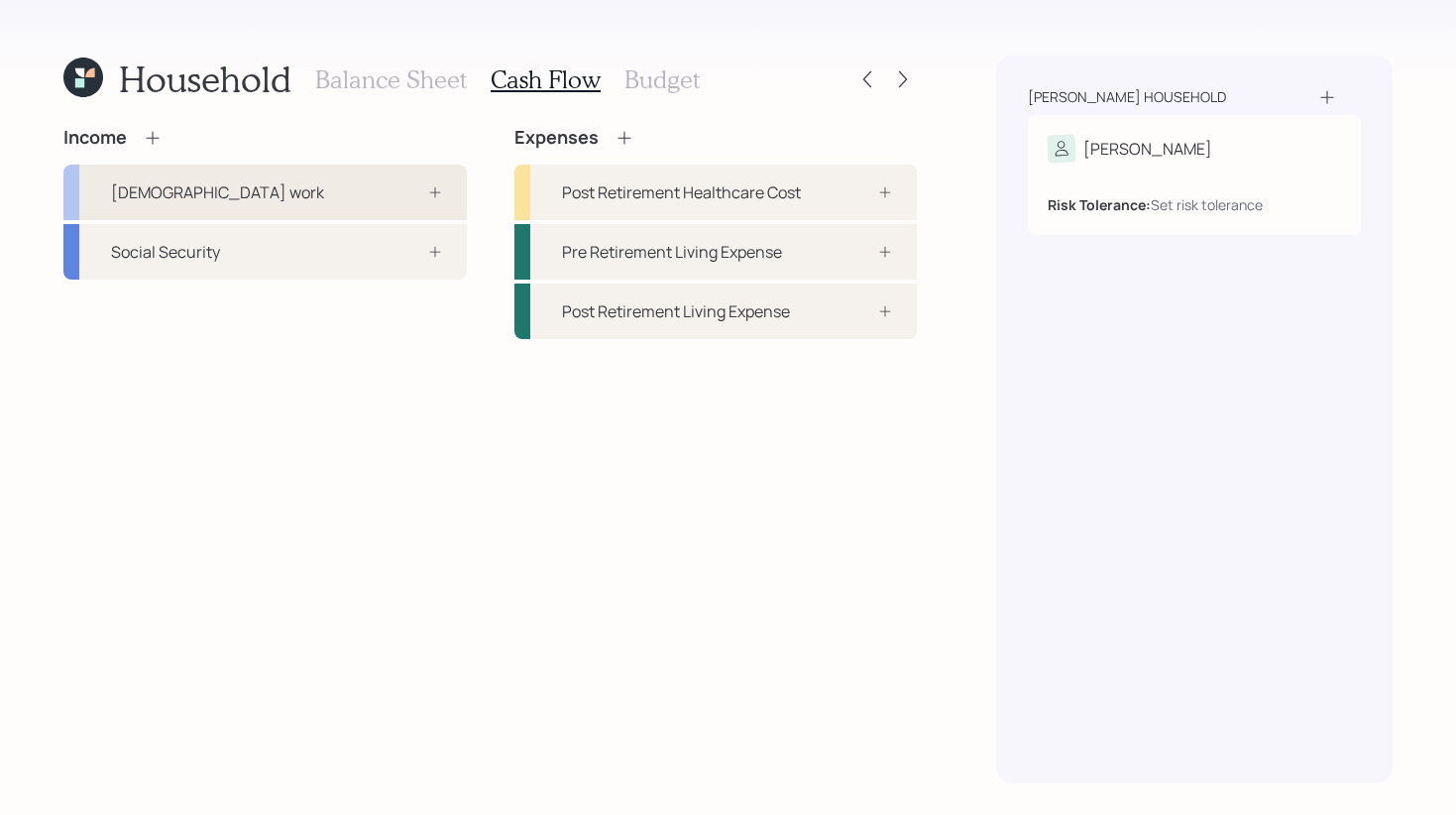
click at [429, 198] on icon at bounding box center [435, 193] width 16 height 16
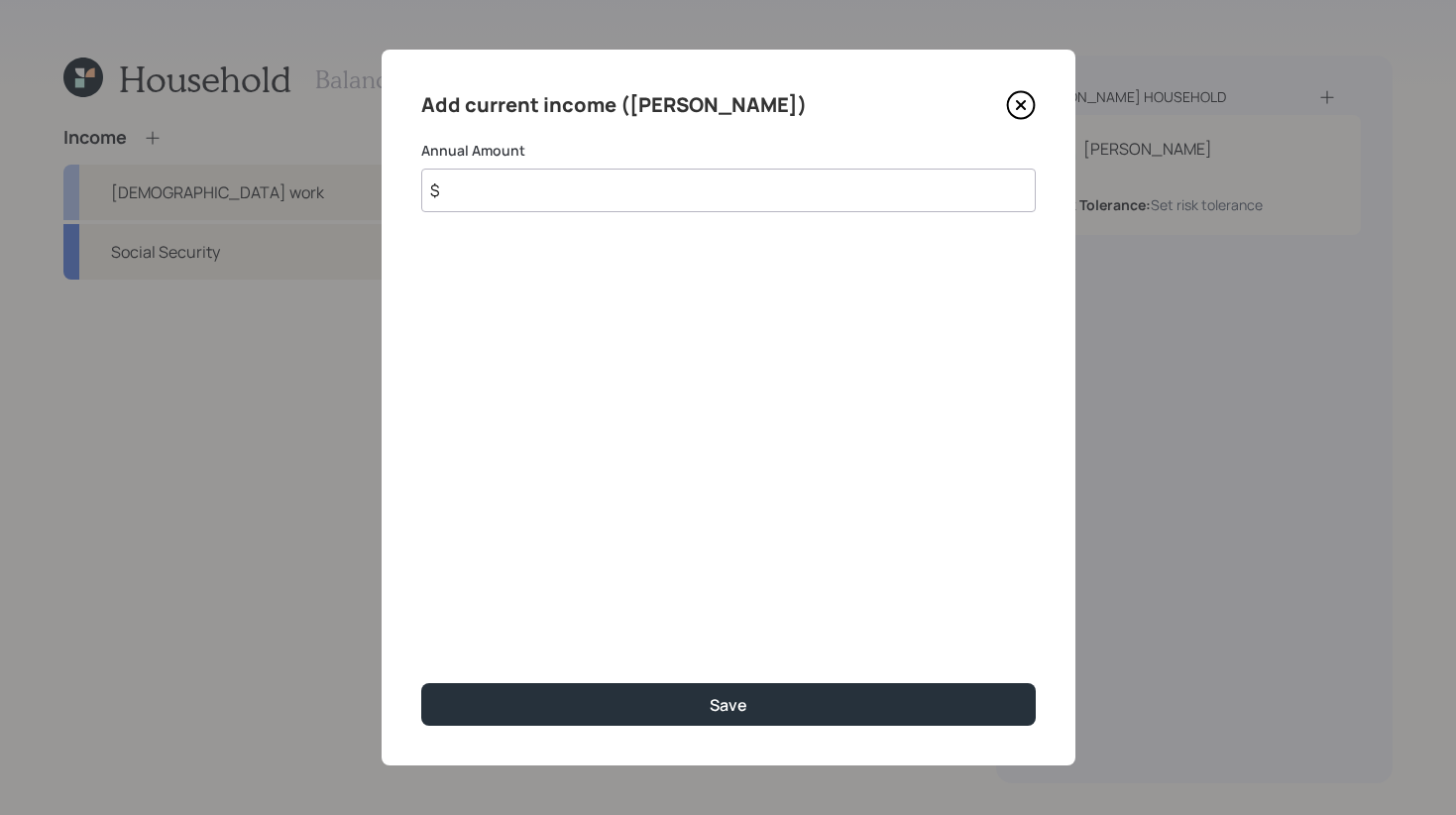
click at [1015, 107] on icon at bounding box center [1020, 105] width 30 height 30
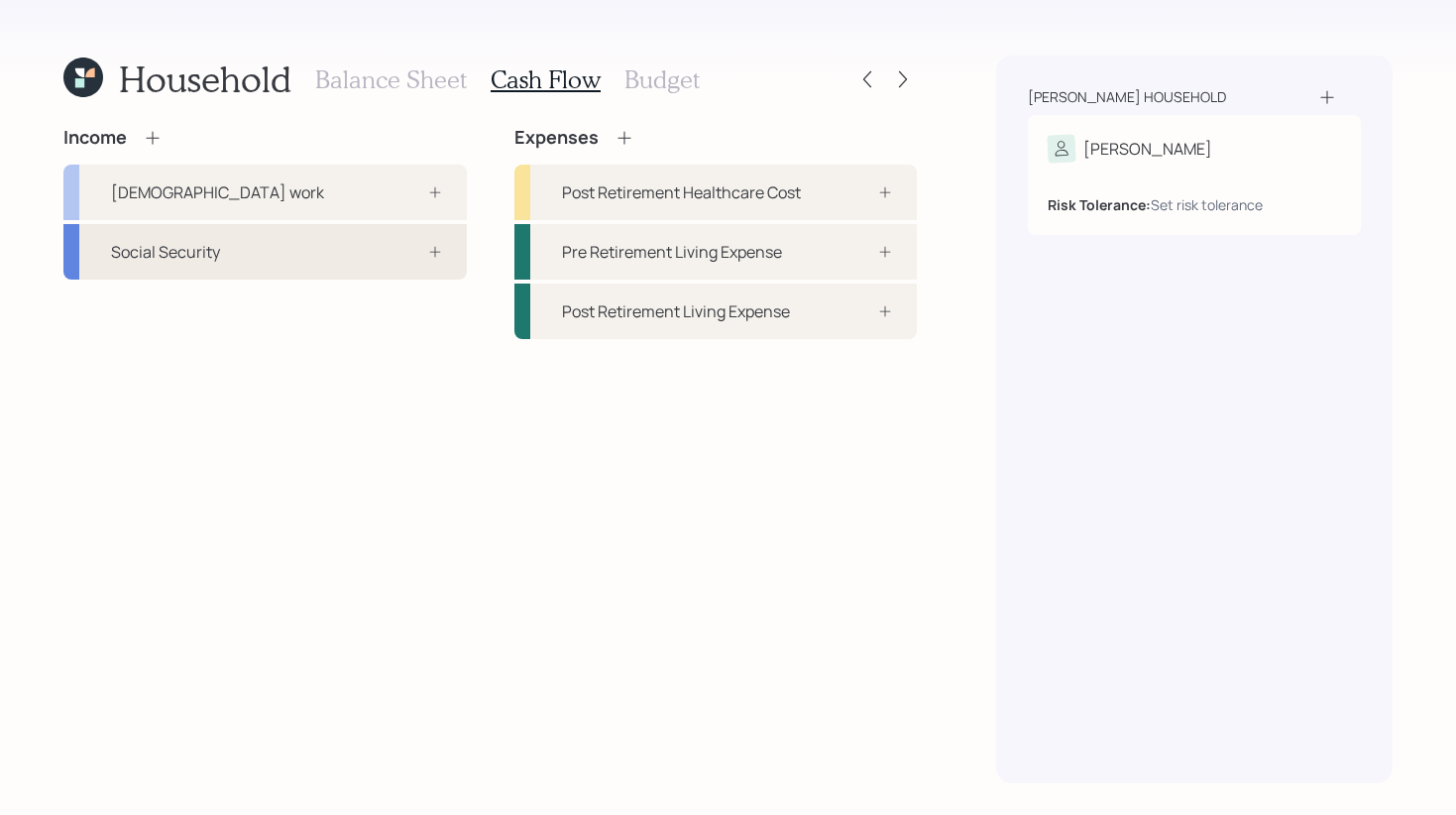
click at [424, 252] on div at bounding box center [413, 252] width 60 height 16
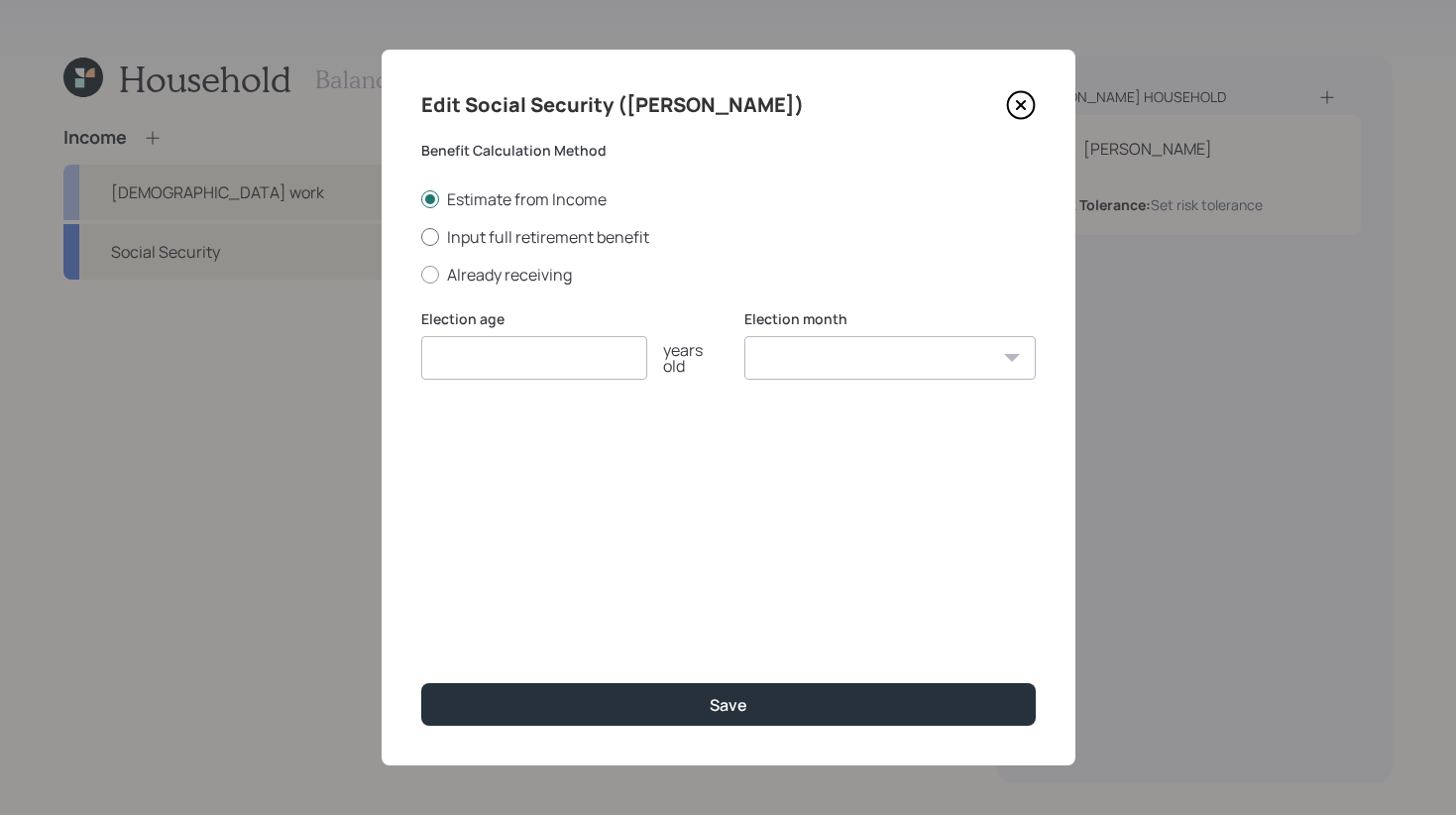
click at [421, 243] on label "Input full retirement benefit" at bounding box center [728, 237] width 614 height 22
click at [421, 237] on input "Input full retirement benefit" at bounding box center [420, 236] width 1 height 1
radio input "true"
click at [427, 241] on div at bounding box center [430, 237] width 10 height 10
click at [421, 237] on input "Input full retirement benefit" at bounding box center [420, 236] width 1 height 1
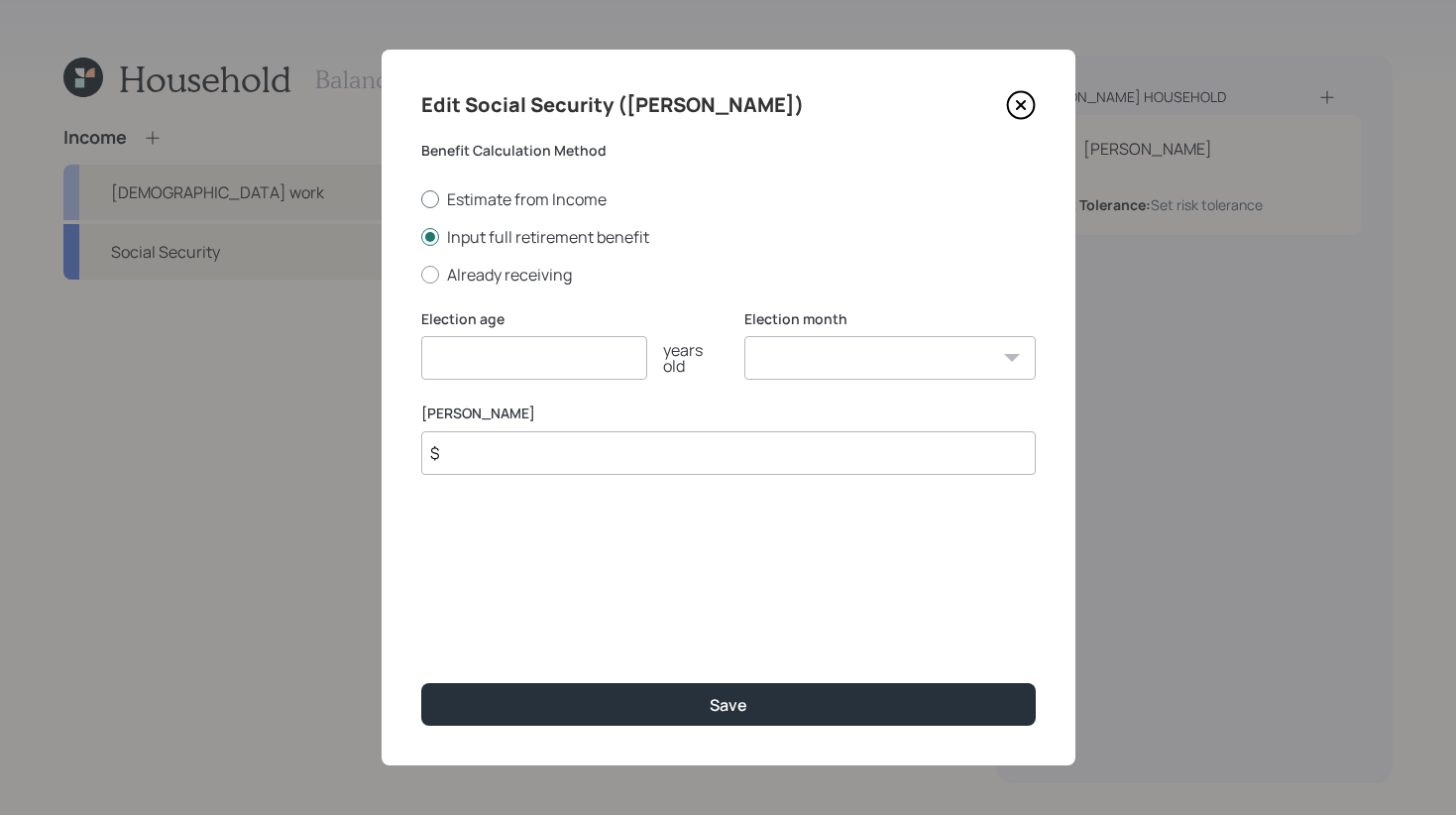
click at [423, 197] on div at bounding box center [430, 200] width 18 height 18
click at [421, 199] on input "Estimate from Income" at bounding box center [420, 199] width 1 height 1
radio input "true"
click at [435, 232] on div at bounding box center [430, 237] width 18 height 18
click at [421, 236] on input "Input full retirement benefit" at bounding box center [420, 236] width 1 height 1
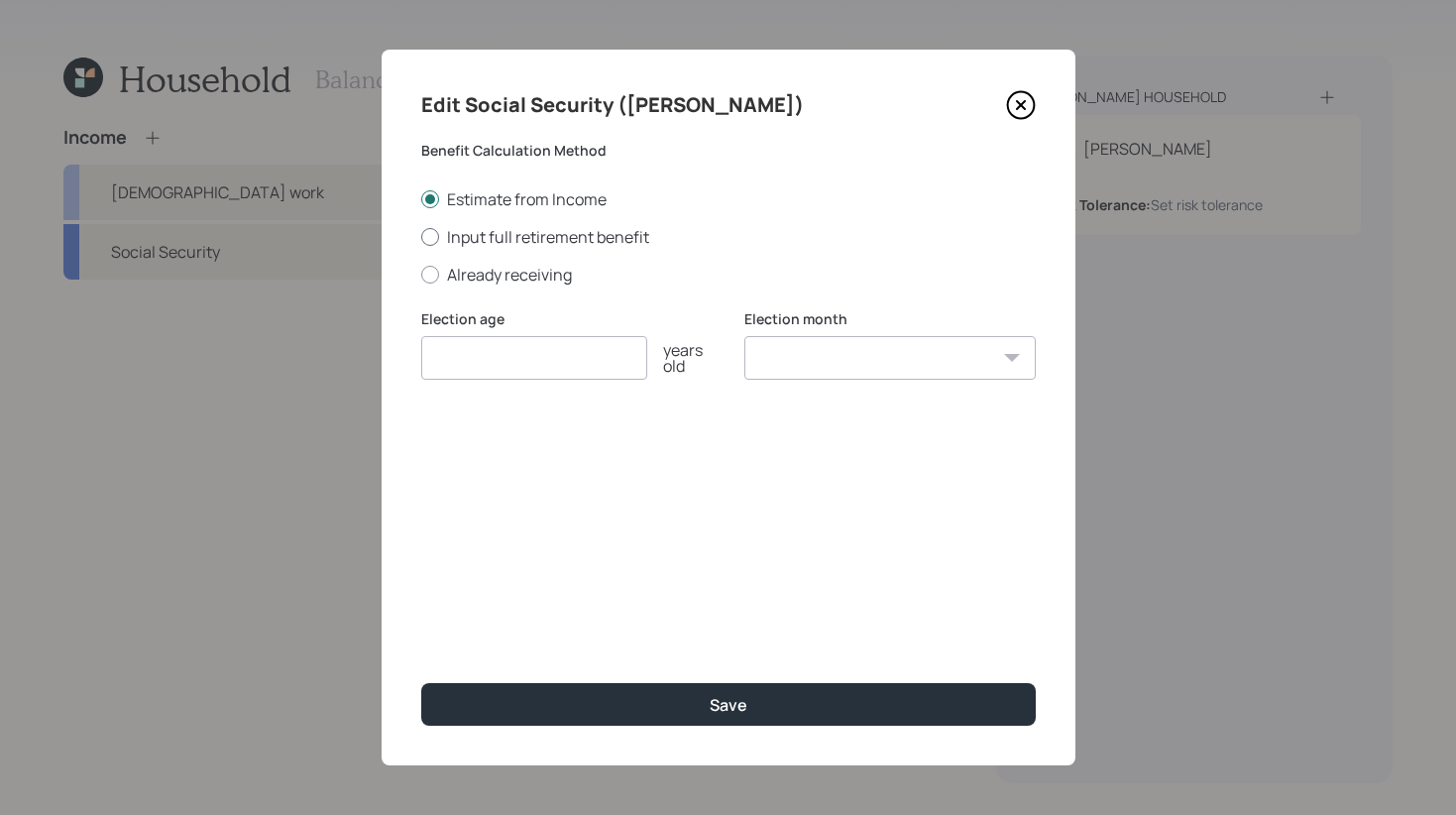
radio input "true"
click at [439, 274] on label "Already receiving" at bounding box center [728, 275] width 614 height 22
click at [421, 274] on input "Already receiving" at bounding box center [420, 274] width 1 height 1
radio input "true"
click at [437, 233] on div at bounding box center [430, 237] width 18 height 18
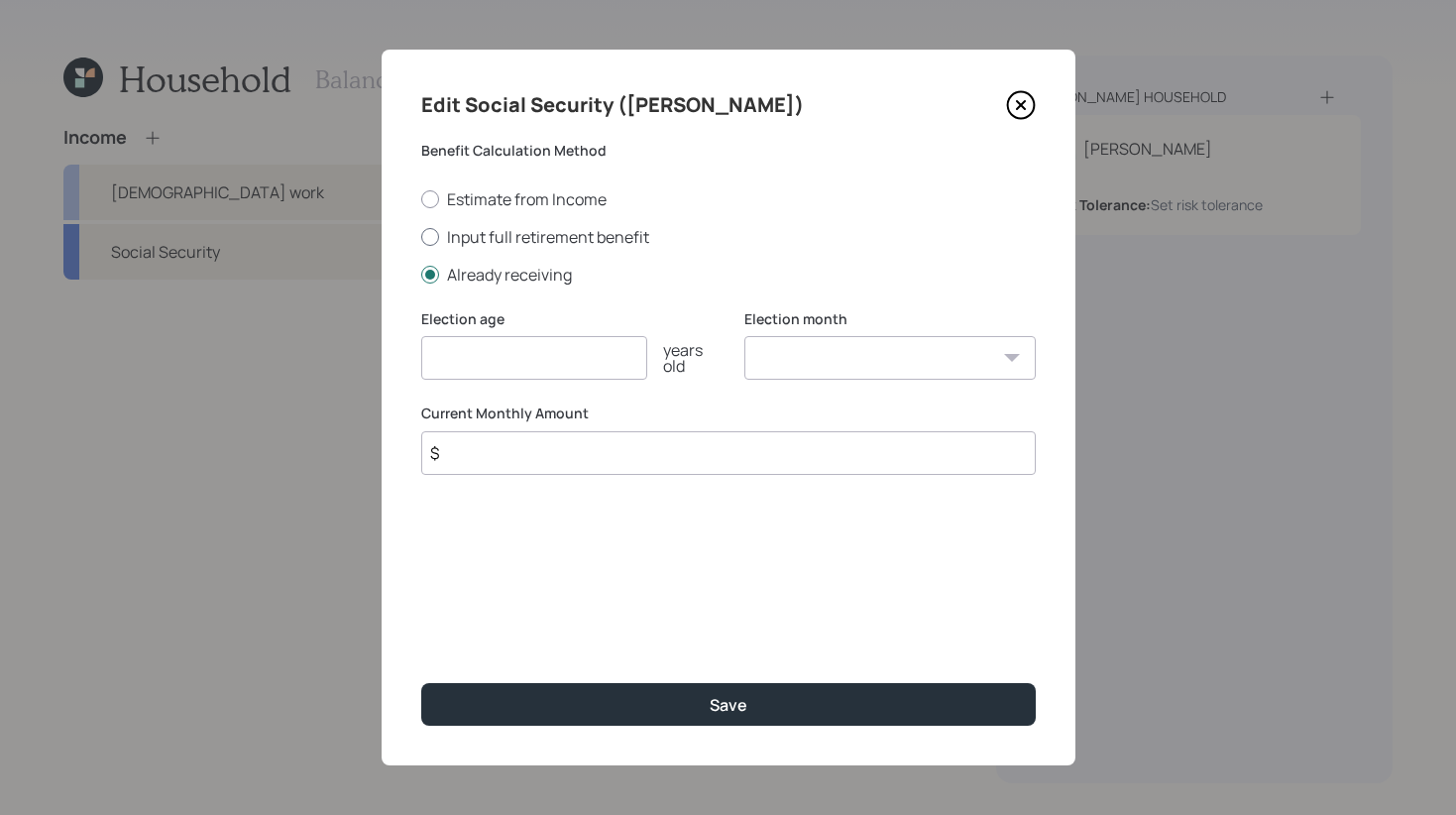
click at [421, 236] on input "Input full retirement benefit" at bounding box center [420, 236] width 1 height 1
radio input "true"
click at [428, 195] on div at bounding box center [430, 200] width 18 height 18
click at [421, 199] on input "Estimate from Income" at bounding box center [420, 199] width 1 height 1
radio input "true"
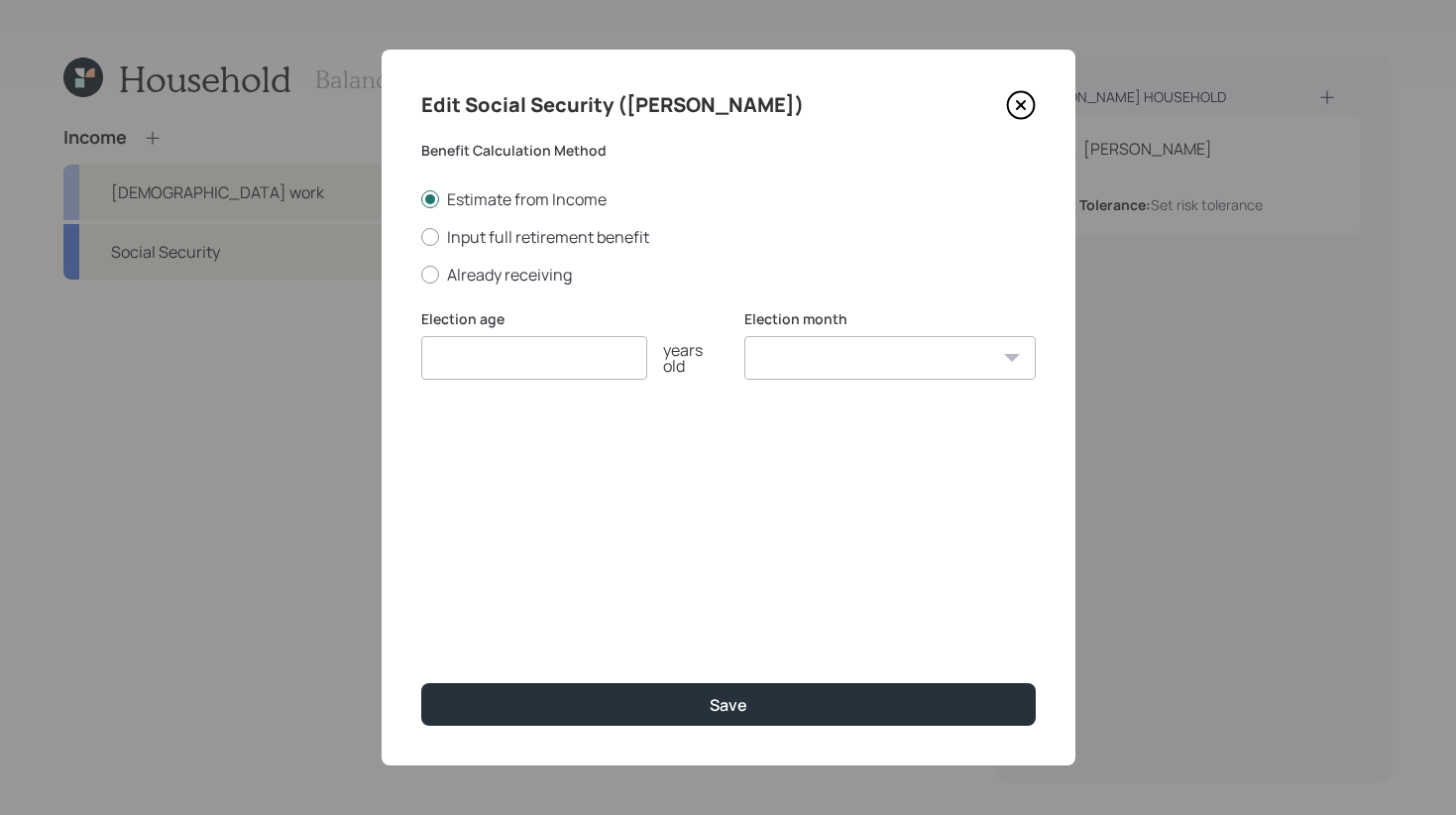
click at [522, 354] on input "number" at bounding box center [534, 357] width 226 height 44
click at [427, 238] on div at bounding box center [430, 237] width 18 height 18
click at [421, 237] on input "Input full retirement benefit" at bounding box center [420, 236] width 1 height 1
radio input "true"
click at [430, 277] on div at bounding box center [430, 275] width 18 height 18
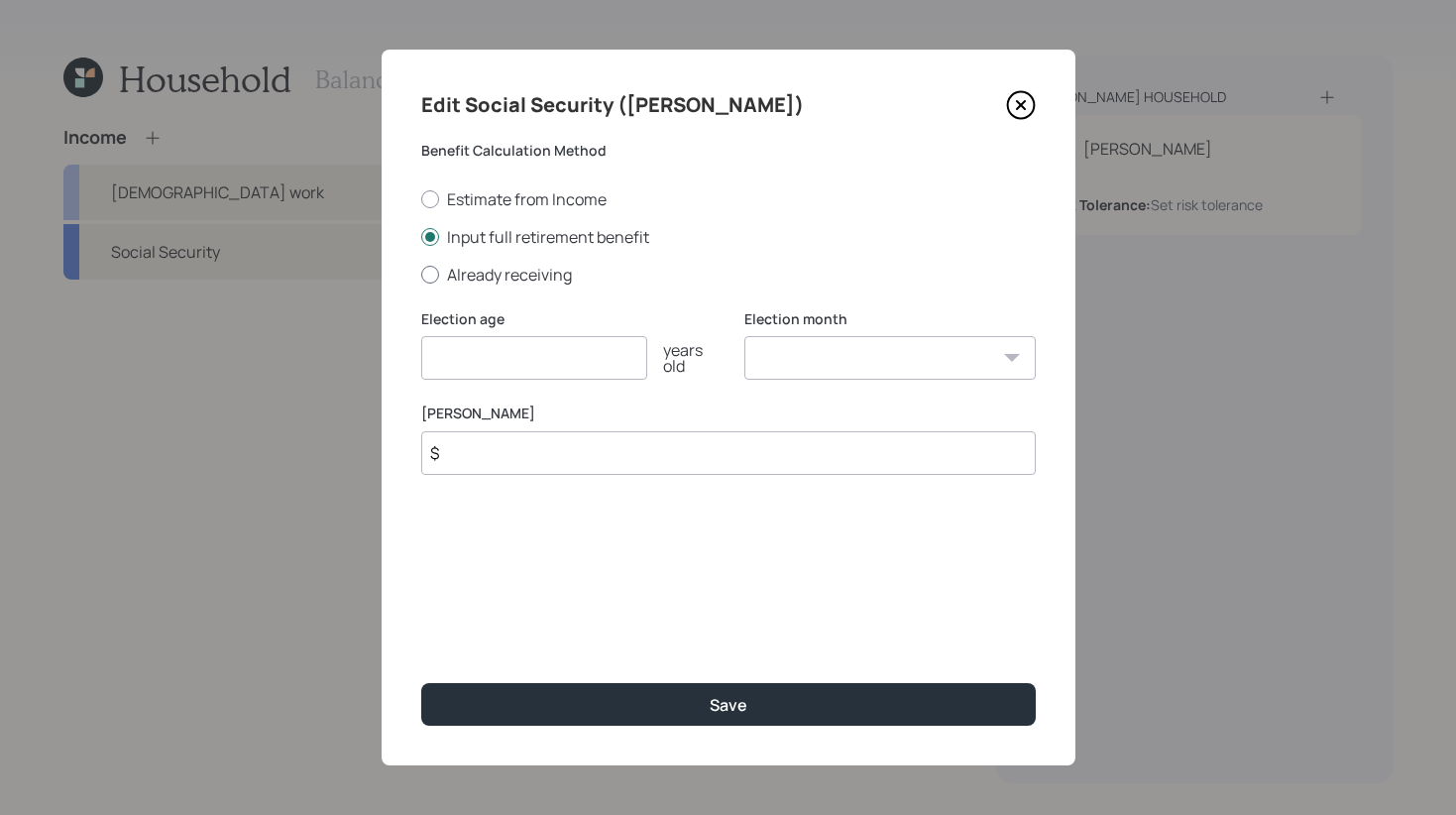
click at [421, 275] on input "Already receiving" at bounding box center [420, 274] width 1 height 1
radio input "true"
click at [1028, 108] on icon at bounding box center [1020, 105] width 30 height 30
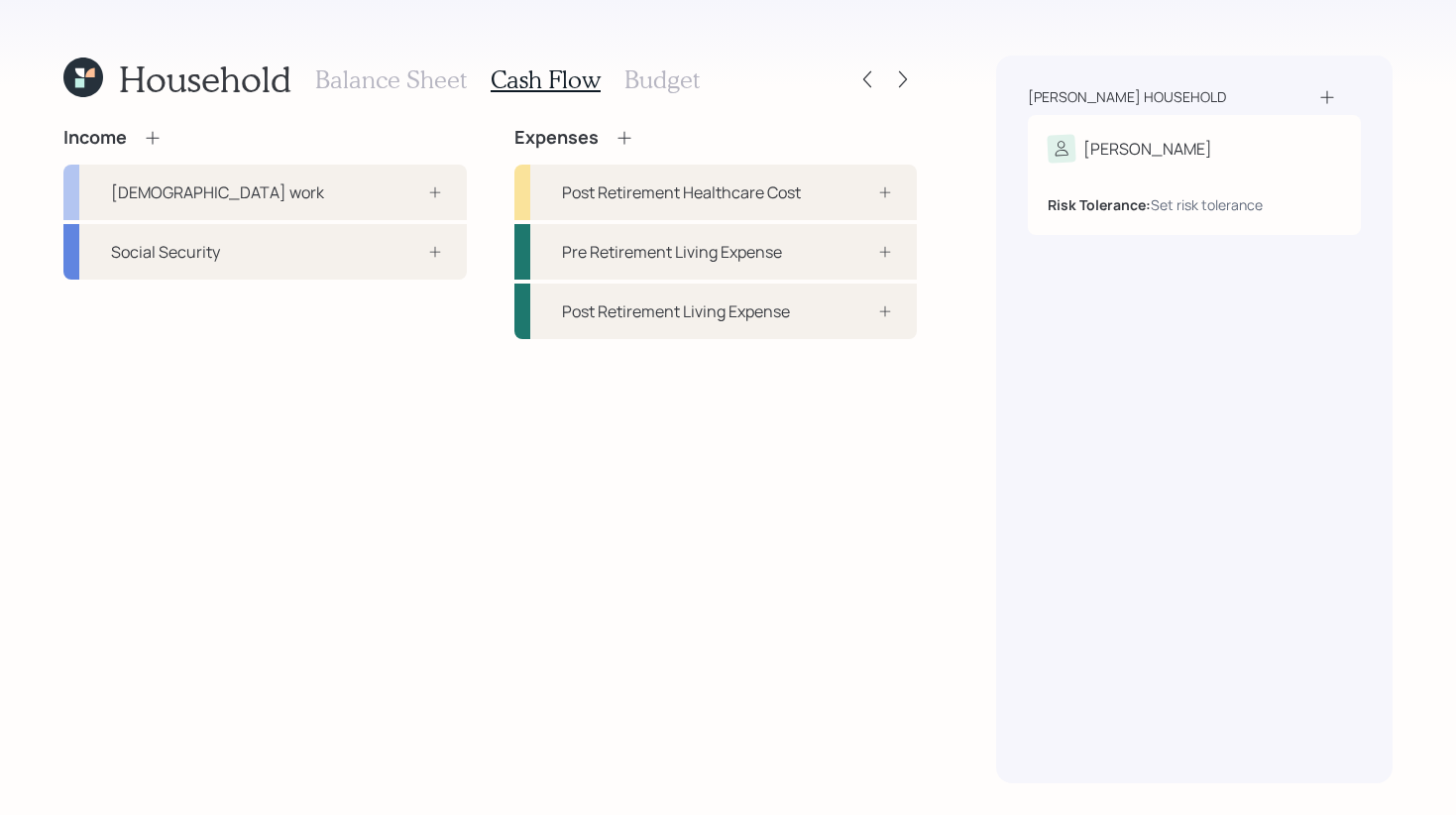
click at [653, 82] on h3 "Budget" at bounding box center [662, 79] width 75 height 29
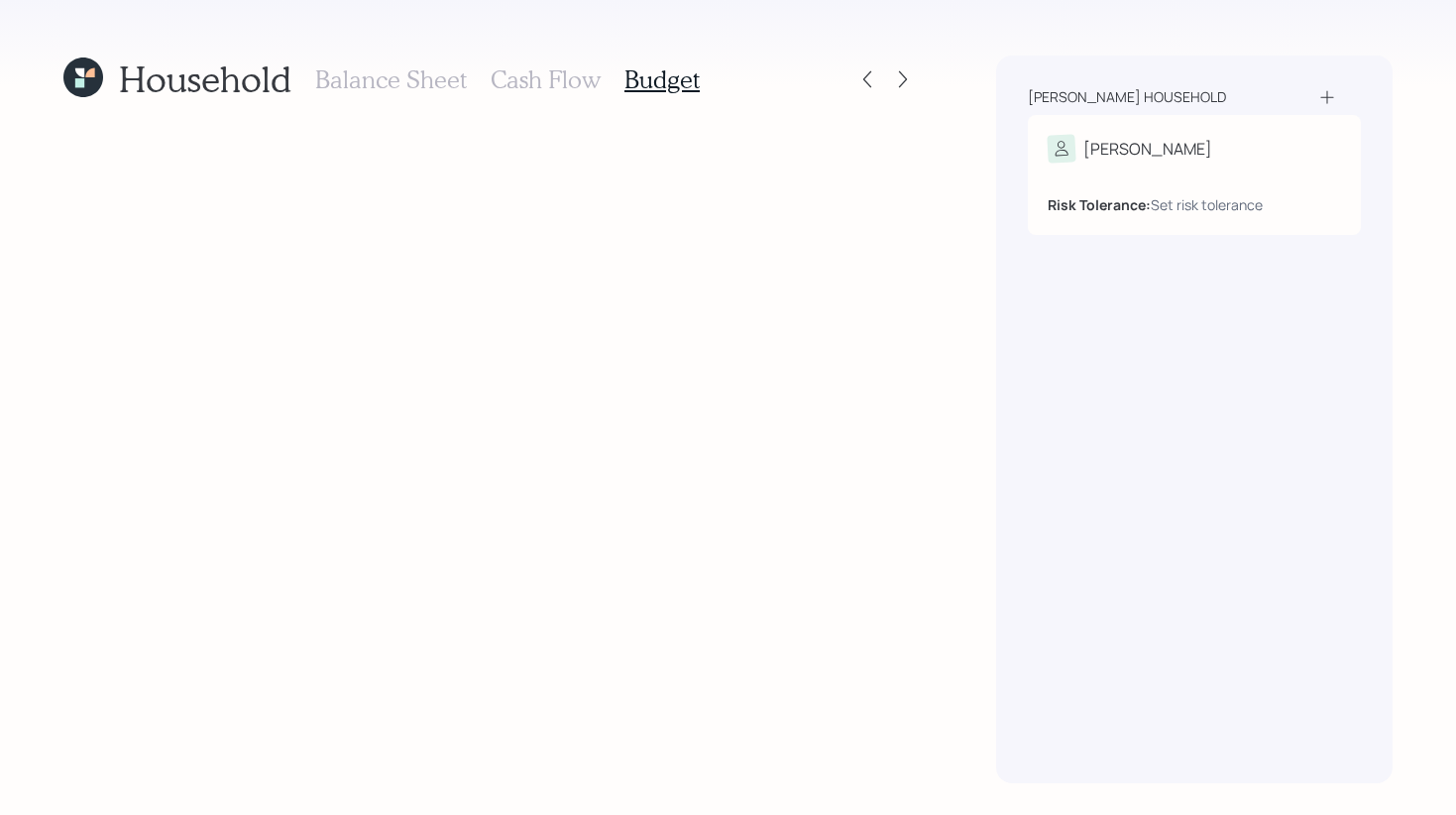
click at [393, 85] on h3 "Balance Sheet" at bounding box center [390, 79] width 152 height 29
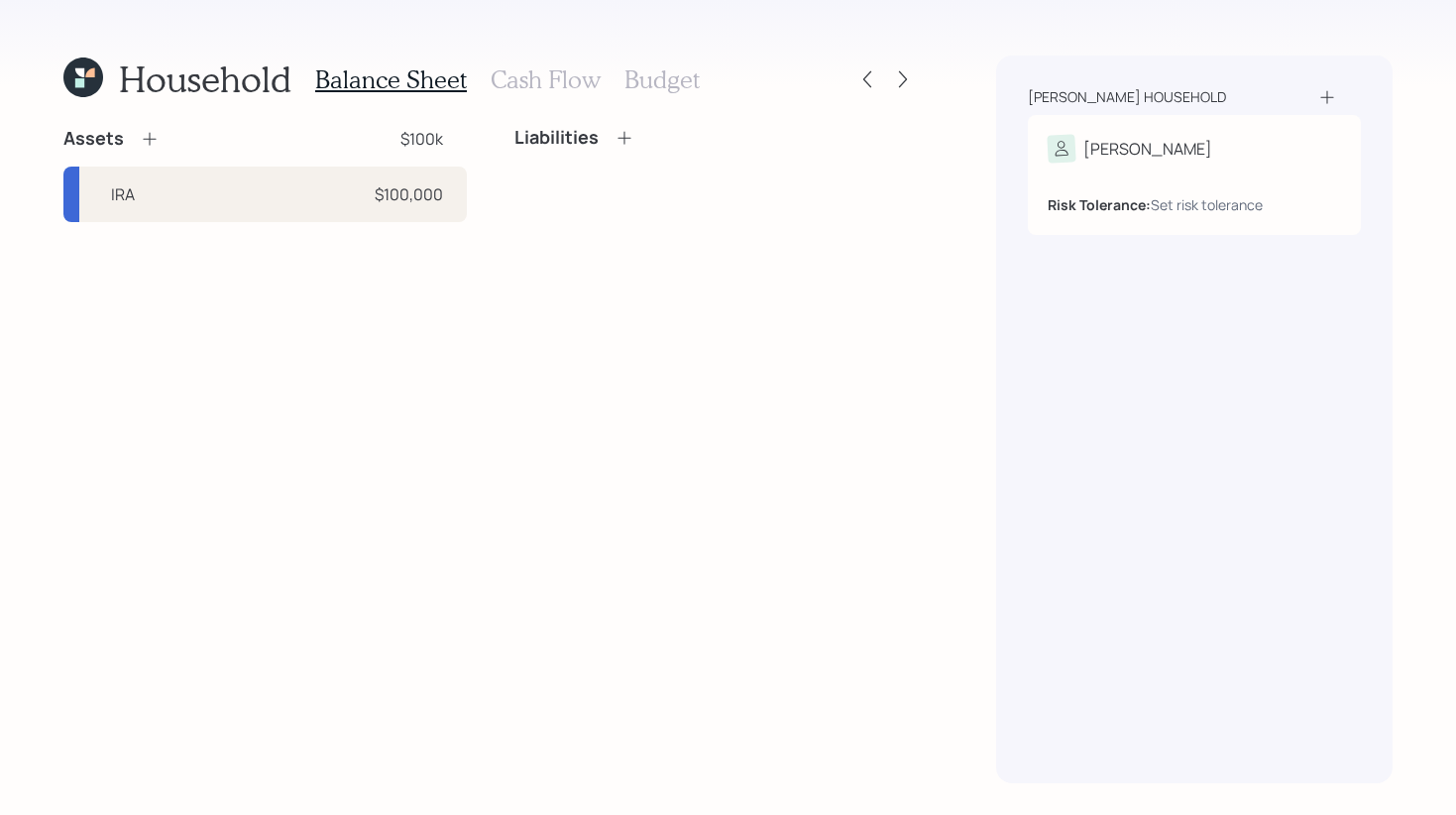
click at [513, 78] on h3 "Cash Flow" at bounding box center [545, 79] width 110 height 29
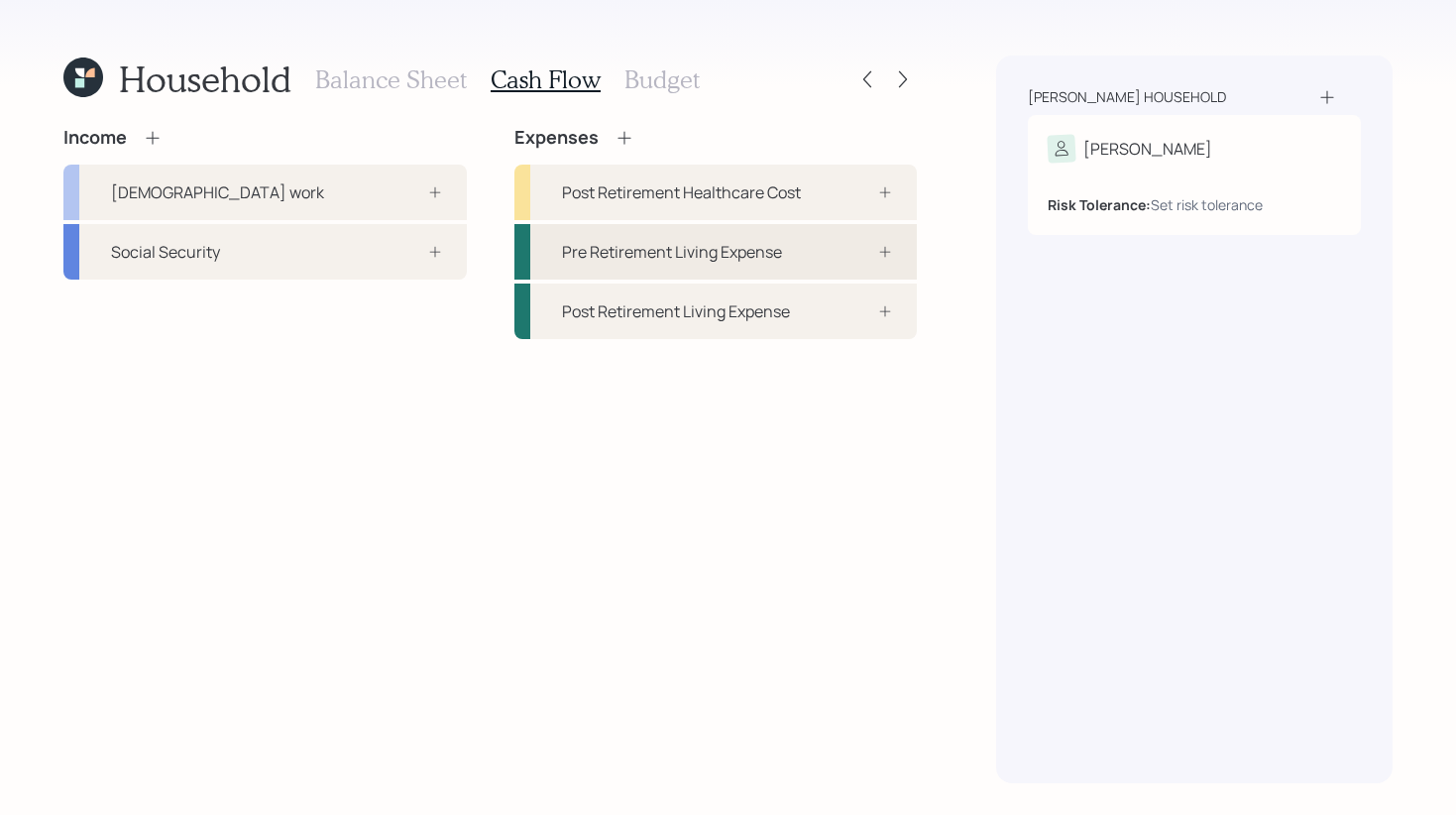
click at [809, 251] on div "Pre Retirement Living Expense" at bounding box center [716, 252] width 403 height 56
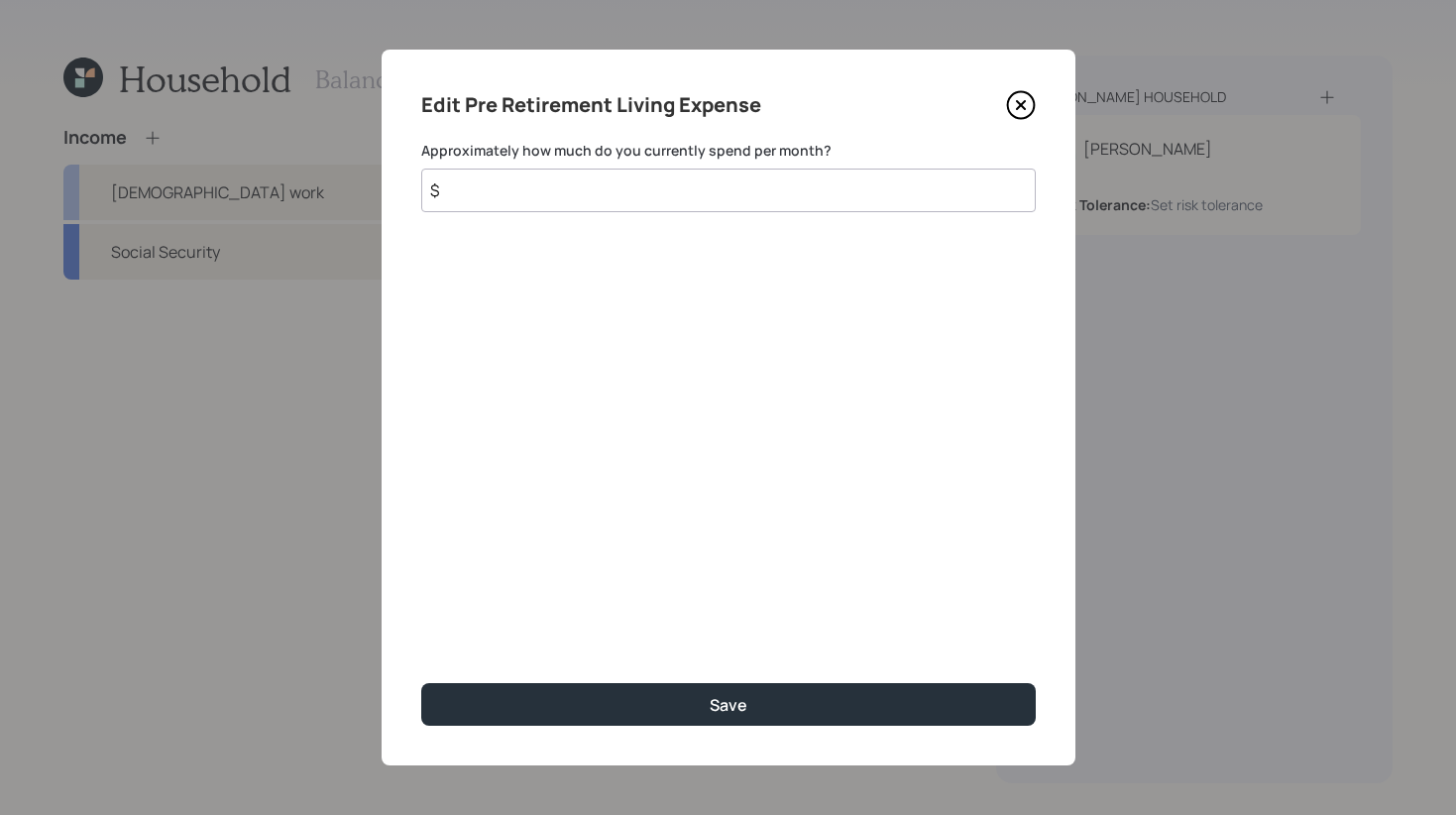
click at [1016, 97] on icon at bounding box center [1020, 105] width 30 height 30
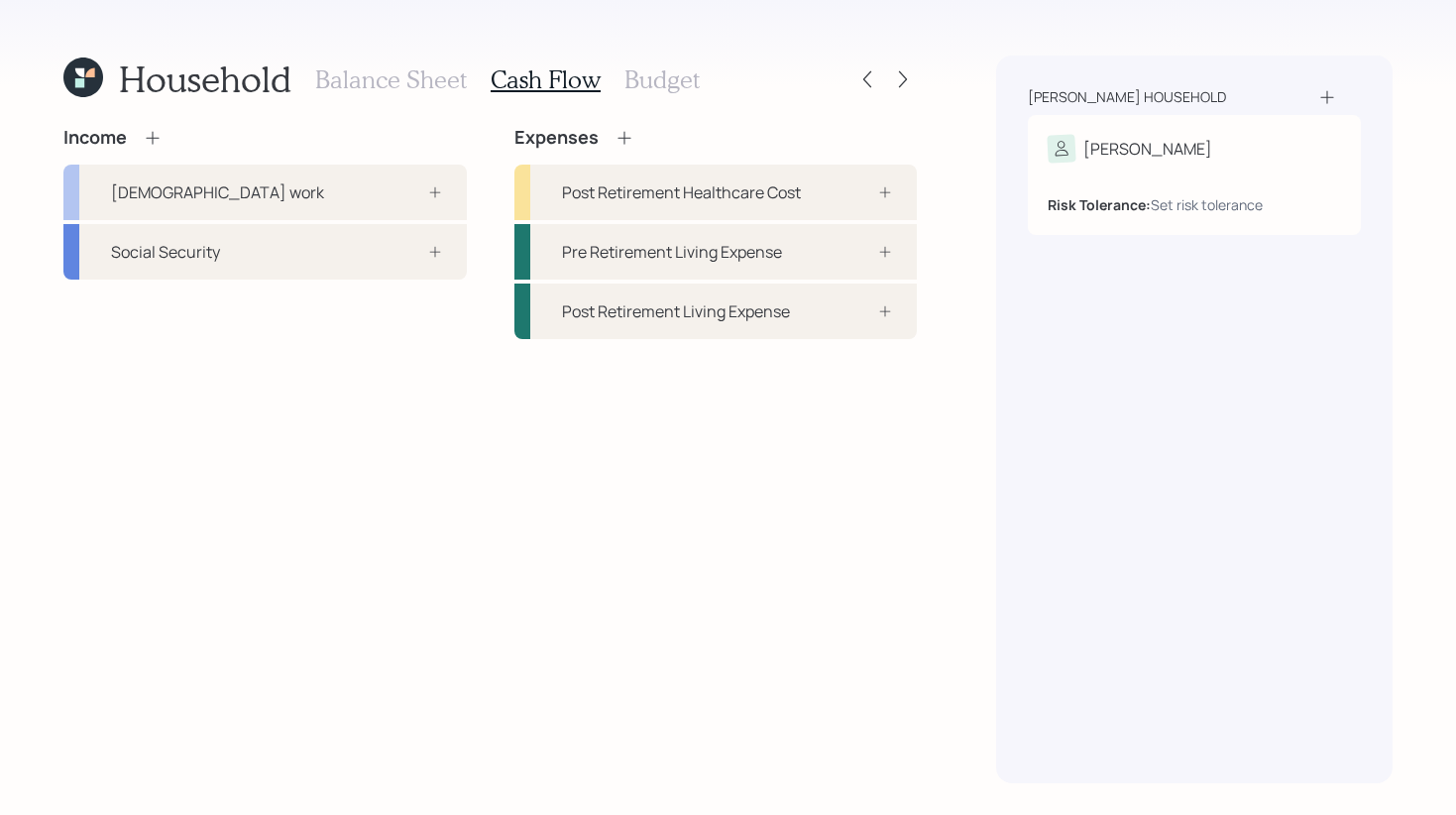
click at [159, 132] on icon at bounding box center [153, 138] width 20 height 20
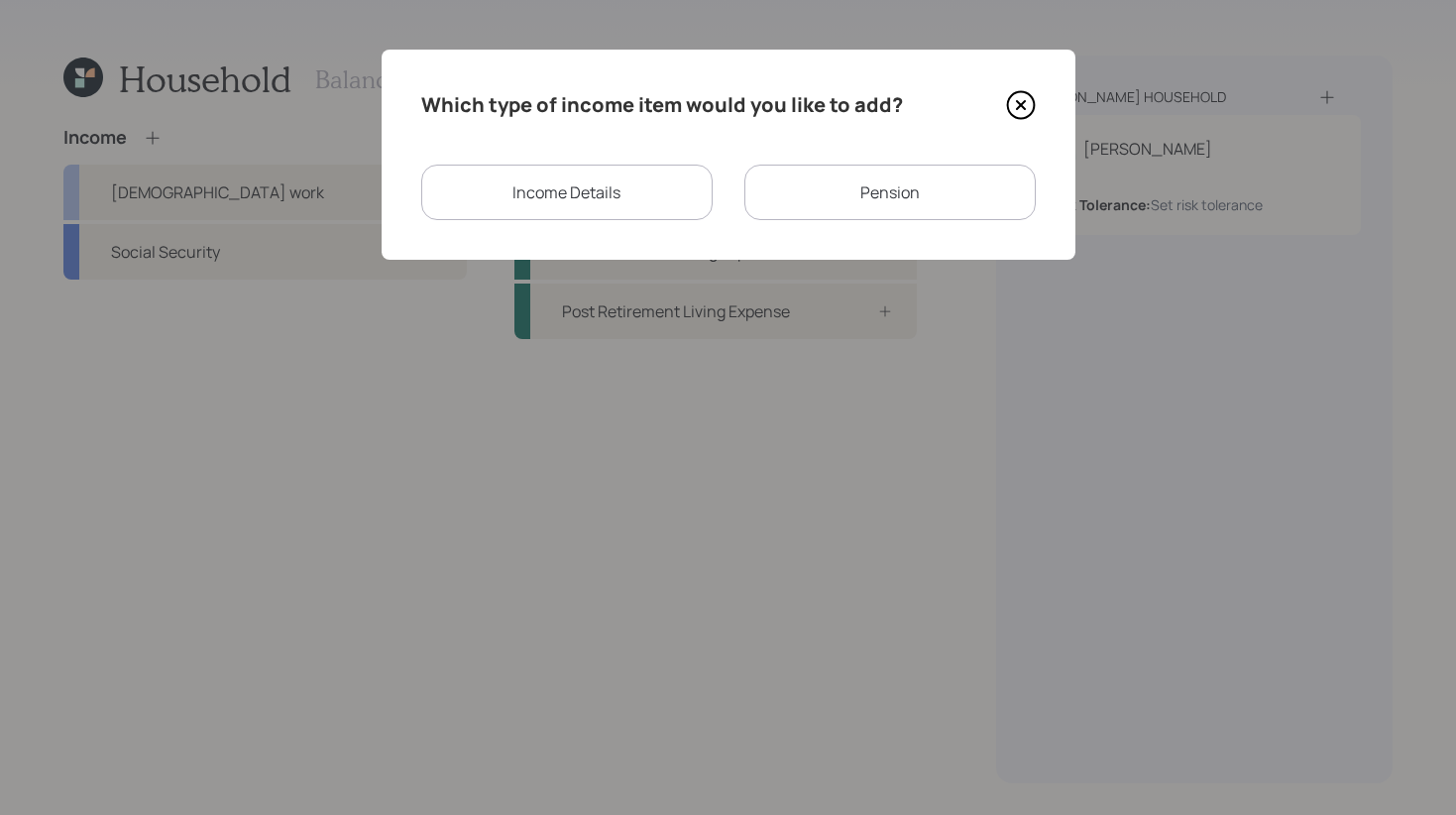
click at [823, 205] on div "Pension" at bounding box center [890, 193] width 292 height 56
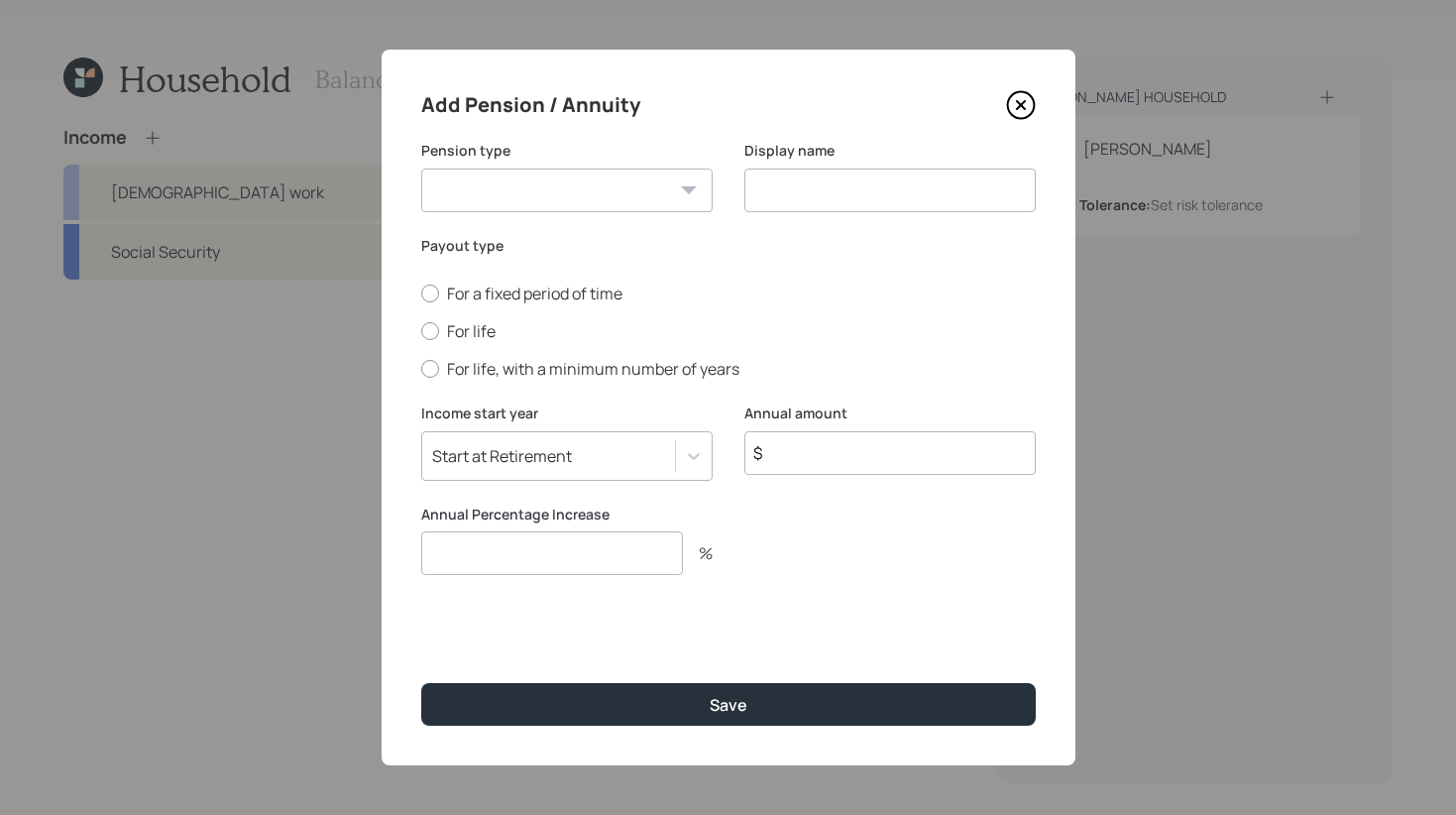
click at [996, 109] on div "Add Pension / Annuity" at bounding box center [728, 105] width 614 height 32
click at [1009, 105] on icon at bounding box center [1020, 105] width 30 height 30
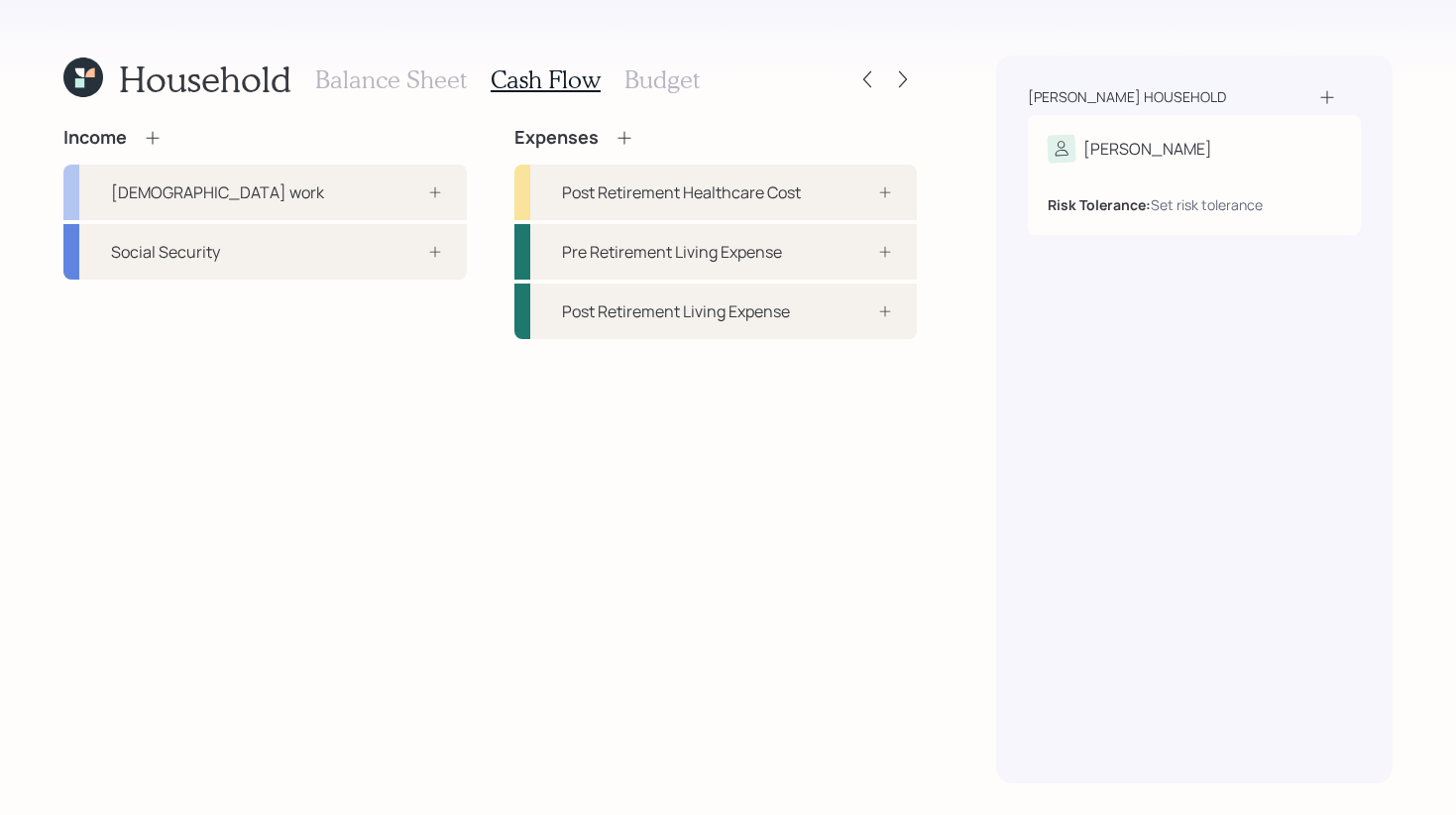
click at [622, 139] on icon at bounding box center [623, 137] width 13 height 13
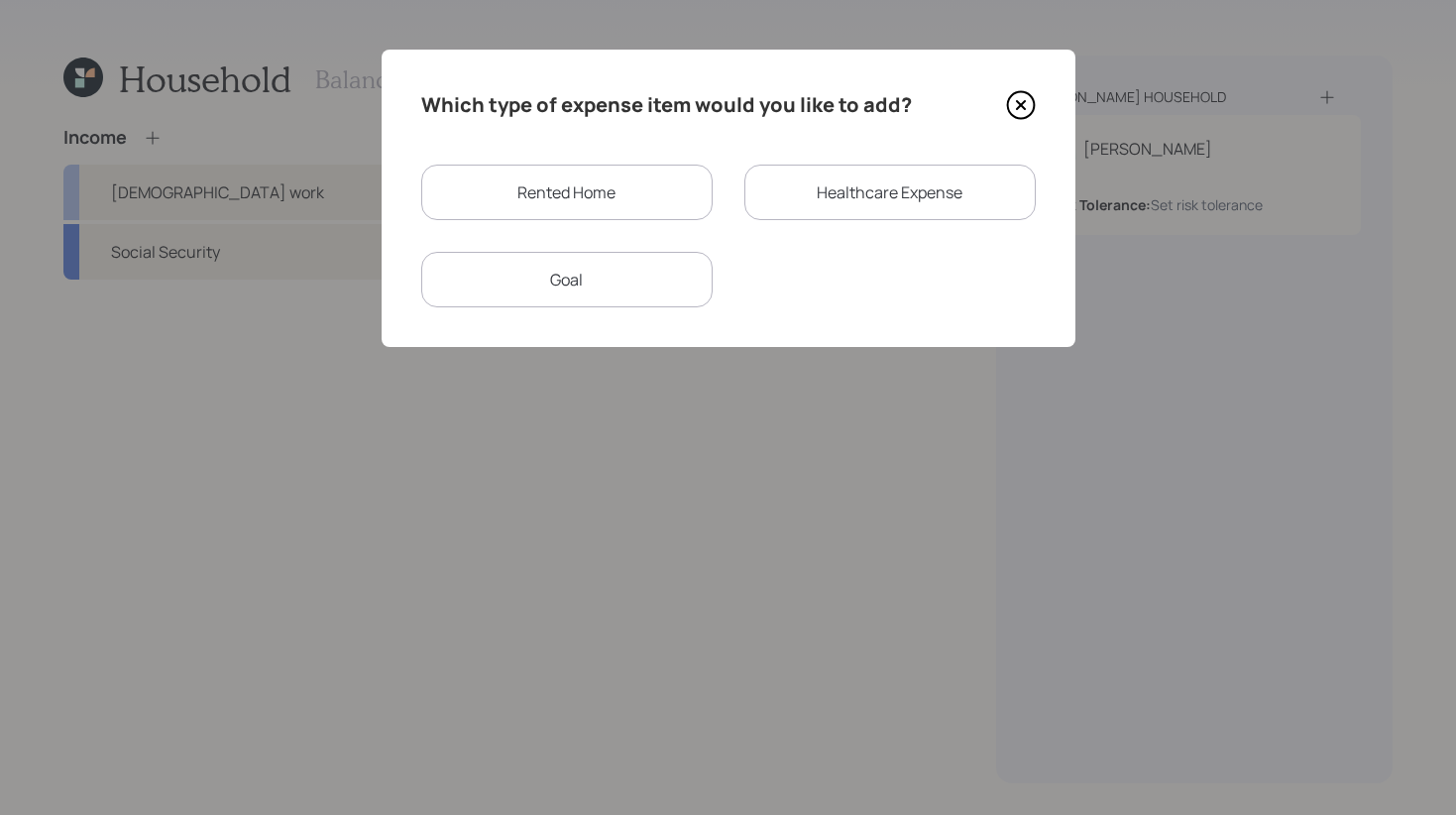
click at [1029, 94] on icon at bounding box center [1020, 105] width 30 height 30
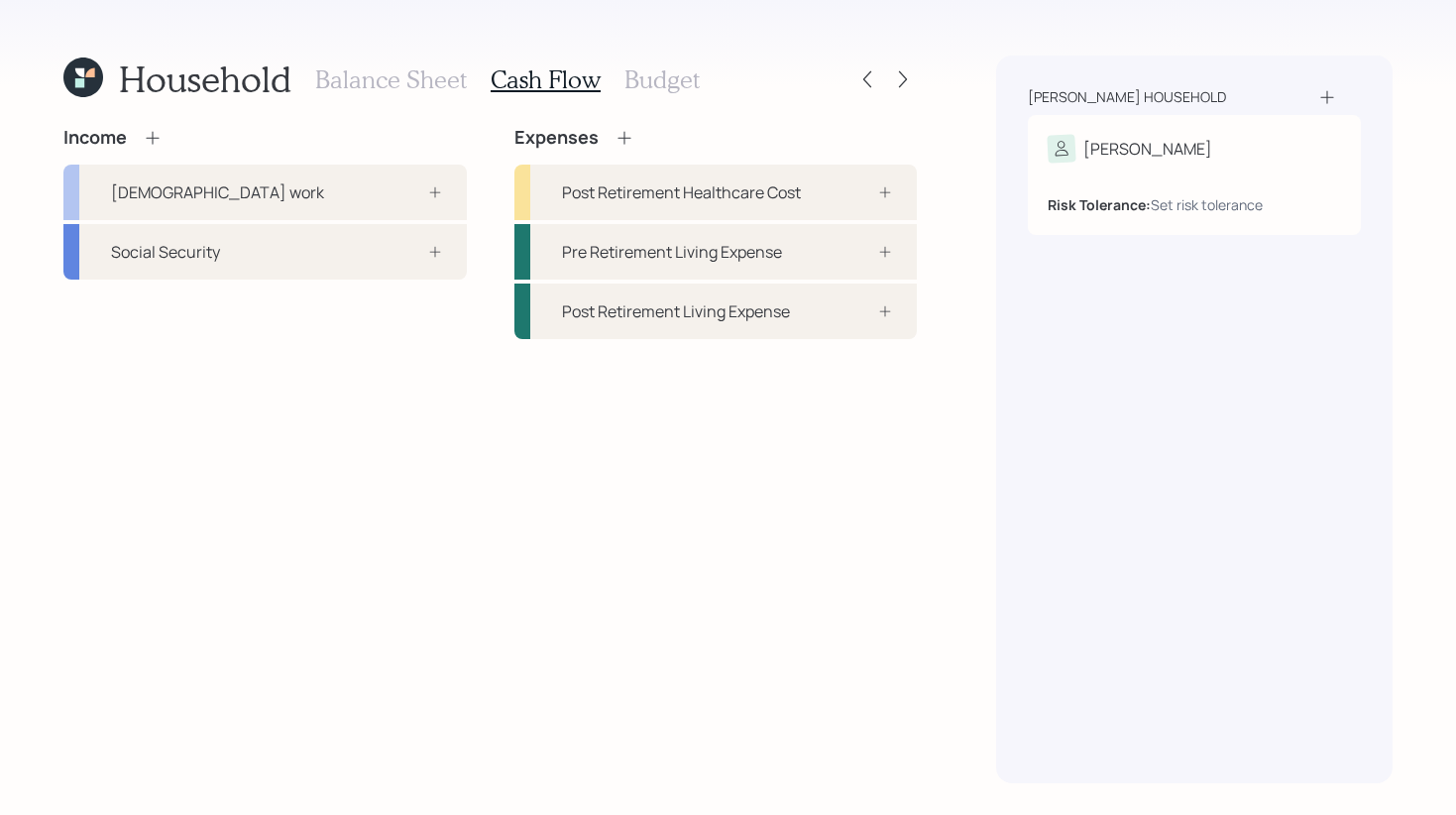
click at [643, 89] on h3 "Budget" at bounding box center [662, 79] width 75 height 29
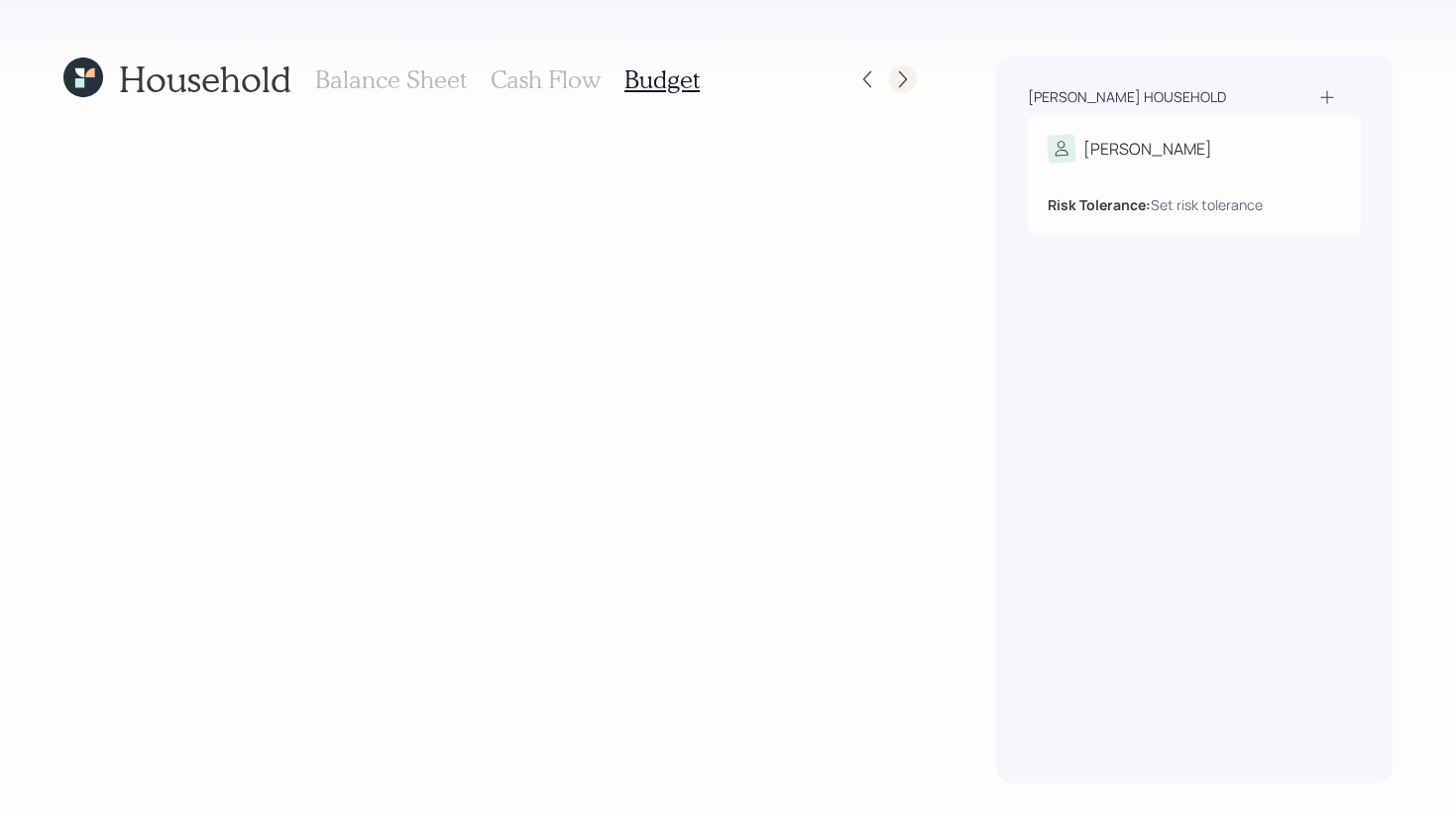
click at [896, 89] on div at bounding box center [903, 79] width 28 height 28
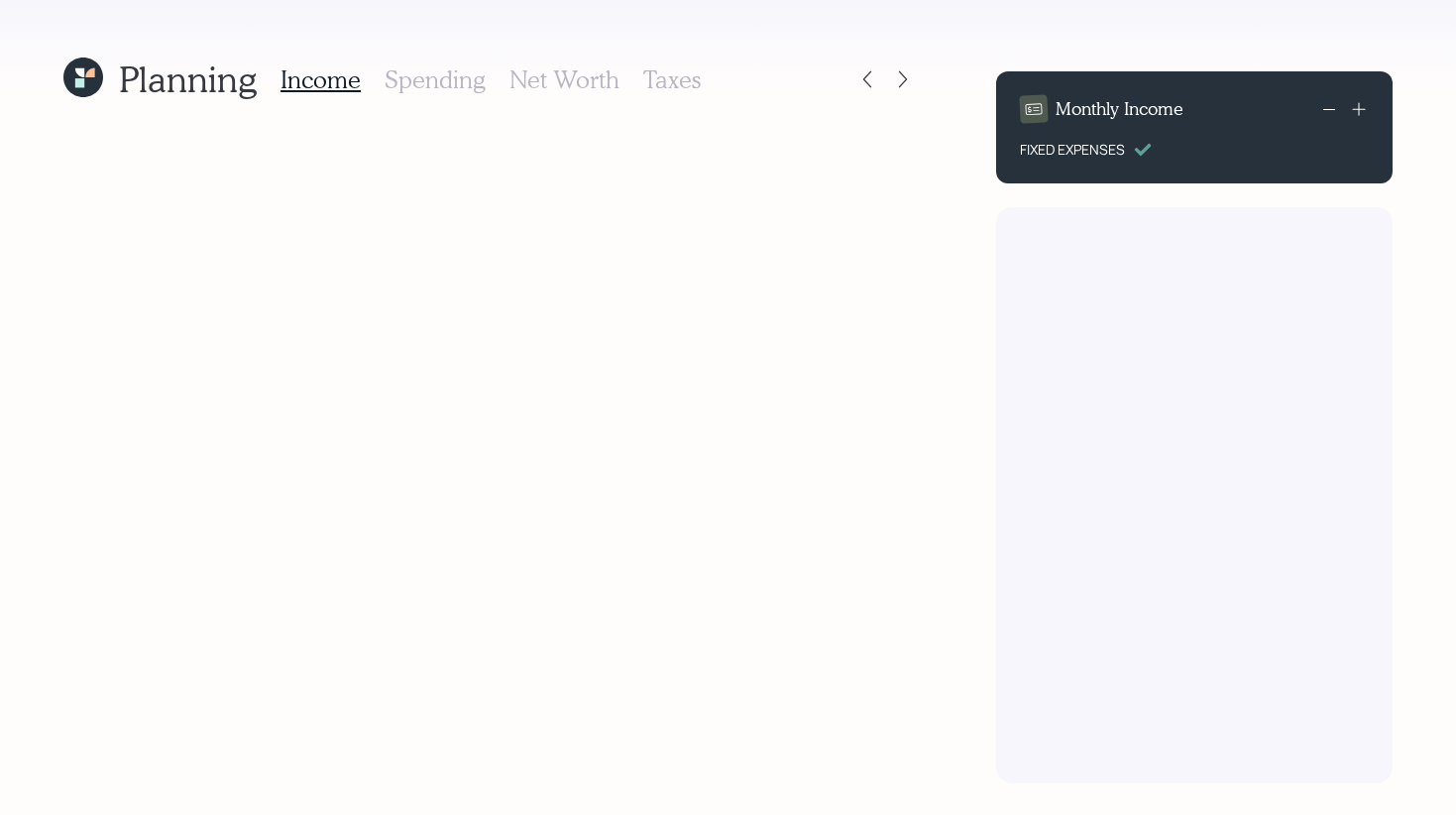
click at [88, 77] on icon at bounding box center [83, 77] width 40 height 40
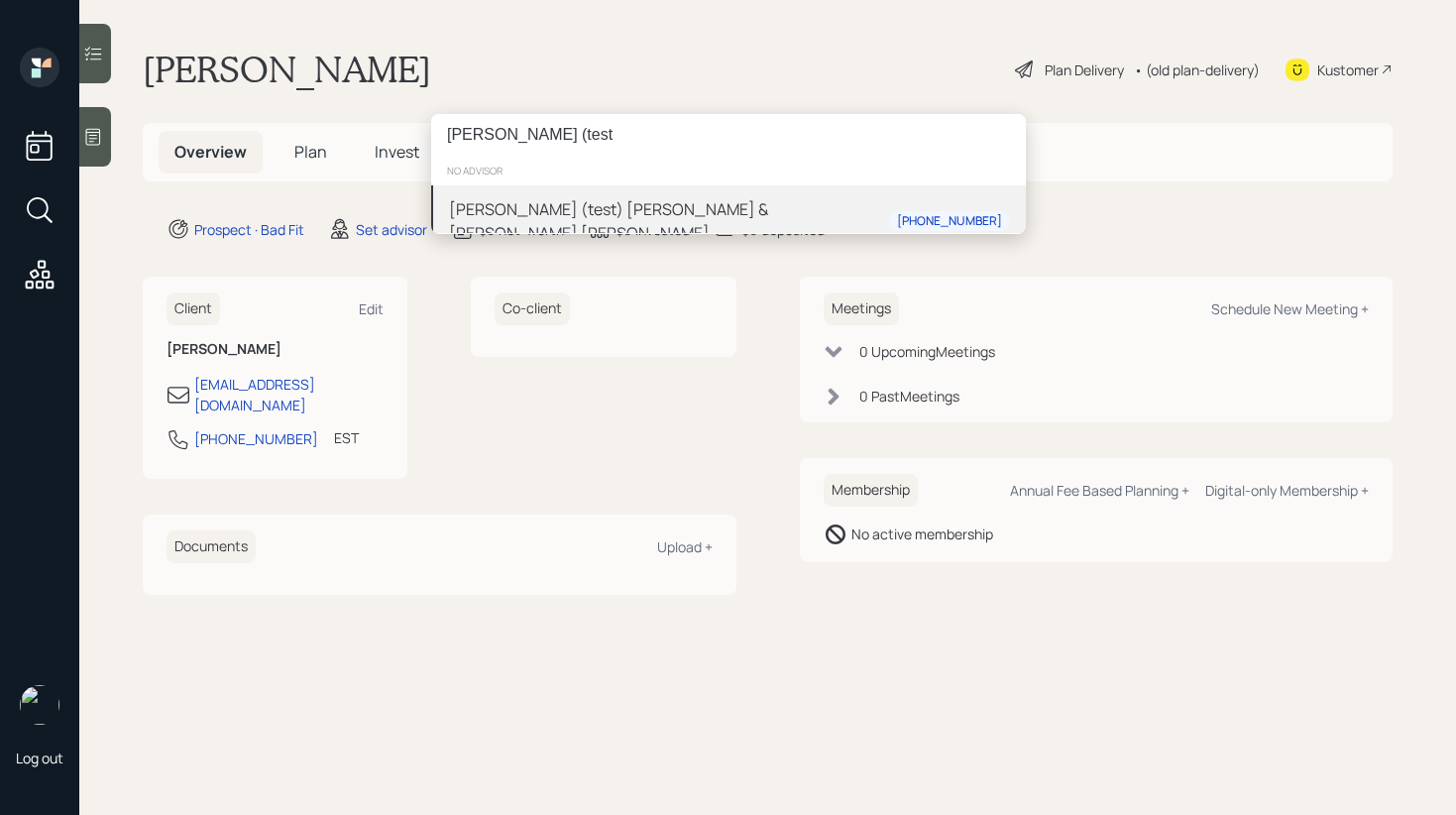
type input "gordon (test"
